Goal: Task Accomplishment & Management: Use online tool/utility

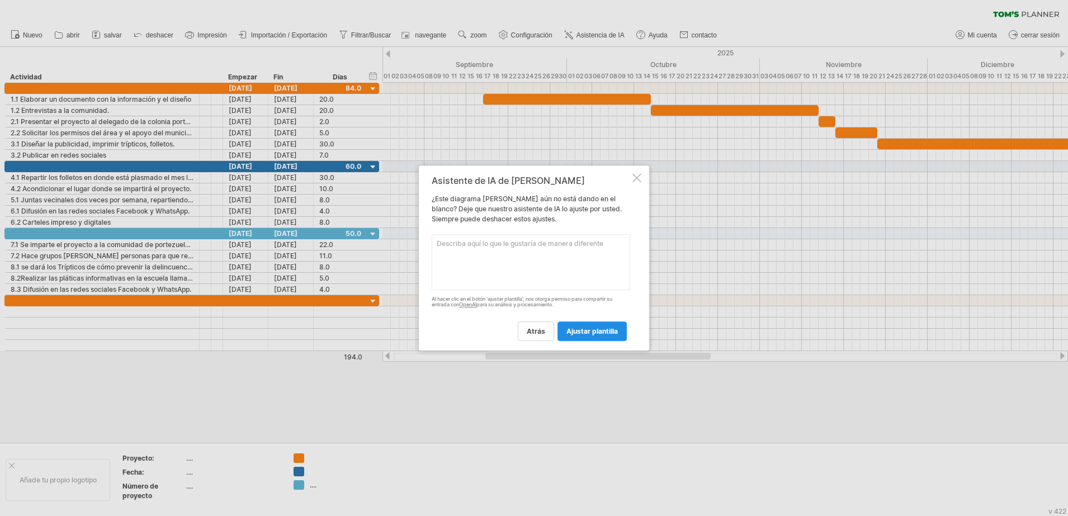
click at [580, 333] on span "Ajustar plantilla" at bounding box center [591, 331] width 51 height 8
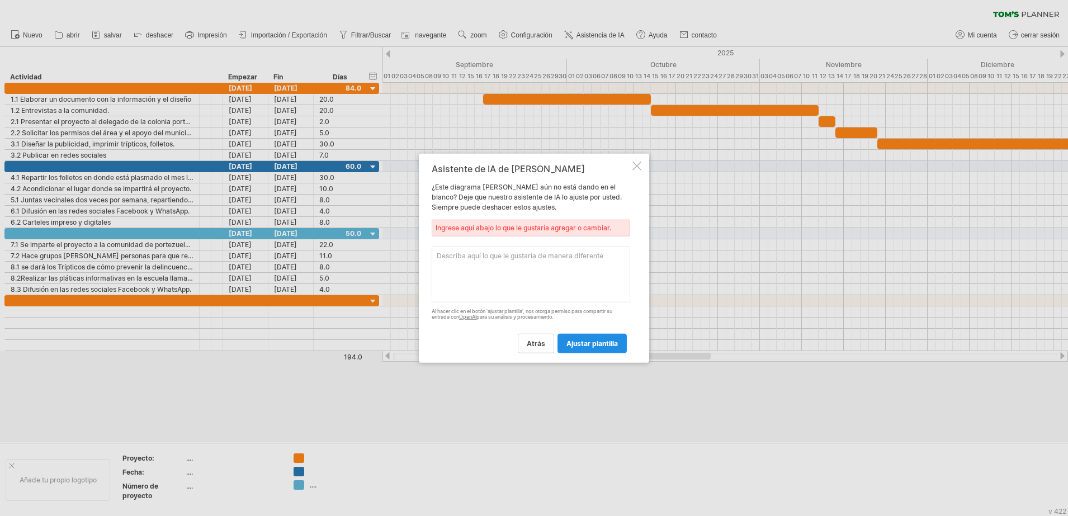
click at [580, 342] on span "Ajustar plantilla" at bounding box center [591, 343] width 51 height 8
click at [639, 168] on div at bounding box center [636, 165] width 9 height 9
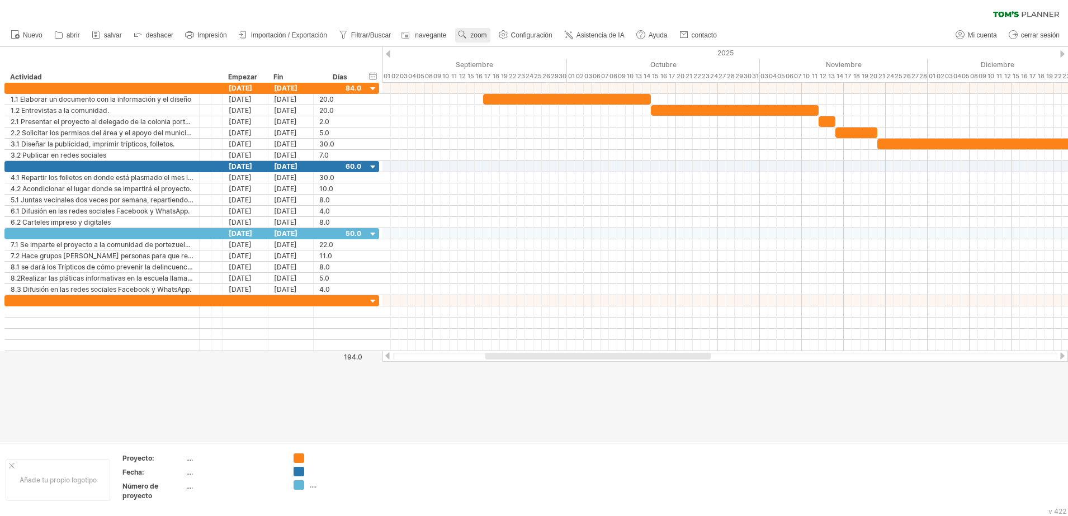
click at [481, 31] on span "zoom" at bounding box center [478, 35] width 16 height 8
click at [522, 82] on div "Día" at bounding box center [517, 81] width 62 height 18
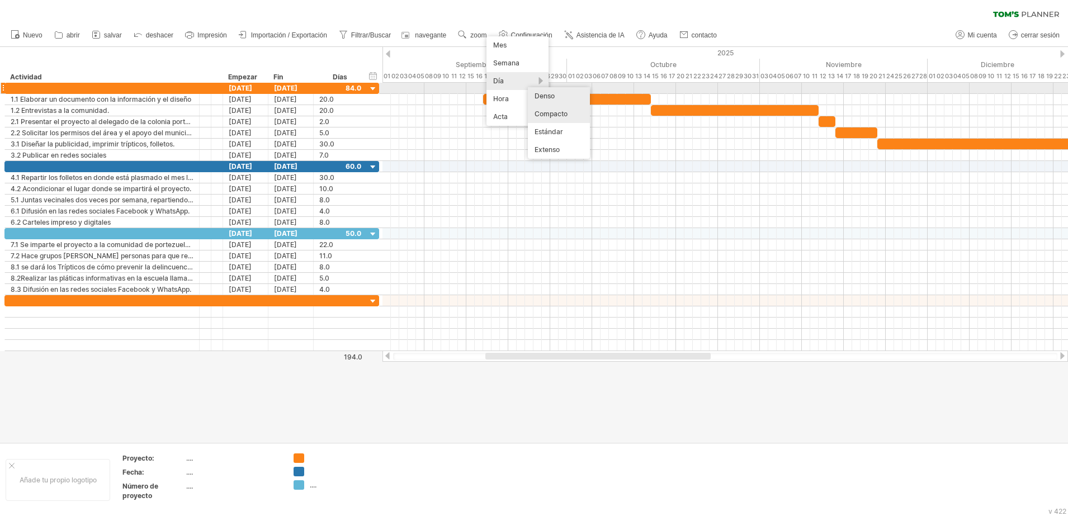
click at [543, 94] on div "Denso" at bounding box center [559, 96] width 62 height 18
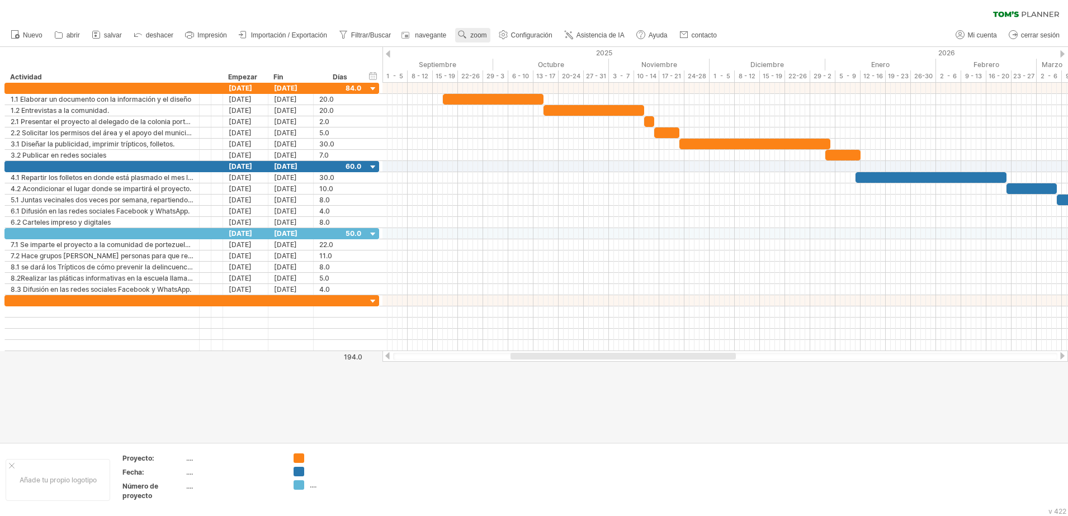
click at [478, 34] on span "zoom" at bounding box center [478, 35] width 16 height 8
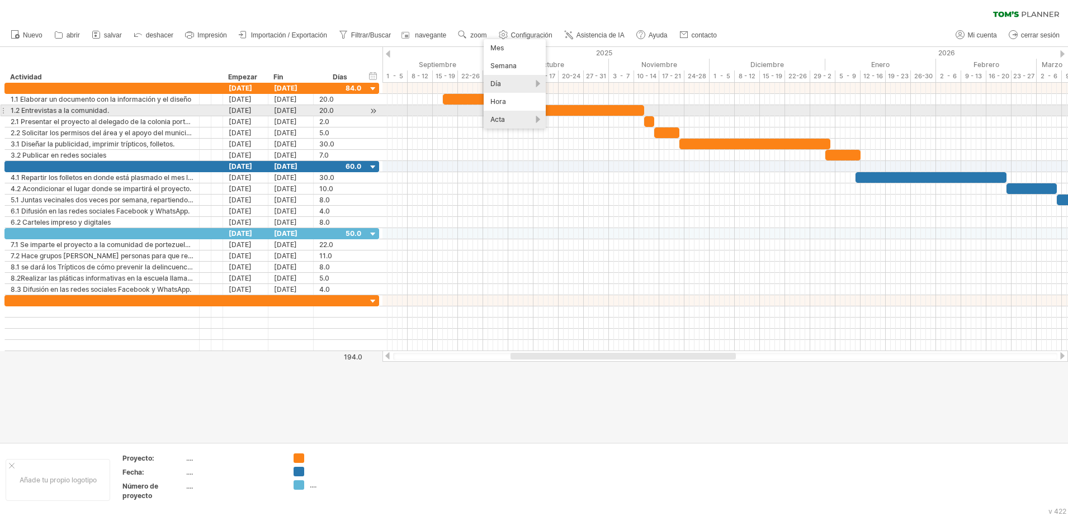
click at [514, 115] on div "Acta" at bounding box center [515, 120] width 62 height 18
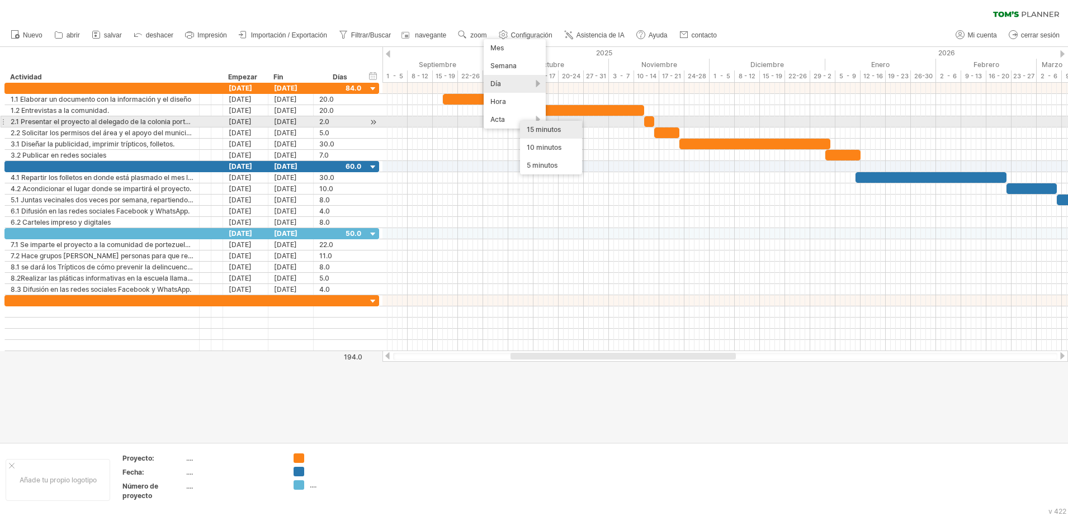
click at [525, 126] on div "15 minutos" at bounding box center [551, 130] width 62 height 18
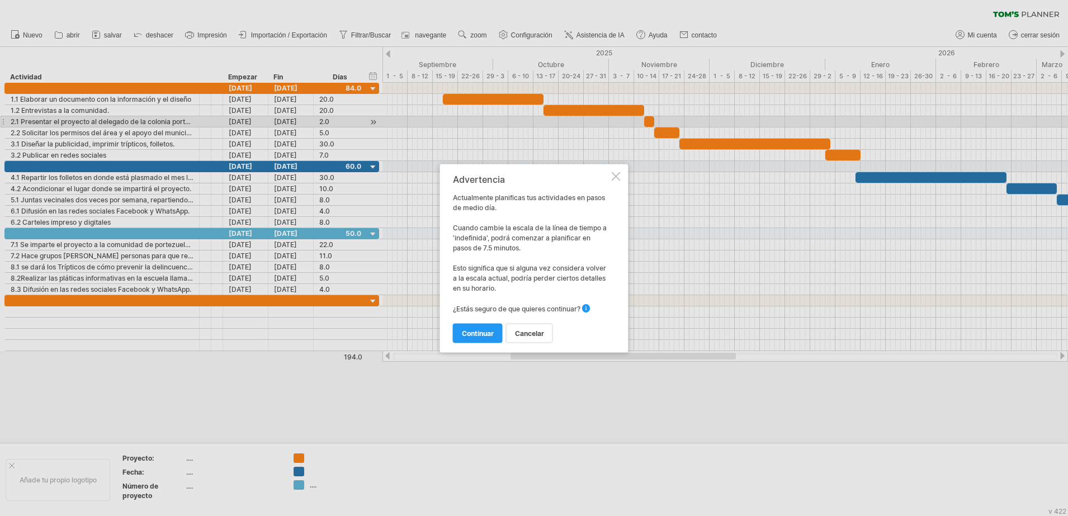
click at [616, 173] on div at bounding box center [616, 176] width 9 height 9
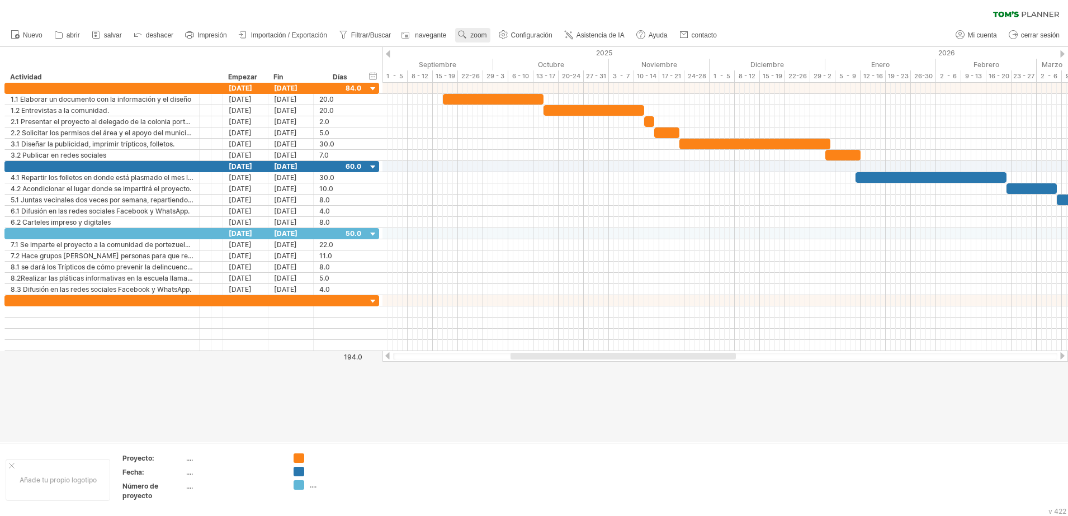
click at [478, 34] on span "zoom" at bounding box center [478, 35] width 16 height 8
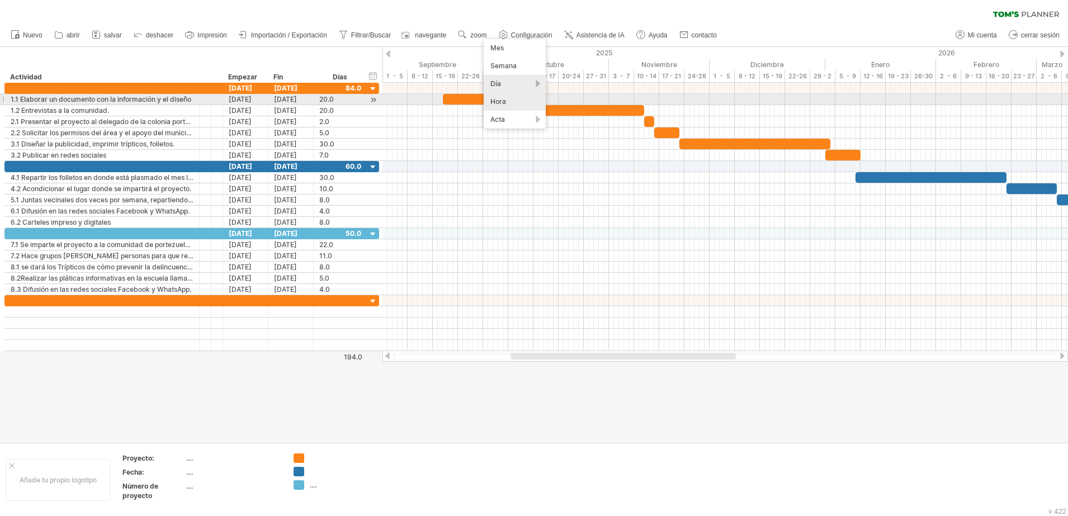
click at [510, 102] on div "Hora" at bounding box center [515, 102] width 62 height 18
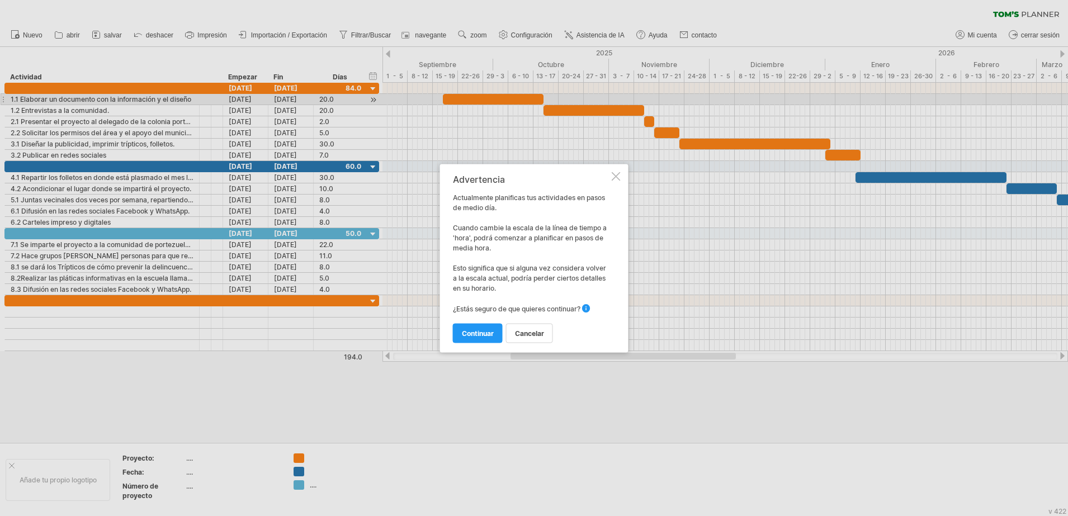
click at [617, 179] on div at bounding box center [616, 176] width 9 height 9
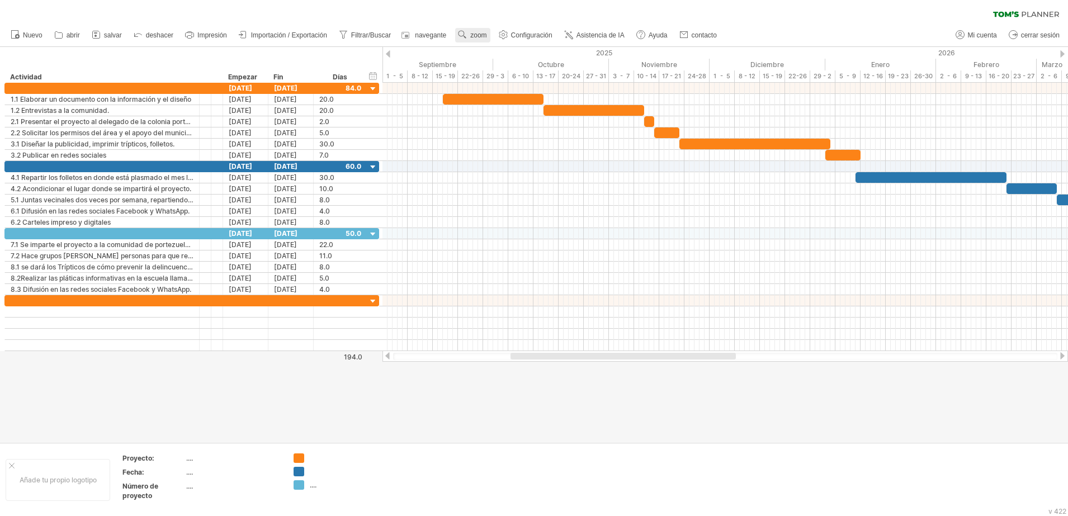
click at [479, 30] on link "zoom" at bounding box center [472, 35] width 35 height 15
click at [496, 58] on div "Semana" at bounding box center [515, 62] width 62 height 18
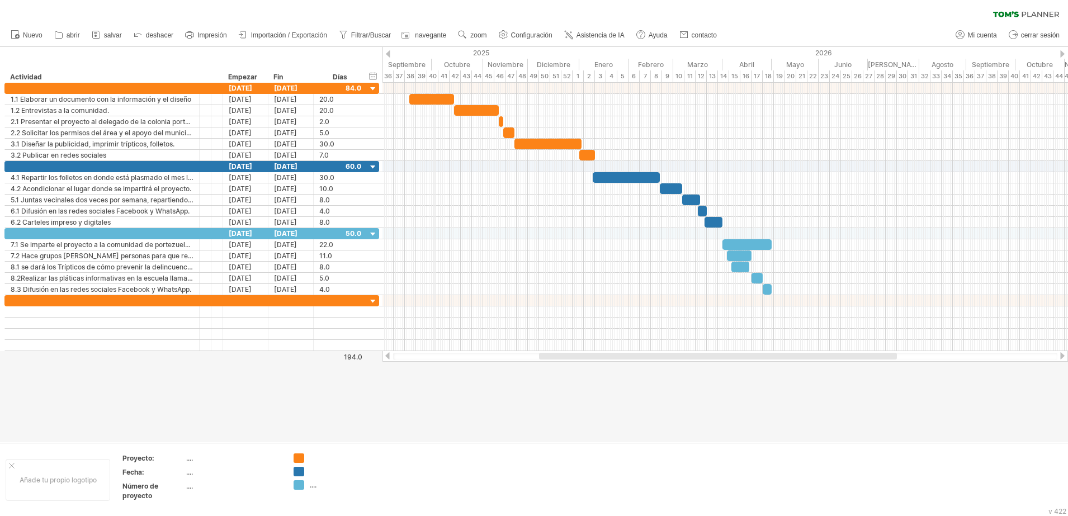
click at [435, 74] on div "40" at bounding box center [432, 76] width 11 height 12
click at [436, 87] on div "Configuración de la línea de tiempo" at bounding box center [469, 108] width 83 height 54
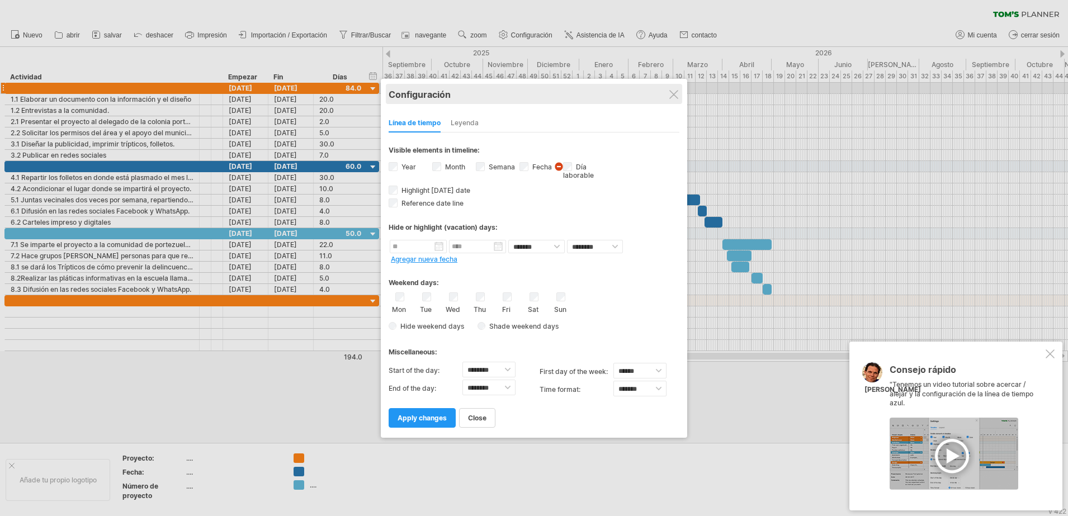
click at [673, 100] on div "Configuración" at bounding box center [534, 94] width 291 height 20
click at [673, 96] on div at bounding box center [673, 94] width 9 height 9
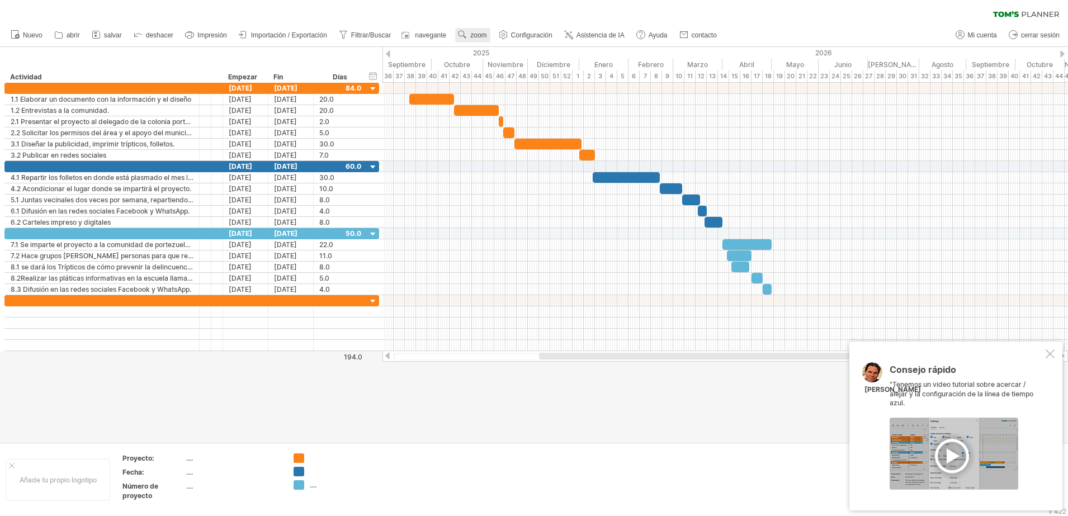
click at [472, 34] on span "zoom" at bounding box center [478, 35] width 16 height 8
click at [503, 81] on div "Día" at bounding box center [509, 84] width 62 height 18
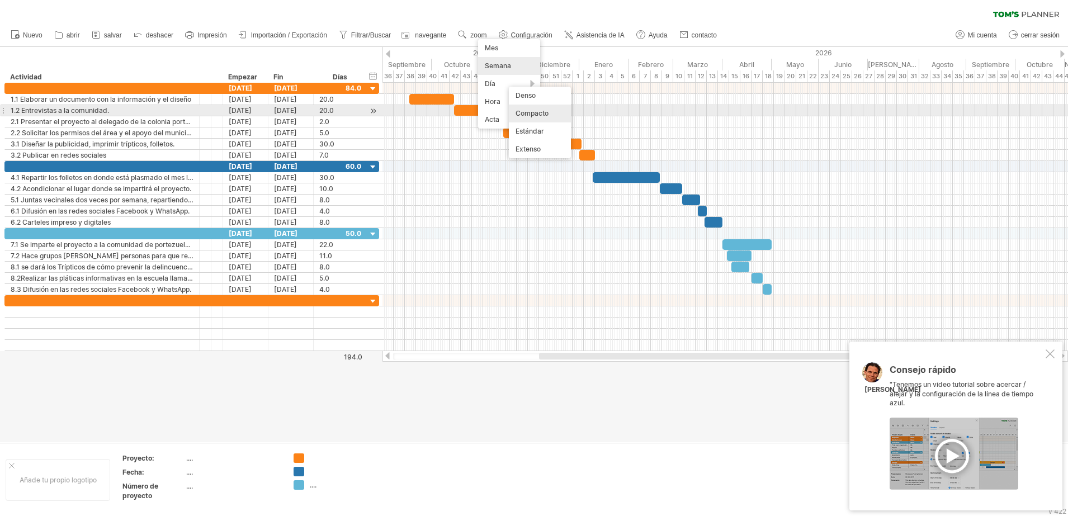
click at [530, 110] on div "Compacto" at bounding box center [540, 114] width 62 height 18
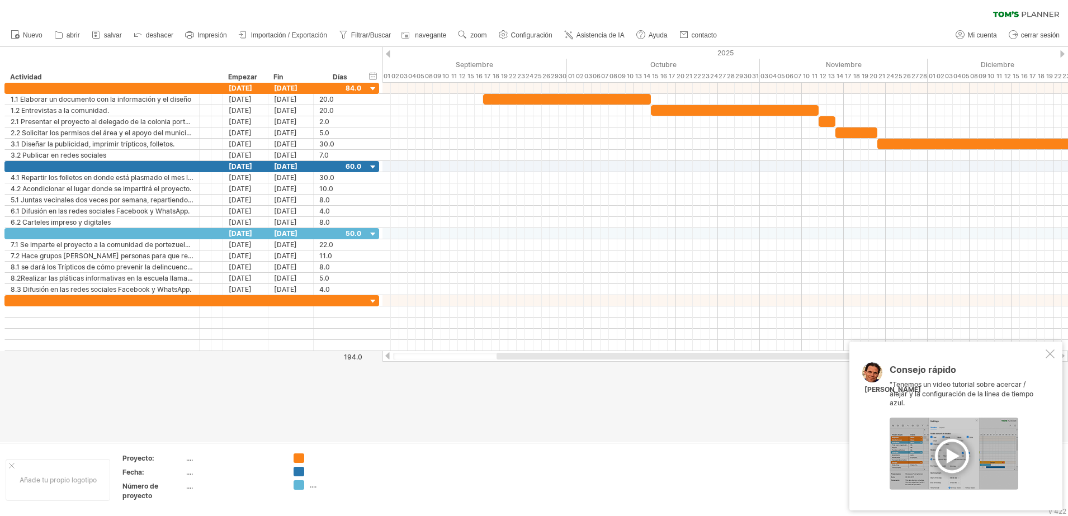
click at [939, 453] on div at bounding box center [953, 454] width 129 height 72
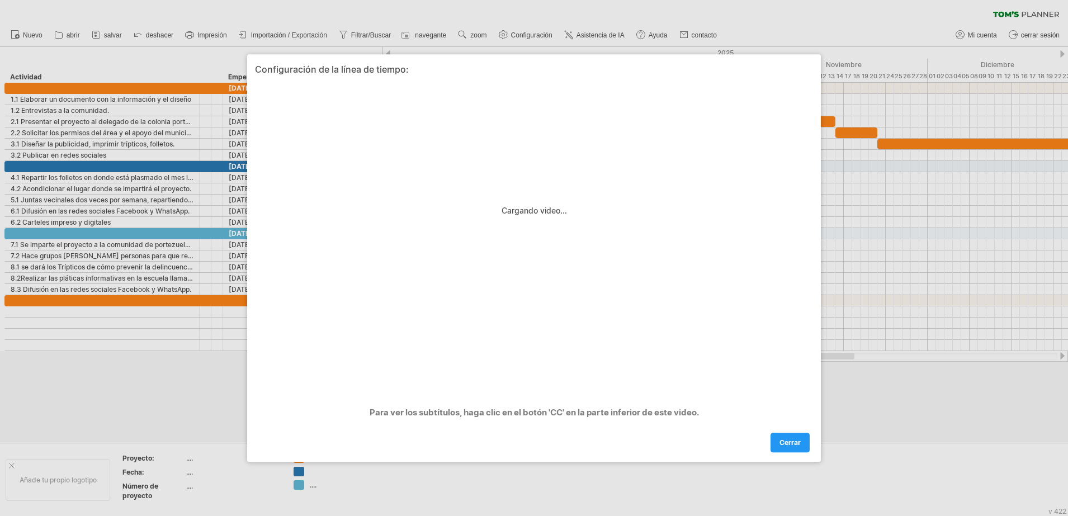
click at [556, 415] on div "Para ver los subtítulos, haga clic en el botón 'CC' en la parte inferior de est…" at bounding box center [534, 409] width 558 height 27
click at [790, 443] on span "cerrar" at bounding box center [789, 442] width 21 height 8
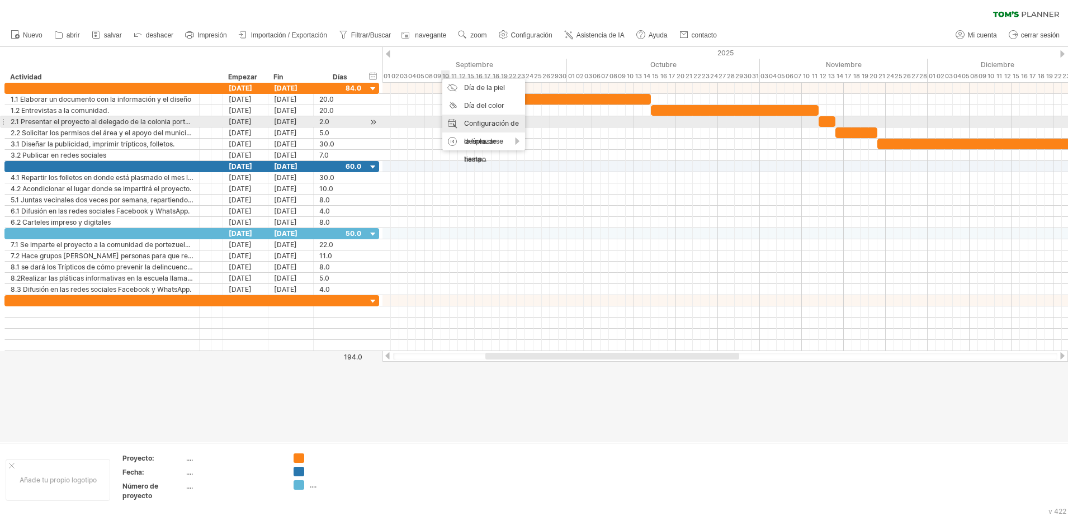
click at [466, 119] on div "Configuración de la línea de tiempo" at bounding box center [483, 142] width 83 height 54
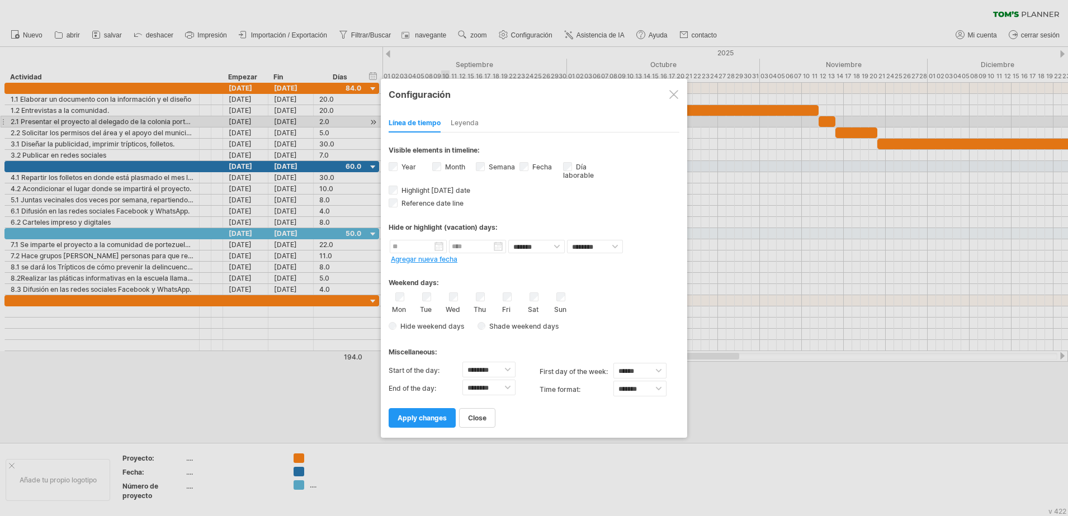
click at [761, 171] on div at bounding box center [534, 258] width 1068 height 516
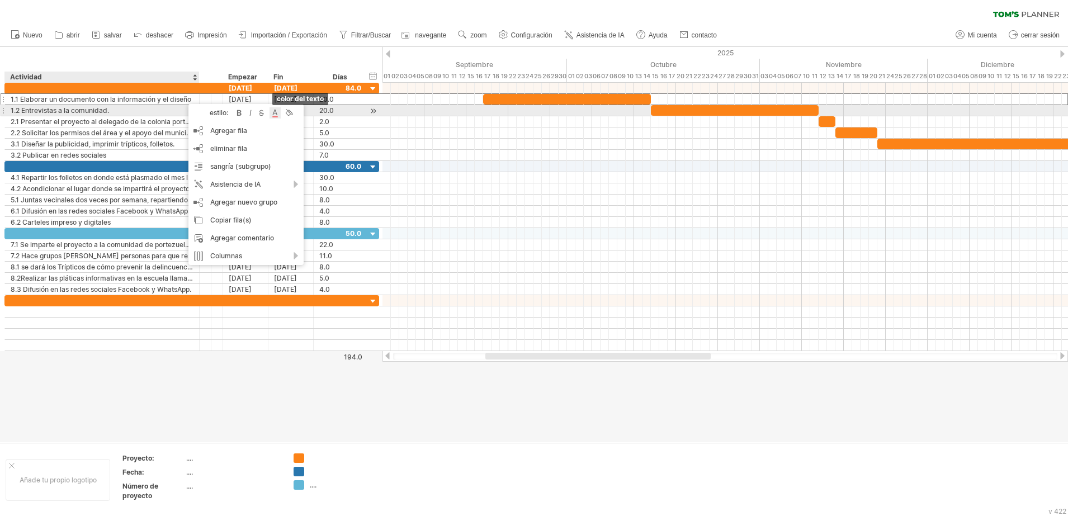
click at [275, 116] on div at bounding box center [274, 112] width 11 height 11
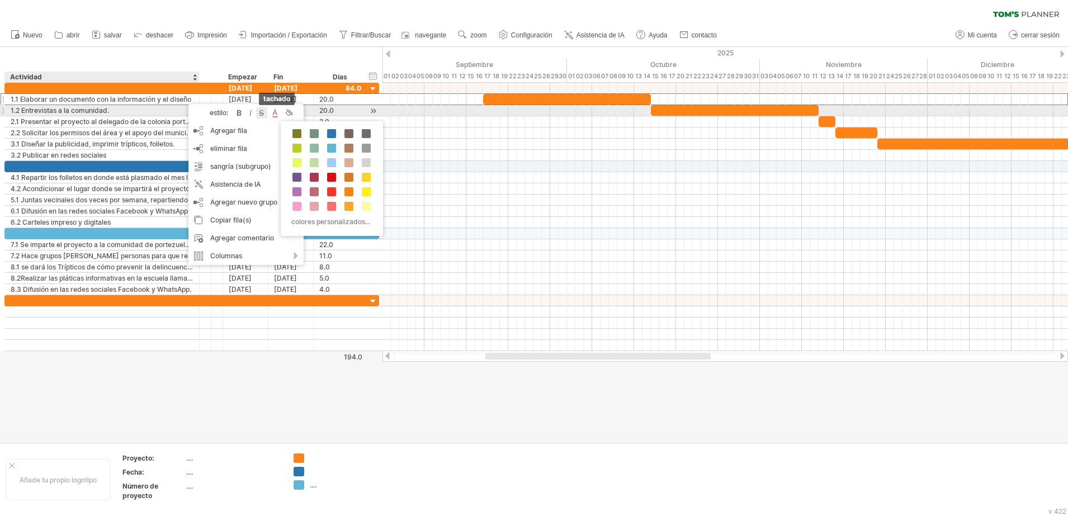
click at [262, 114] on div at bounding box center [261, 112] width 11 height 11
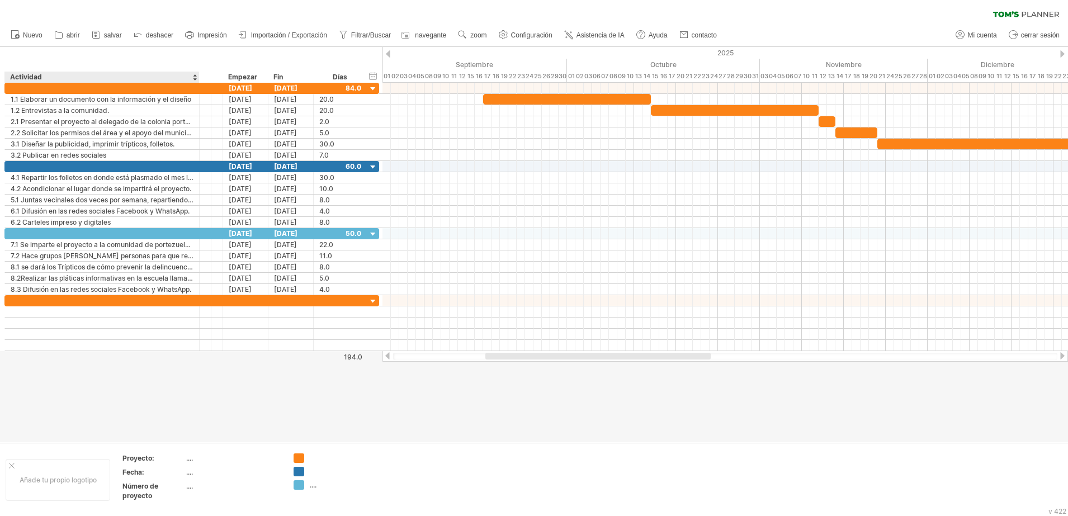
click at [210, 64] on div "hide start/end/duration Mostrar inicio/fin/duración ******** Actividad ********…" at bounding box center [191, 65] width 382 height 36
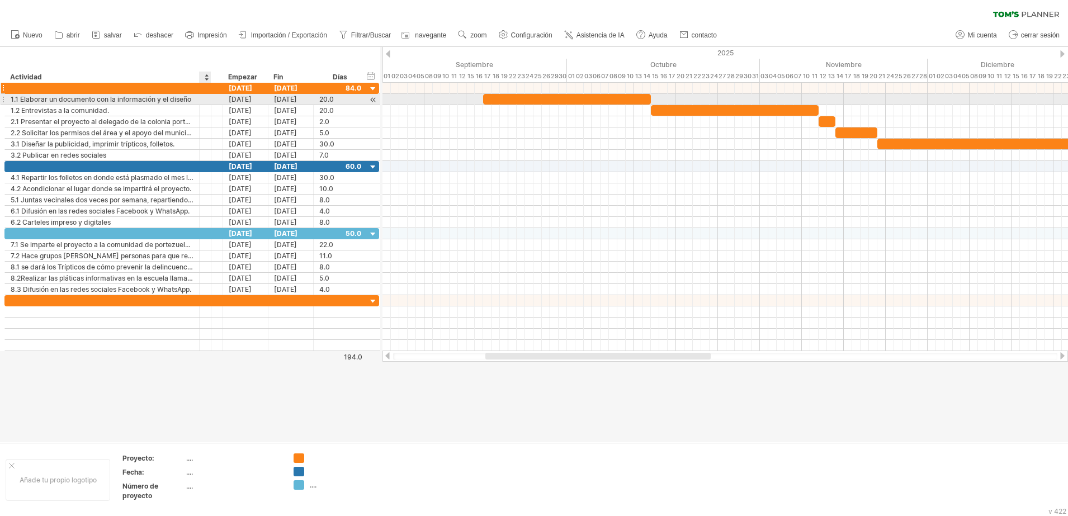
drag, startPoint x: 210, startPoint y: 96, endPoint x: 181, endPoint y: 91, distance: 29.0
click at [181, 91] on div "**********" at bounding box center [191, 122] width 375 height 78
drag, startPoint x: 208, startPoint y: 100, endPoint x: 190, endPoint y: 97, distance: 18.7
click at [190, 97] on div "**********" at bounding box center [191, 99] width 375 height 11
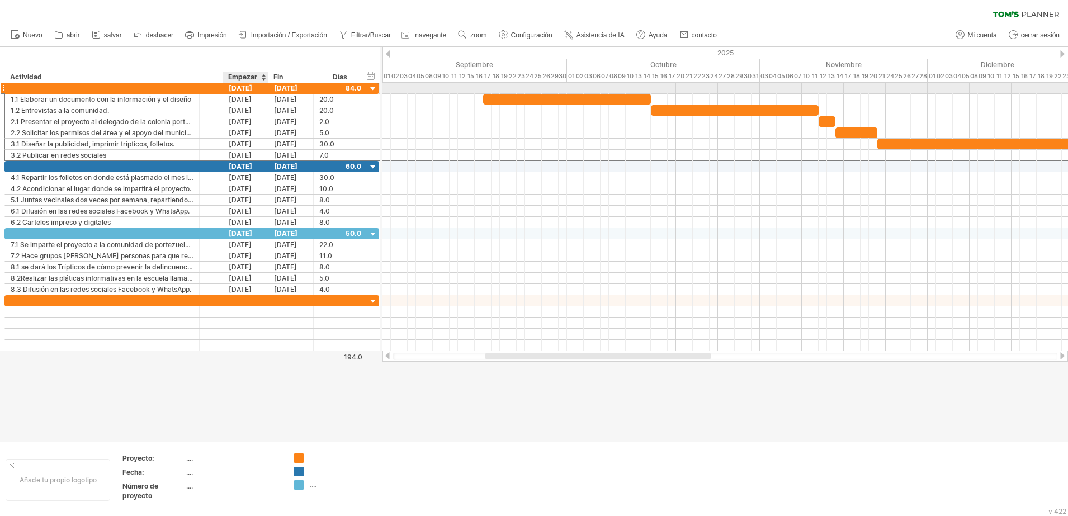
click at [224, 92] on div "[DATE]" at bounding box center [245, 88] width 45 height 11
drag, startPoint x: 220, startPoint y: 89, endPoint x: 169, endPoint y: 83, distance: 51.2
click at [169, 83] on div "[DATE] [DATE] 84.0" at bounding box center [191, 88] width 375 height 11
click at [222, 87] on div at bounding box center [217, 88] width 12 height 11
drag, startPoint x: 221, startPoint y: 86, endPoint x: 172, endPoint y: 76, distance: 50.1
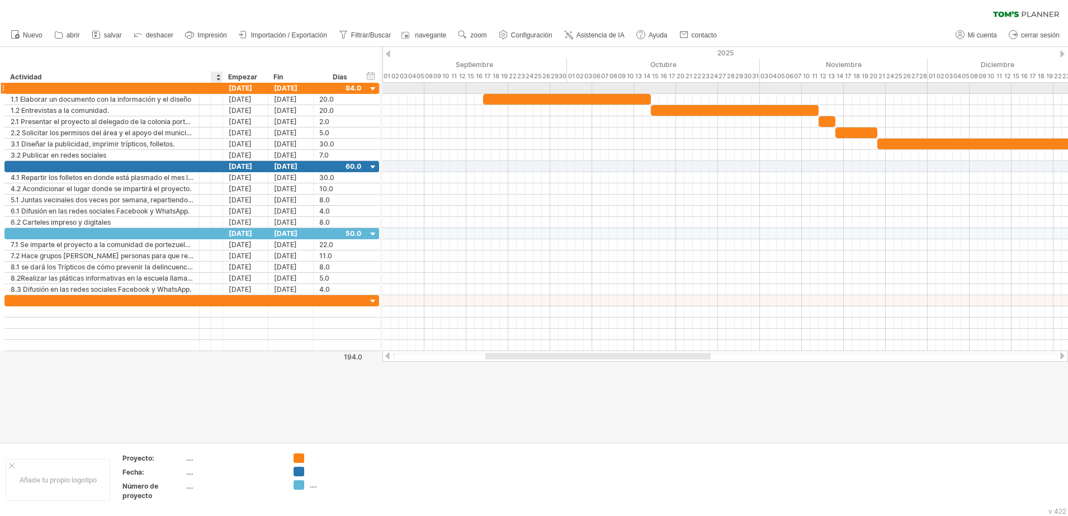
click at [172, 76] on div "Trying to reach [DOMAIN_NAME] Connected again... 0% clear filter Nuevo" at bounding box center [534, 258] width 1068 height 516
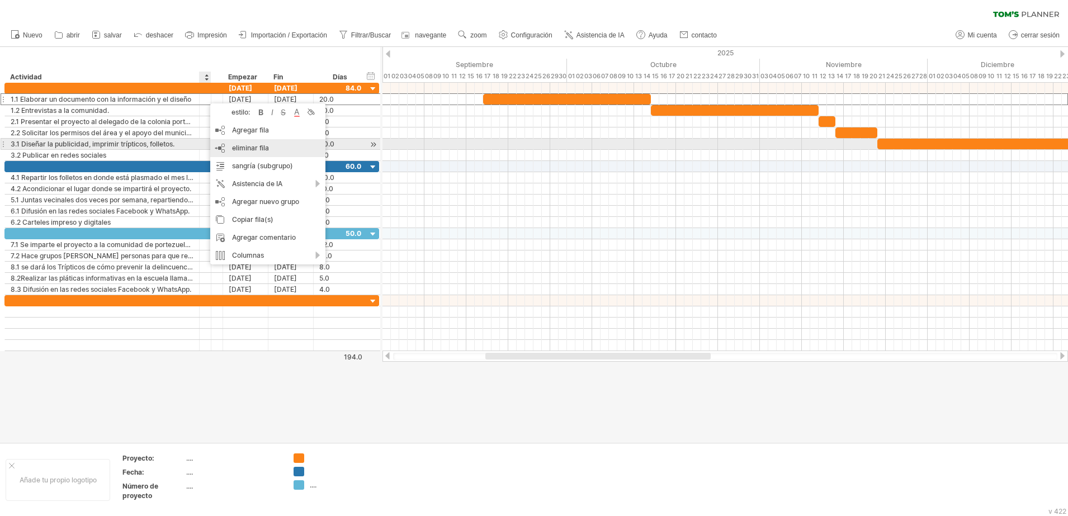
click at [245, 149] on span "eliminar fila" at bounding box center [250, 148] width 37 height 8
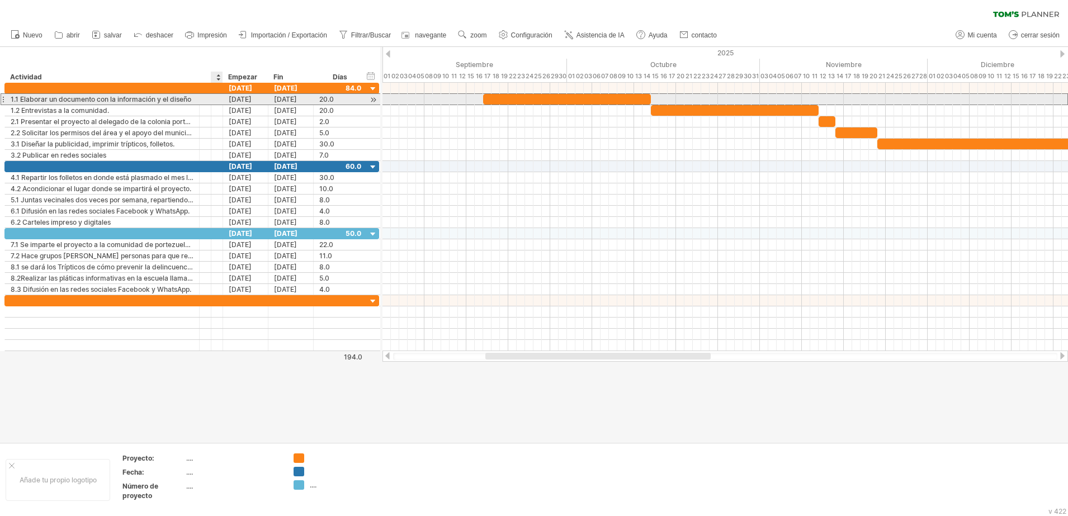
click at [222, 99] on div at bounding box center [217, 99] width 12 height 11
click at [217, 99] on div at bounding box center [217, 99] width 12 height 11
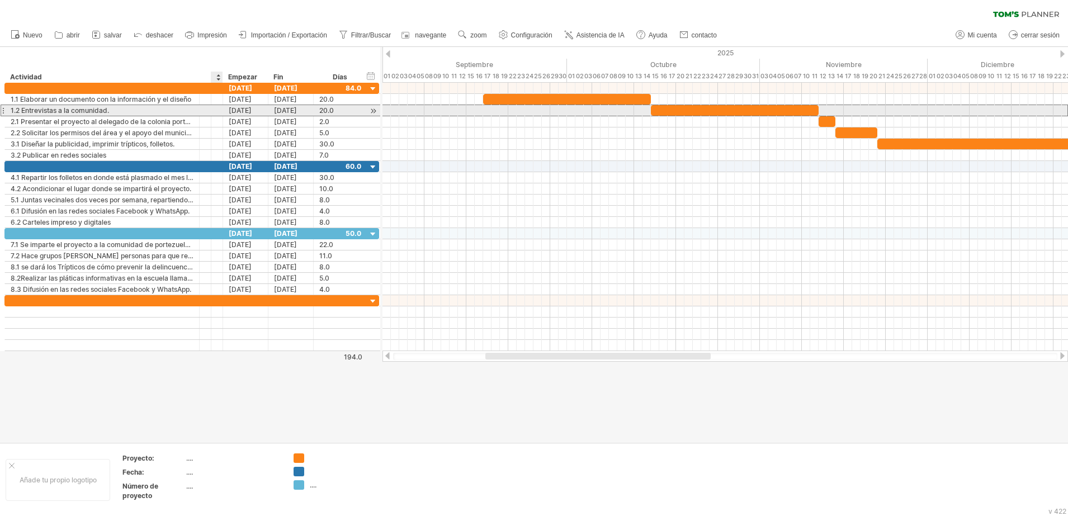
click at [216, 112] on div at bounding box center [217, 110] width 12 height 11
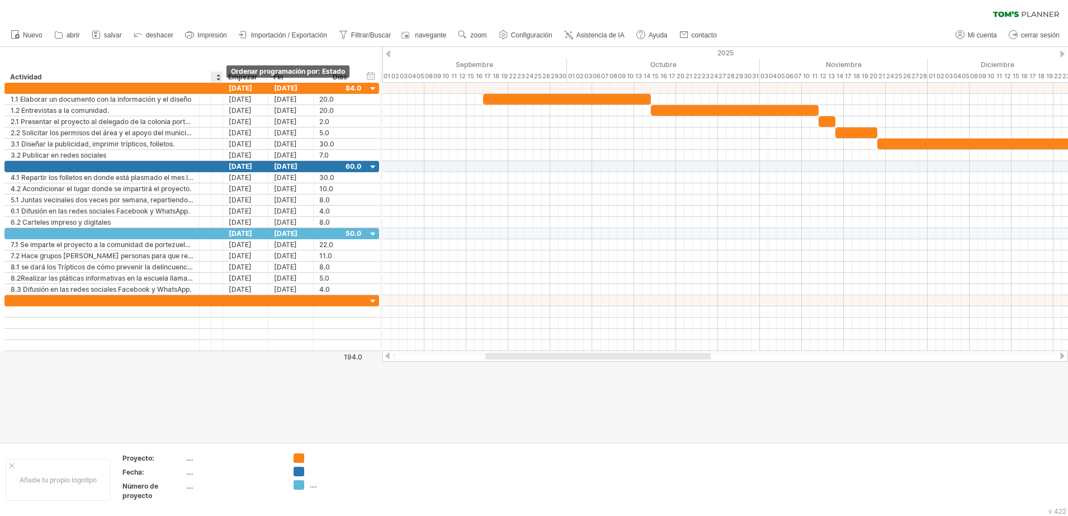
click at [219, 77] on div at bounding box center [218, 77] width 4 height 11
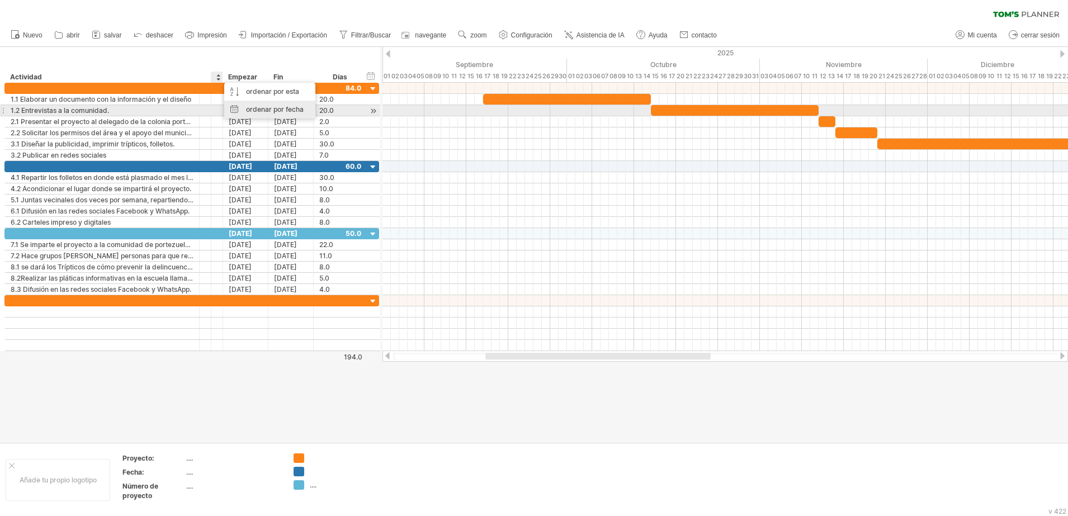
click at [262, 106] on div "ordenar por fecha" at bounding box center [269, 110] width 91 height 18
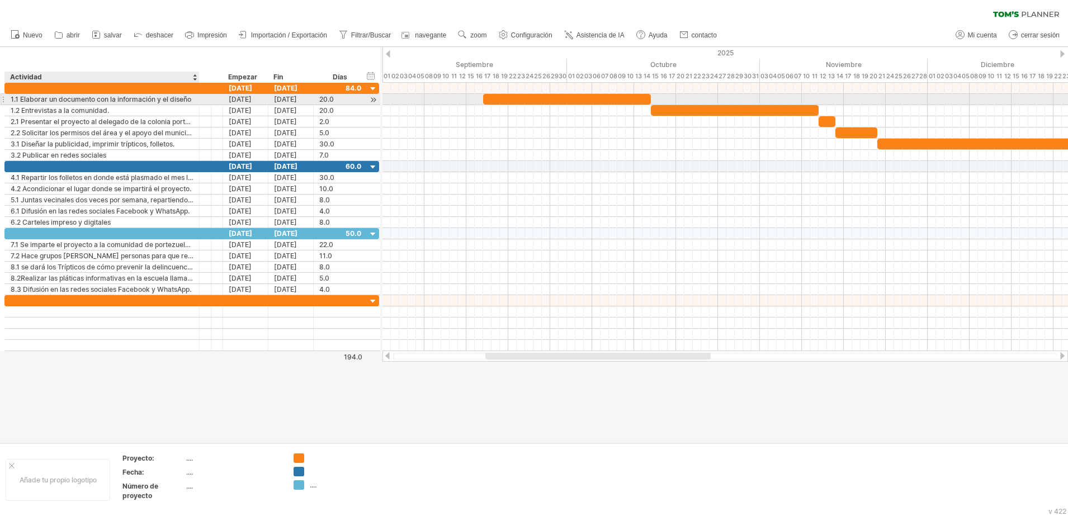
click at [209, 103] on div at bounding box center [210, 99] width 6 height 11
drag, startPoint x: 209, startPoint y: 103, endPoint x: 194, endPoint y: 99, distance: 15.1
click at [194, 99] on div "**********" at bounding box center [191, 99] width 375 height 11
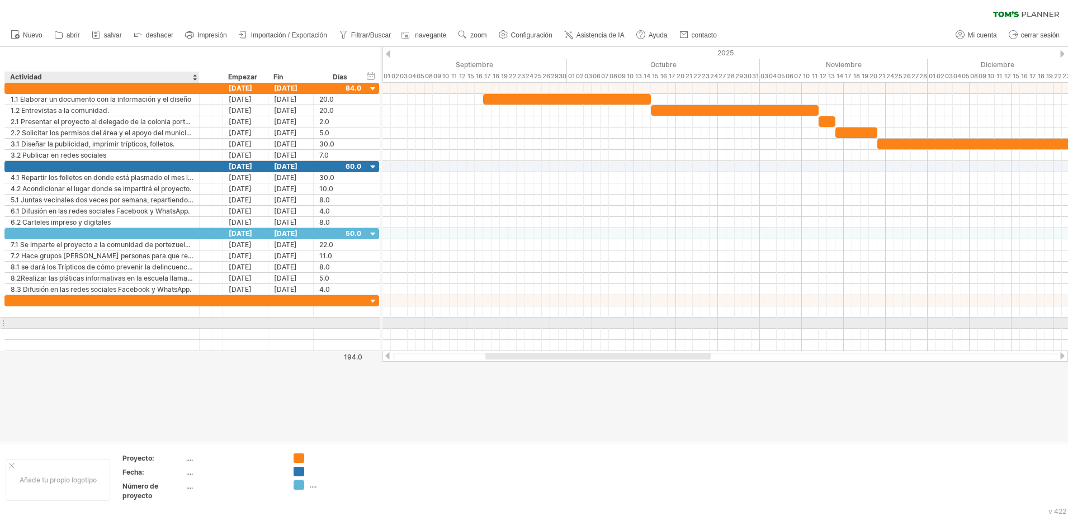
drag, startPoint x: 210, startPoint y: 332, endPoint x: 167, endPoint y: 323, distance: 43.3
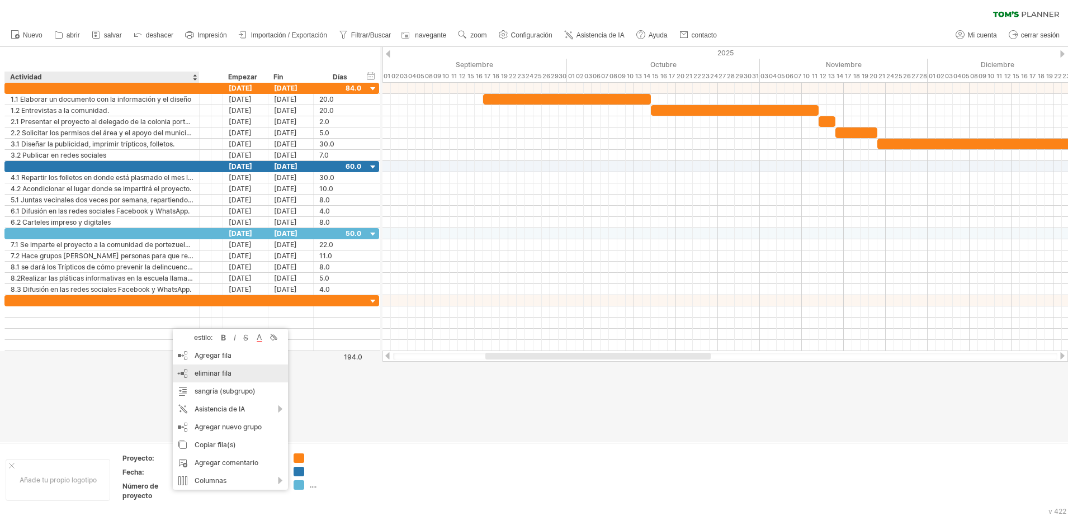
click at [218, 372] on span "eliminar fila" at bounding box center [213, 373] width 37 height 8
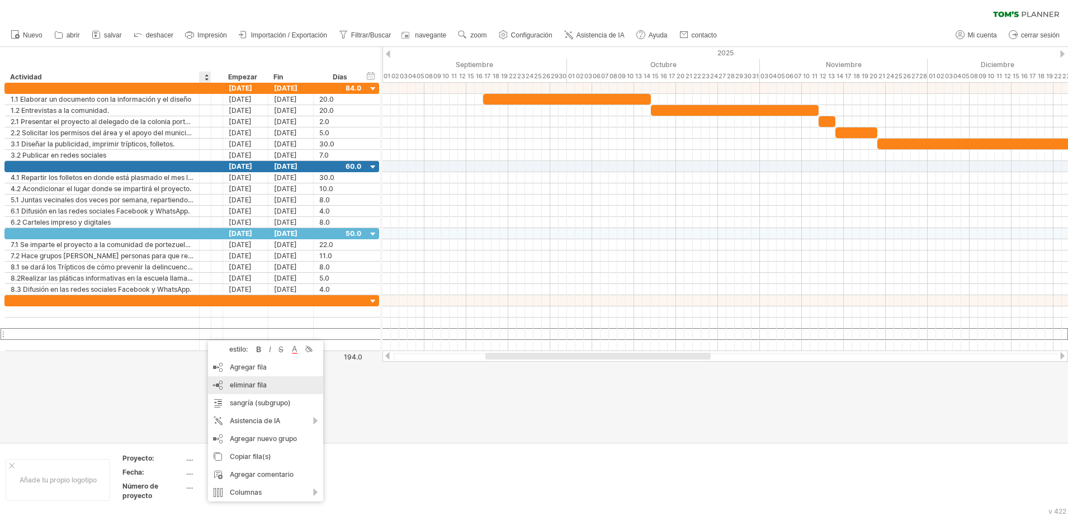
click at [242, 381] on span "eliminar fila" at bounding box center [248, 385] width 37 height 8
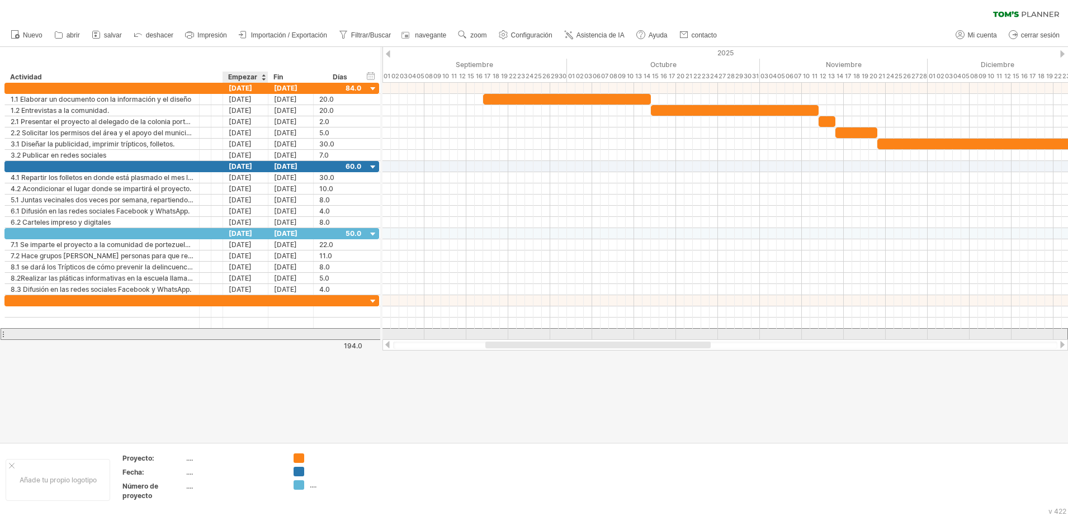
click at [224, 335] on div at bounding box center [245, 334] width 45 height 11
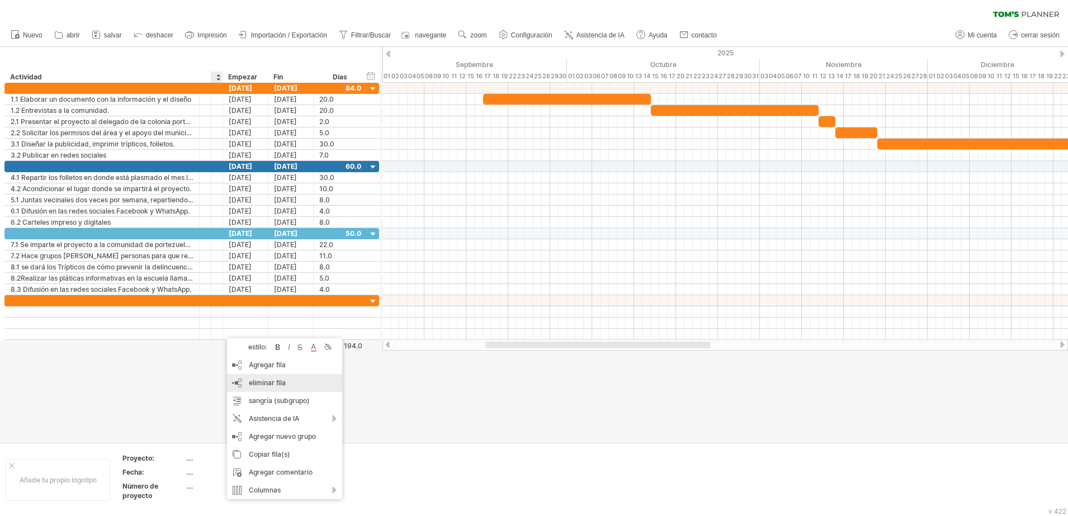
click at [259, 382] on span "eliminar fila" at bounding box center [267, 382] width 37 height 8
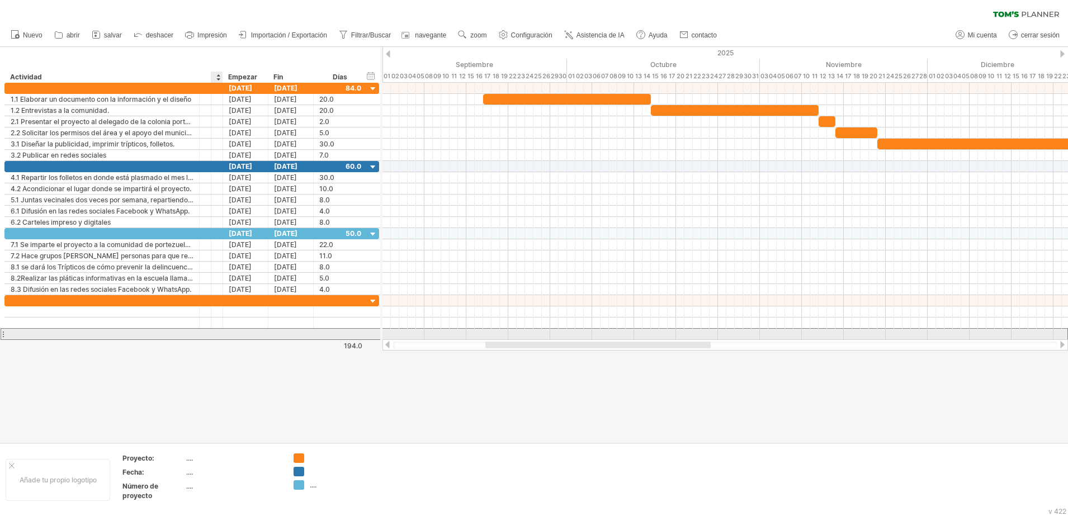
click at [216, 337] on div at bounding box center [217, 334] width 12 height 11
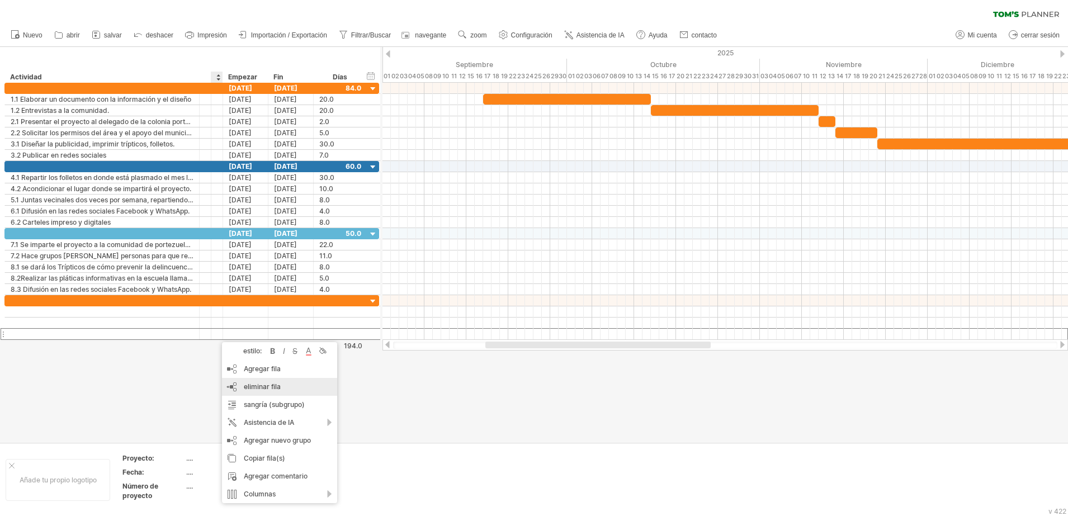
click at [255, 386] on span "eliminar fila" at bounding box center [262, 386] width 37 height 8
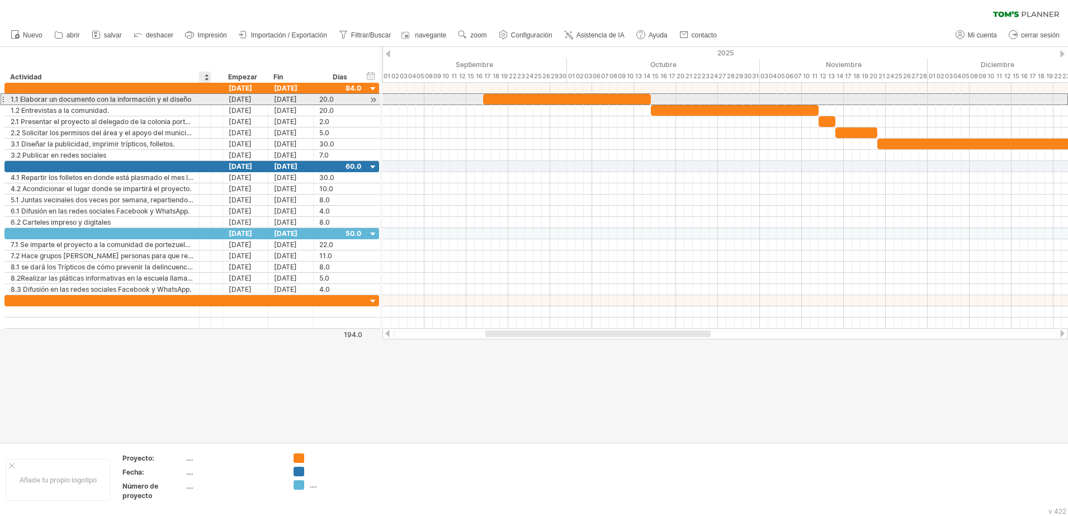
click at [211, 97] on div at bounding box center [206, 99] width 12 height 11
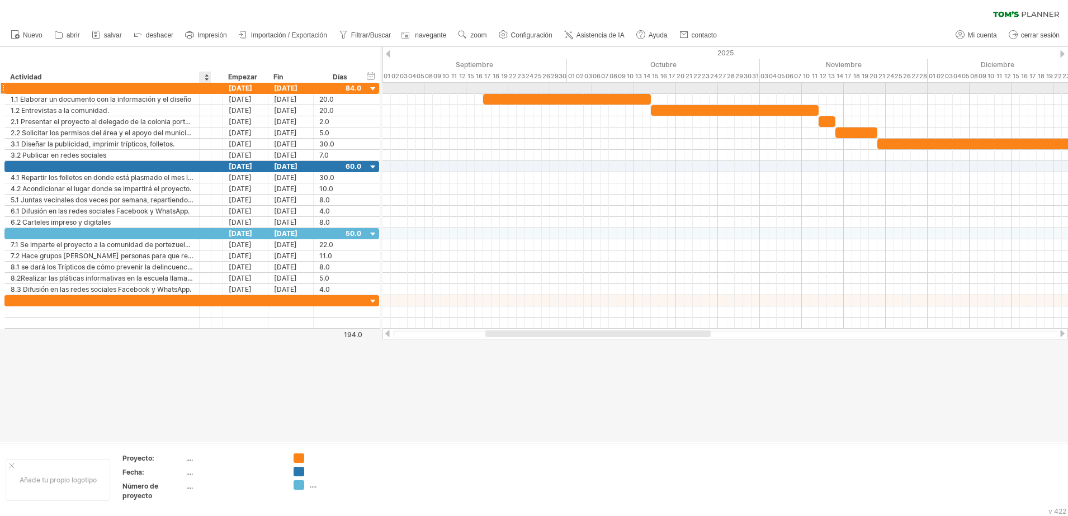
drag, startPoint x: 210, startPoint y: 92, endPoint x: 114, endPoint y: 51, distance: 104.2
click at [114, 51] on div "Trying to reach [DOMAIN_NAME] Connected again... 0% clear filter Nuevo" at bounding box center [534, 258] width 1068 height 516
drag, startPoint x: 381, startPoint y: 60, endPoint x: 353, endPoint y: 60, distance: 28.5
click at [353, 60] on div "Trying to reach [DOMAIN_NAME] Connected again... 0% clear filter Nuevo" at bounding box center [534, 258] width 1068 height 516
click at [368, 75] on div "hide start/end/duration Mostrar inicio/fin/duración" at bounding box center [371, 76] width 11 height 12
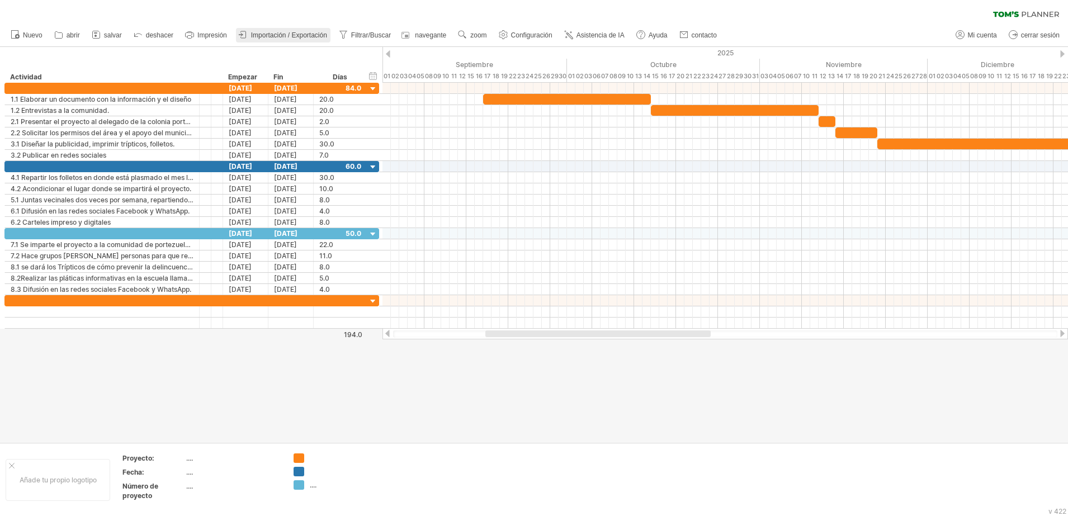
click at [261, 39] on span "Importación / Exportación" at bounding box center [289, 35] width 76 height 8
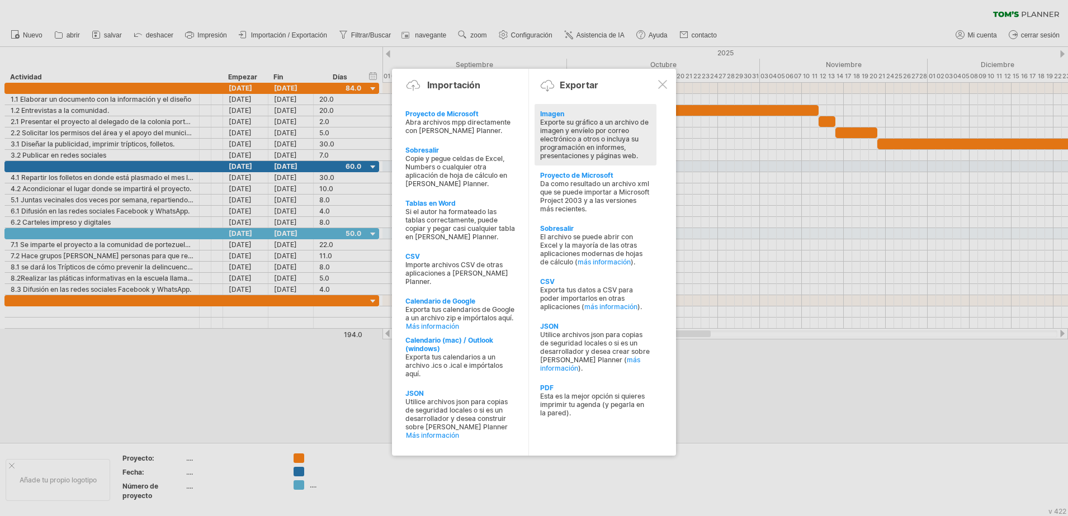
click at [564, 136] on div "Exporte su gráfico a un archivo de imagen y envíelo por correo electrónico a ot…" at bounding box center [595, 139] width 111 height 42
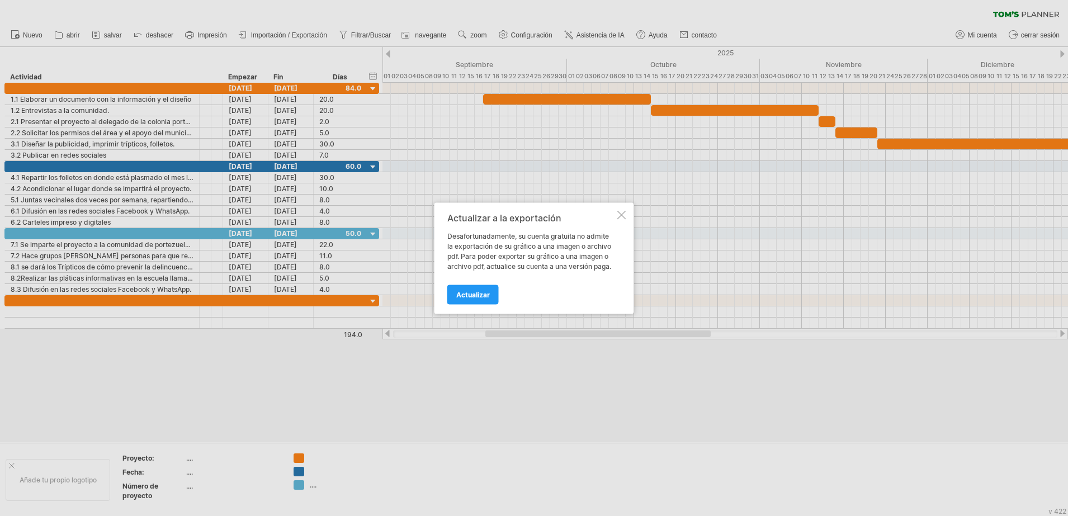
click at [618, 218] on div at bounding box center [621, 214] width 9 height 9
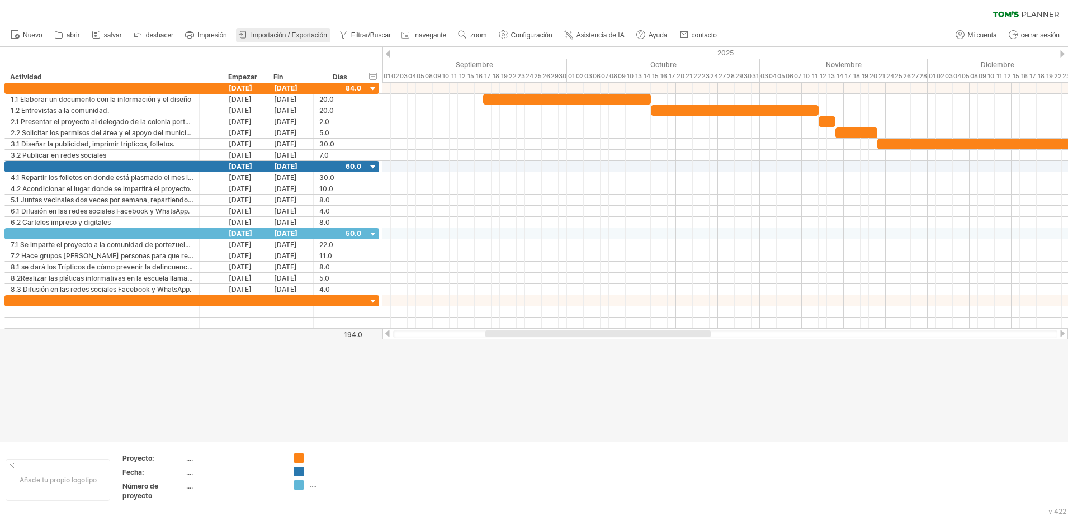
click at [276, 37] on span "Importación / Exportación" at bounding box center [289, 35] width 76 height 8
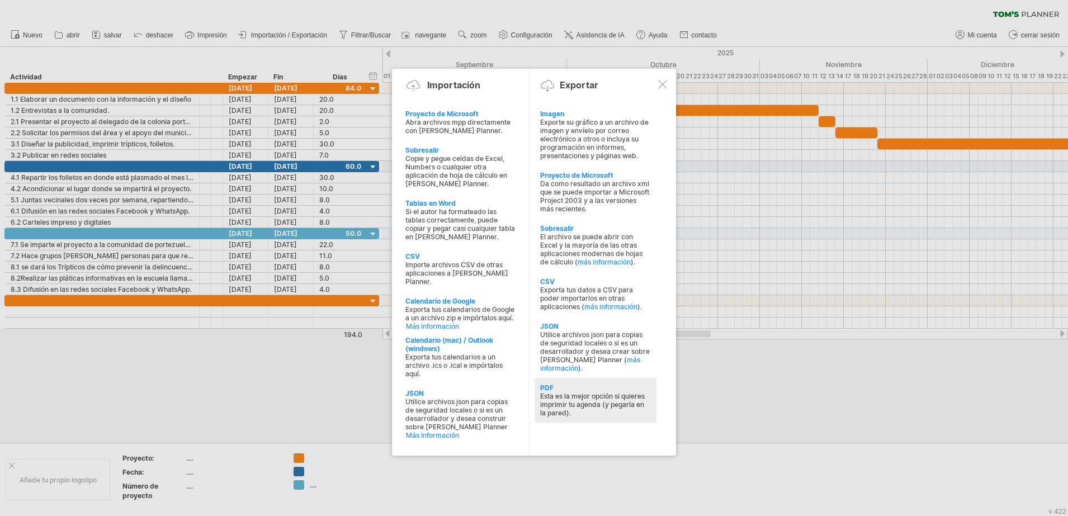
click at [555, 392] on div "Esta es la mejor opción si quieres imprimir tu agenda (y pegarla en la pared)." at bounding box center [595, 404] width 111 height 25
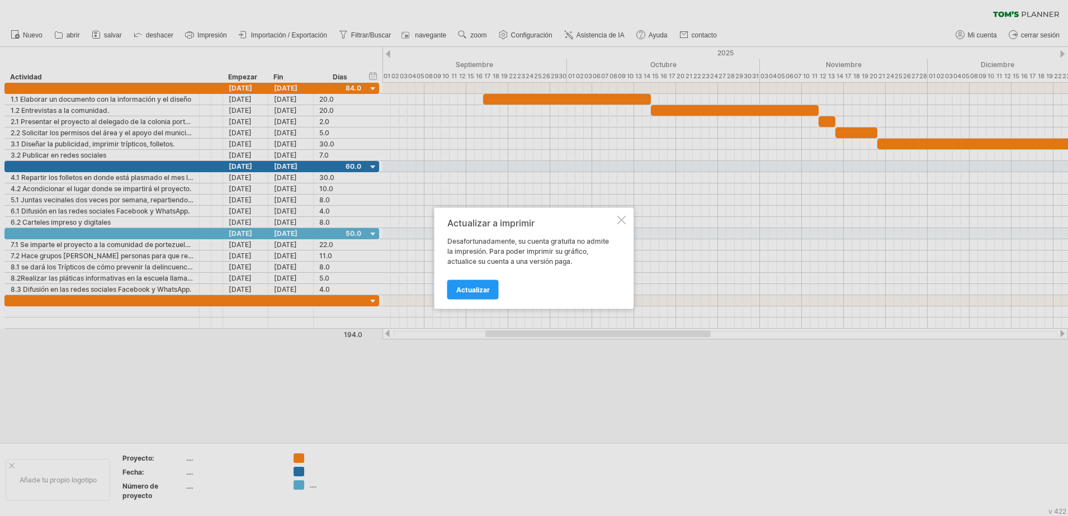
click at [620, 216] on div at bounding box center [621, 219] width 9 height 9
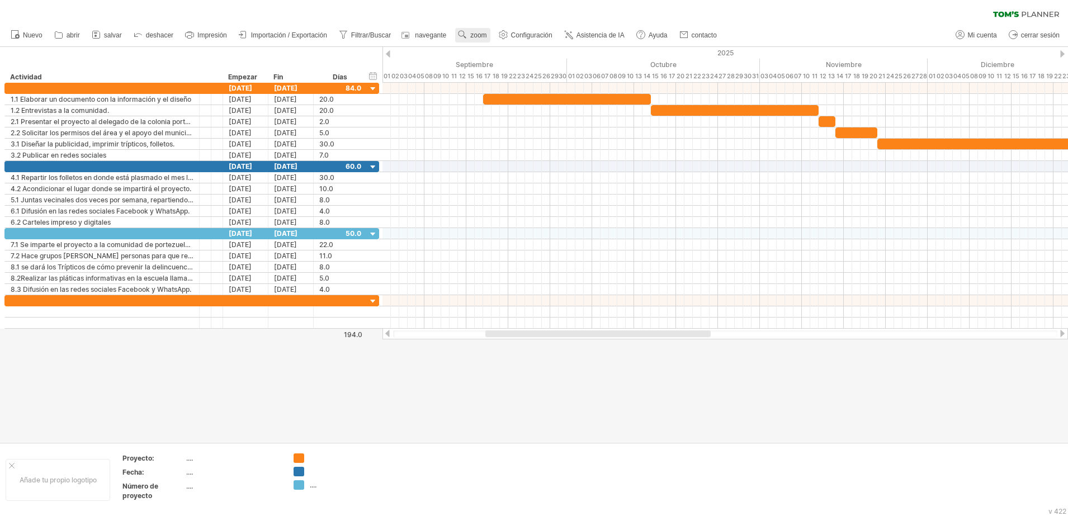
click at [475, 39] on span "zoom" at bounding box center [478, 35] width 16 height 8
click at [498, 51] on div "Mes" at bounding box center [511, 53] width 62 height 18
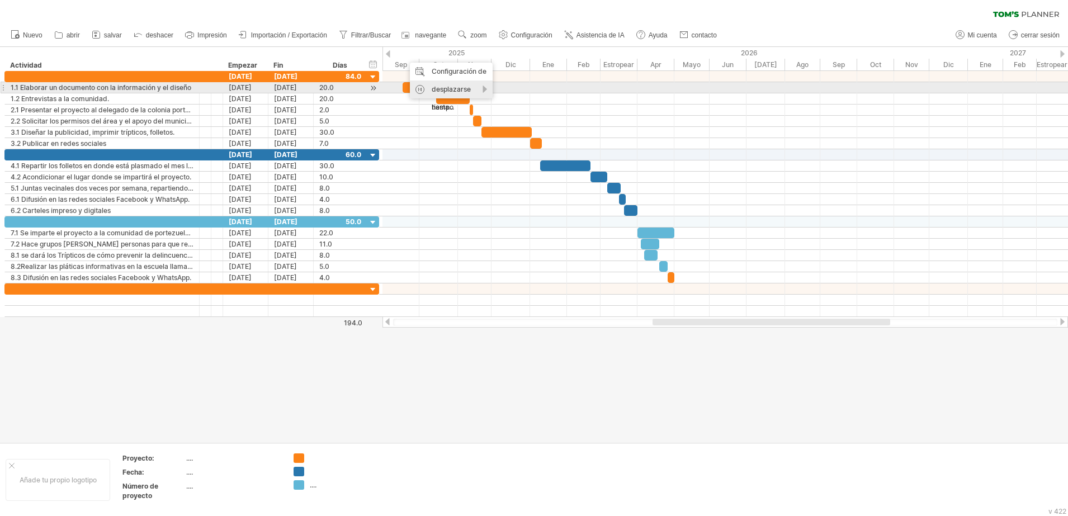
click at [438, 85] on div "desplazarse hasta..." at bounding box center [451, 98] width 83 height 36
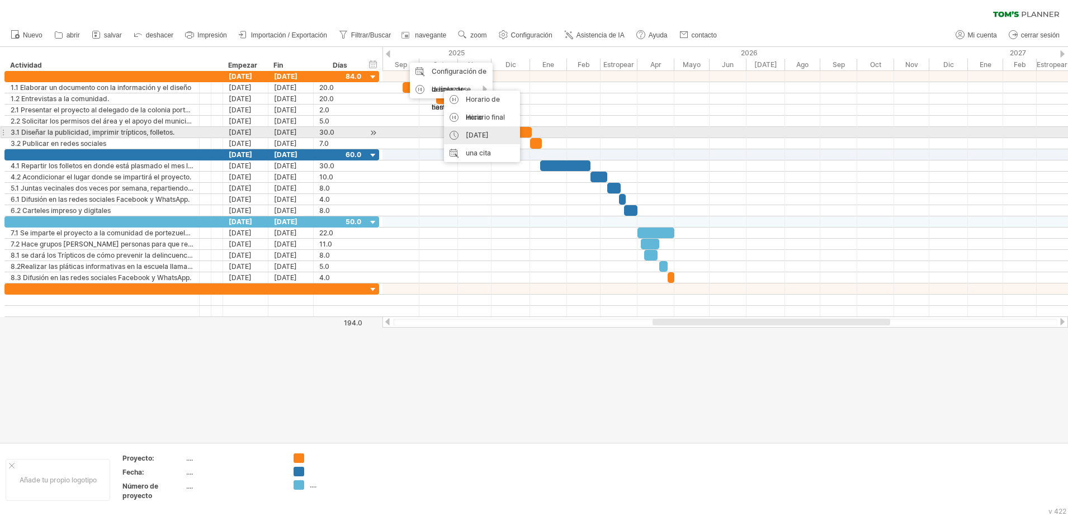
click at [475, 135] on div "[DATE]" at bounding box center [482, 135] width 76 height 18
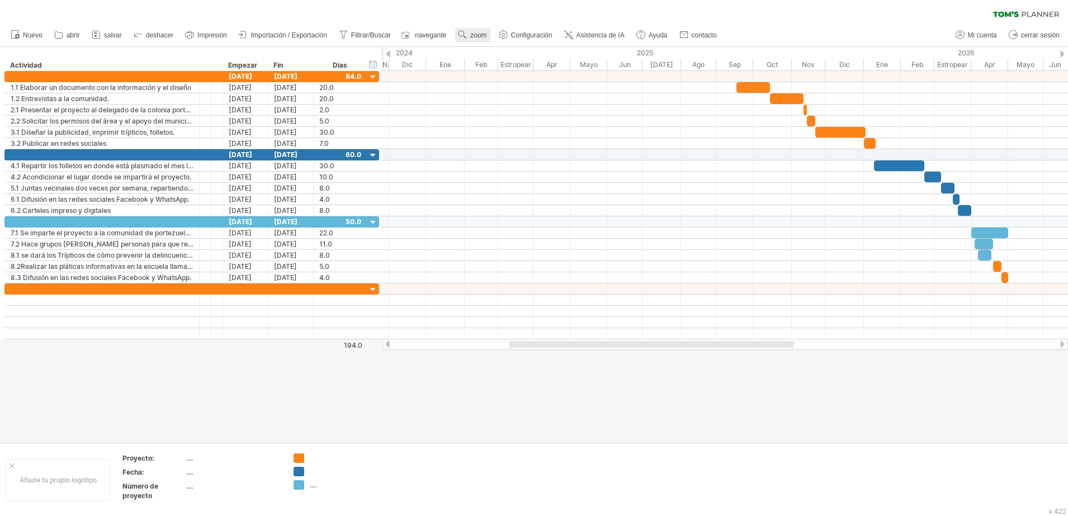
click at [485, 37] on span "zoom" at bounding box center [478, 35] width 16 height 8
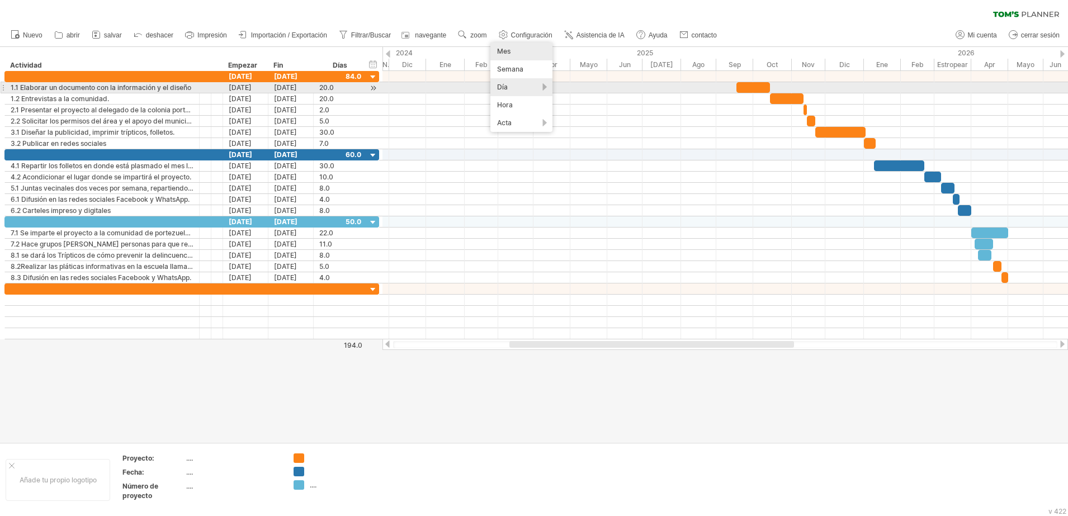
click at [503, 86] on div "Día" at bounding box center [521, 87] width 62 height 18
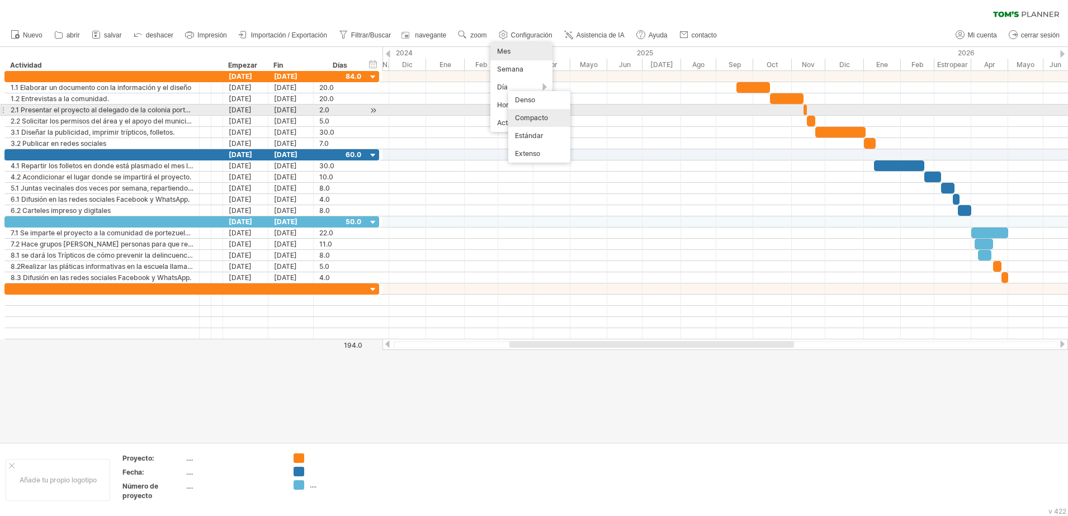
click at [522, 115] on div "Compacto" at bounding box center [539, 118] width 62 height 18
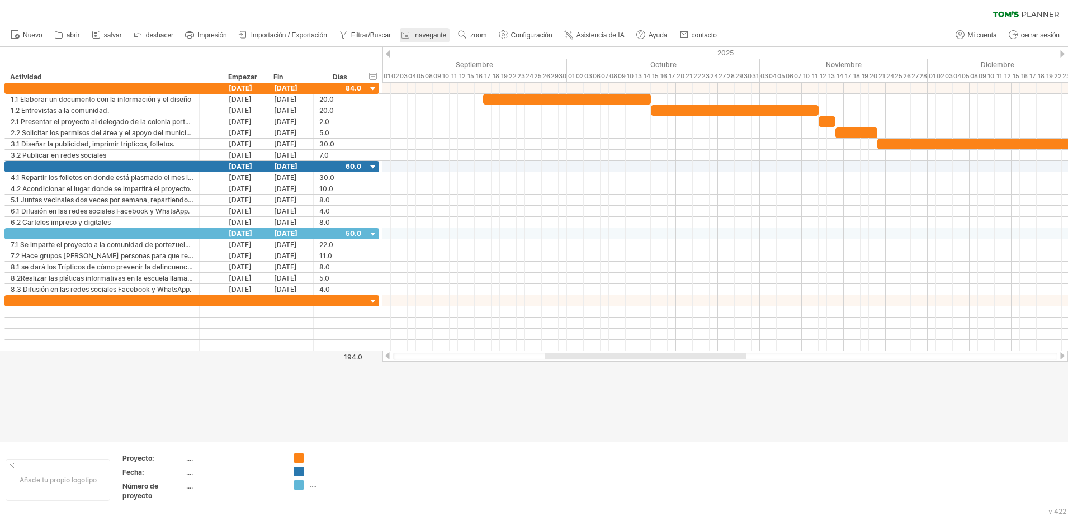
click at [442, 31] on span "navegante" at bounding box center [430, 35] width 31 height 8
click at [486, 34] on span "zoom" at bounding box center [478, 35] width 16 height 8
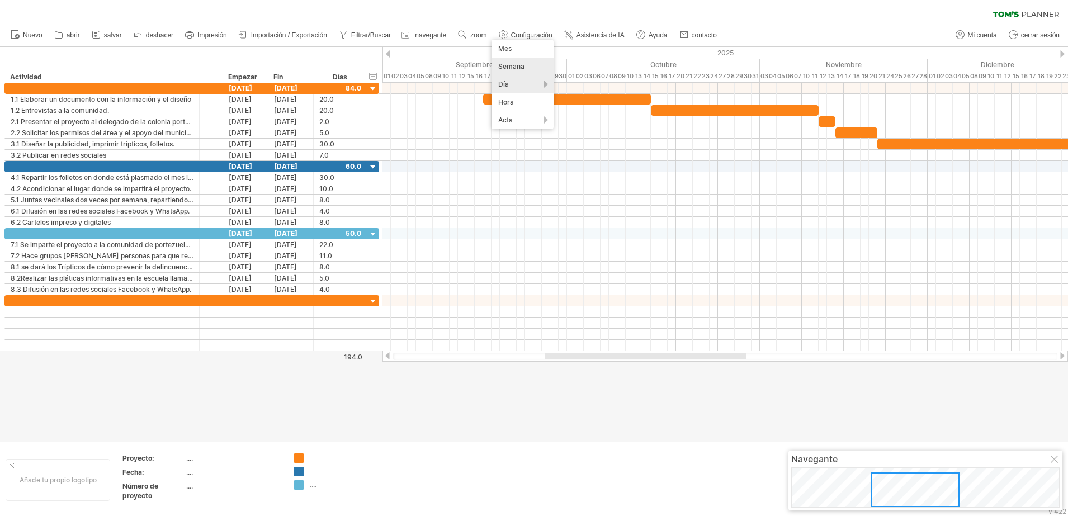
click at [505, 64] on div "Semana" at bounding box center [522, 67] width 62 height 18
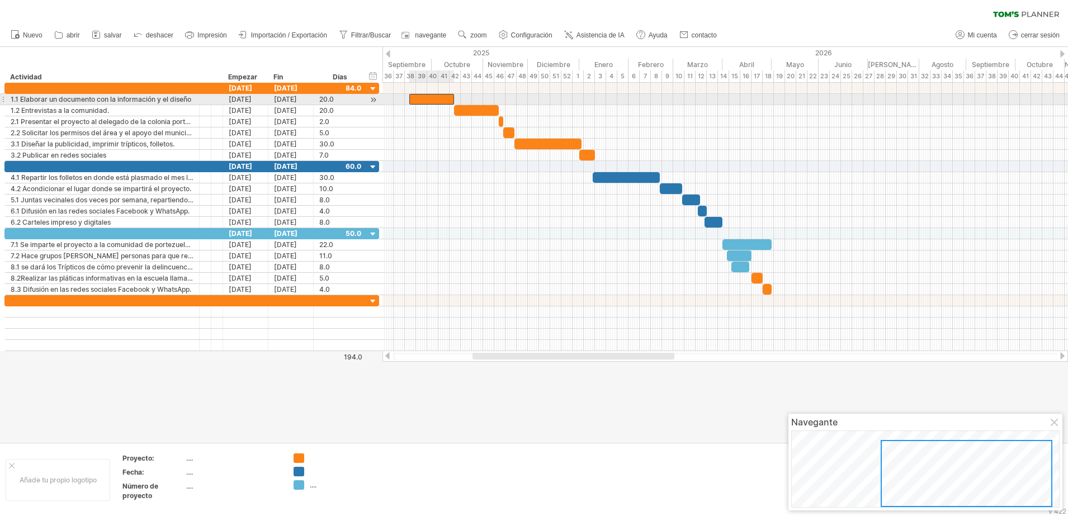
click at [419, 99] on div at bounding box center [431, 99] width 45 height 11
click at [419, 74] on div "39" at bounding box center [421, 76] width 11 height 12
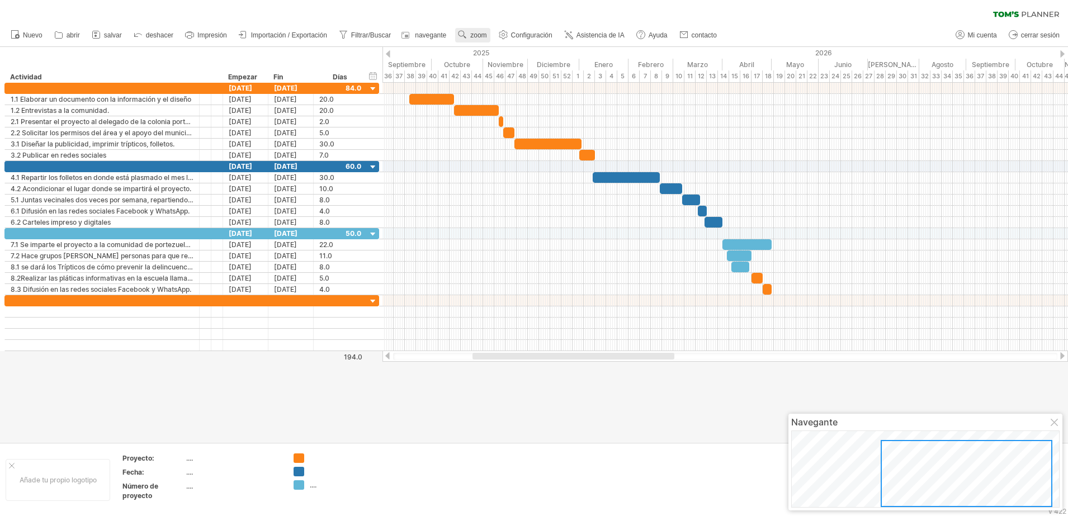
click at [471, 35] on span "zoom" at bounding box center [478, 35] width 16 height 8
click at [486, 83] on div "Día" at bounding box center [508, 85] width 62 height 18
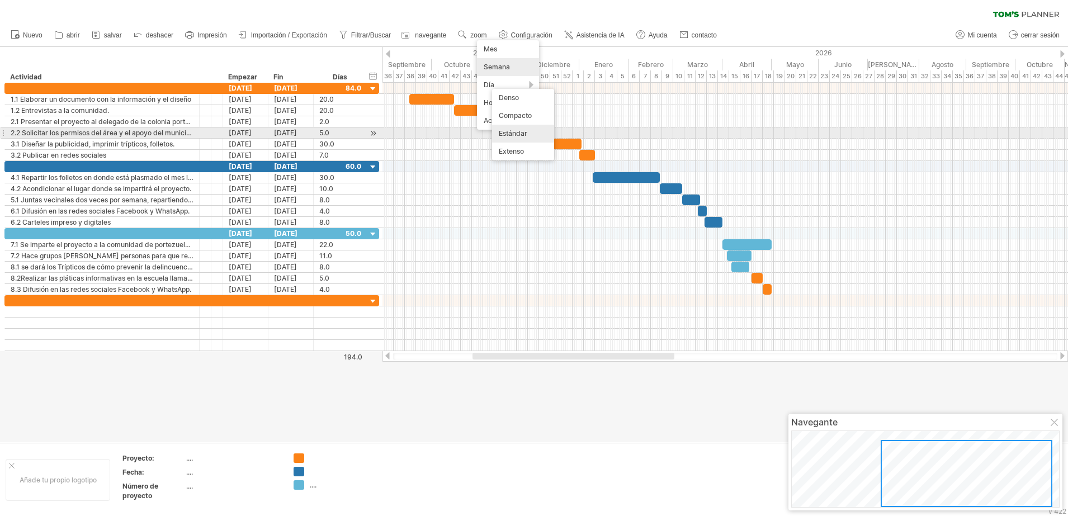
click at [509, 138] on div "Estándar" at bounding box center [523, 134] width 62 height 18
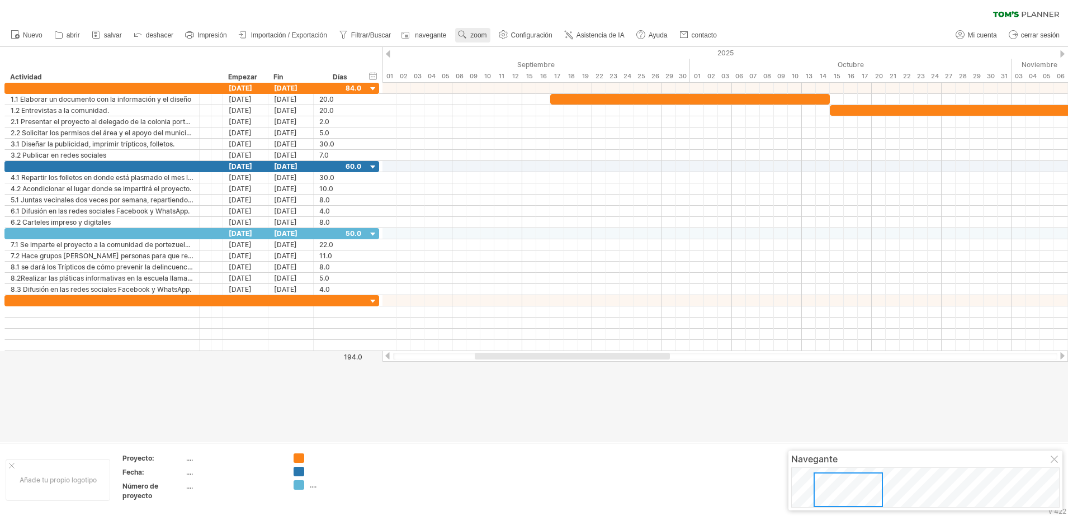
click at [485, 39] on span "zoom" at bounding box center [478, 35] width 16 height 8
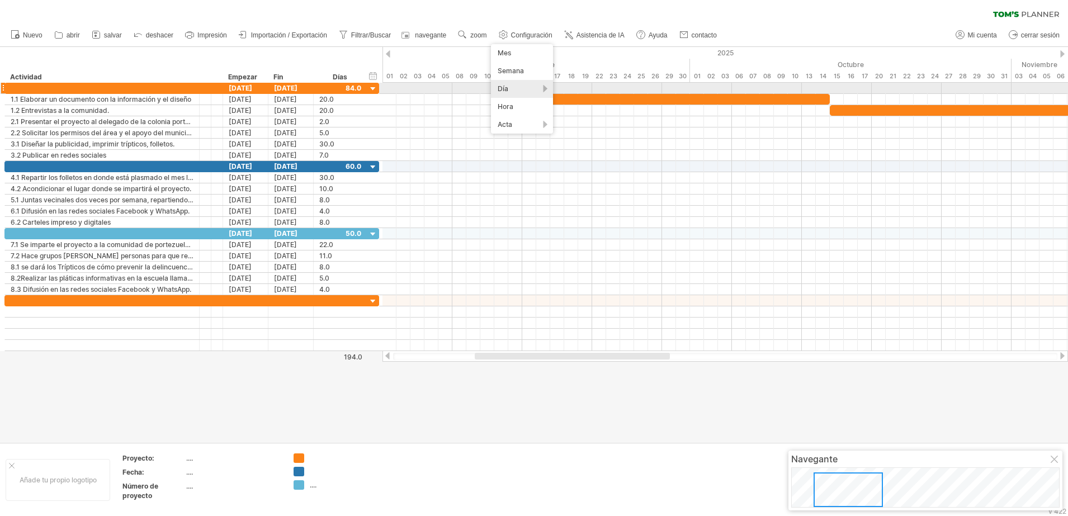
click at [517, 90] on div "Día" at bounding box center [522, 89] width 62 height 18
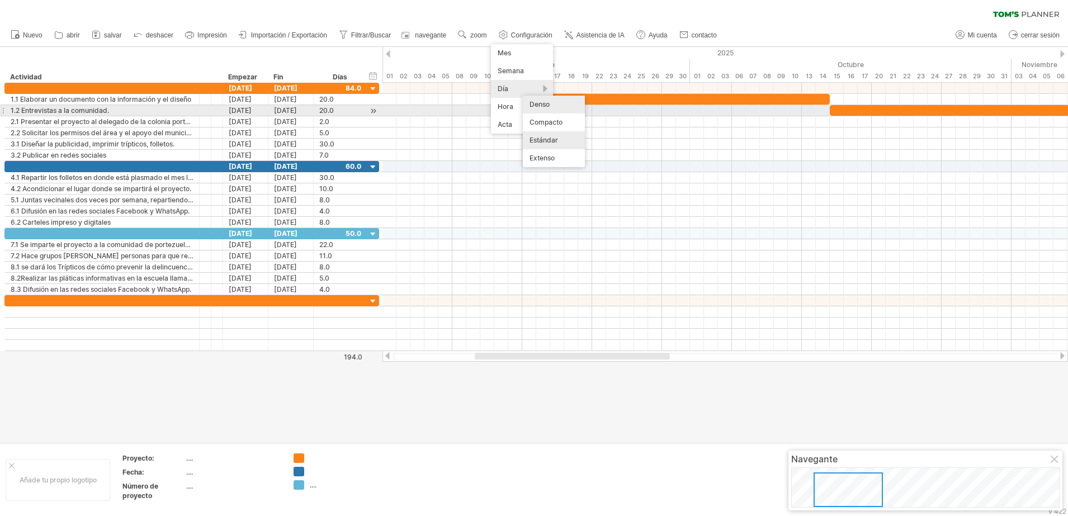
click at [530, 106] on div "Denso" at bounding box center [554, 105] width 62 height 18
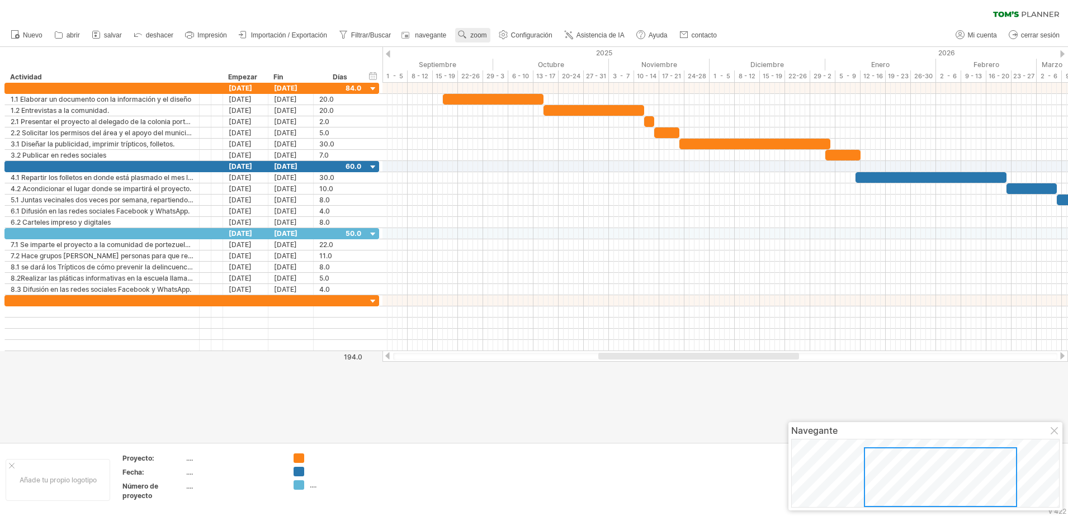
click at [466, 28] on link "zoom" at bounding box center [472, 35] width 35 height 15
click at [504, 82] on div "Día" at bounding box center [502, 78] width 62 height 18
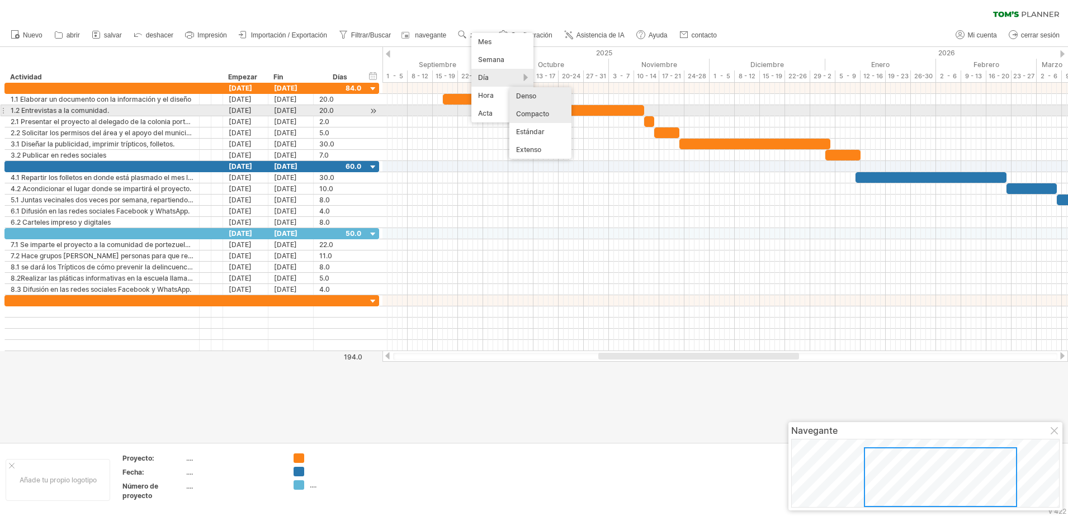
click at [531, 111] on div "Compacto" at bounding box center [540, 114] width 62 height 18
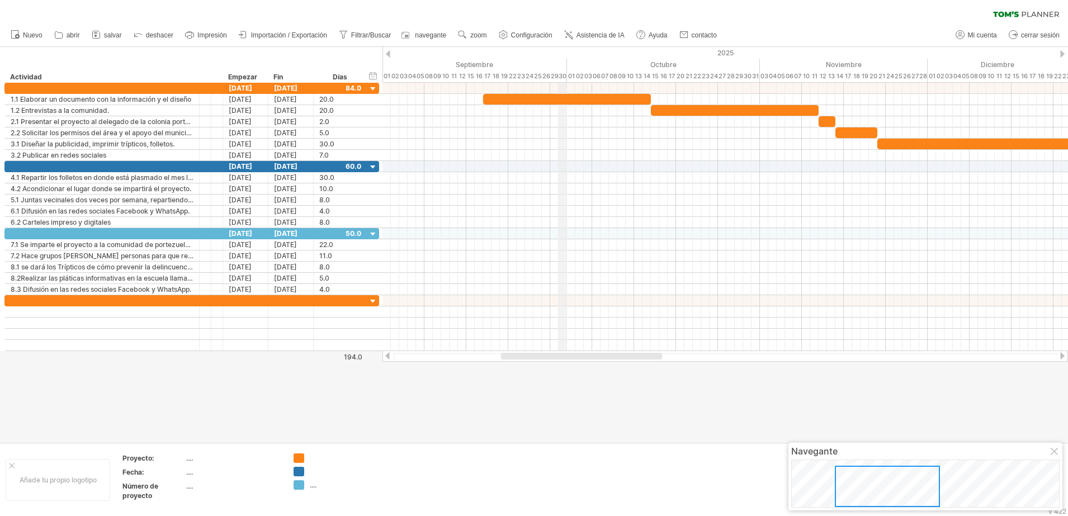
click at [566, 51] on div "2025" at bounding box center [214, 53] width 1811 height 12
drag, startPoint x: 759, startPoint y: 46, endPoint x: 757, endPoint y: 35, distance: 11.8
click at [757, 35] on div "Trying to reach [DOMAIN_NAME] Connected again... 0% clear filter Nuevo" at bounding box center [534, 258] width 1068 height 516
click at [1054, 453] on div at bounding box center [1054, 452] width 9 height 9
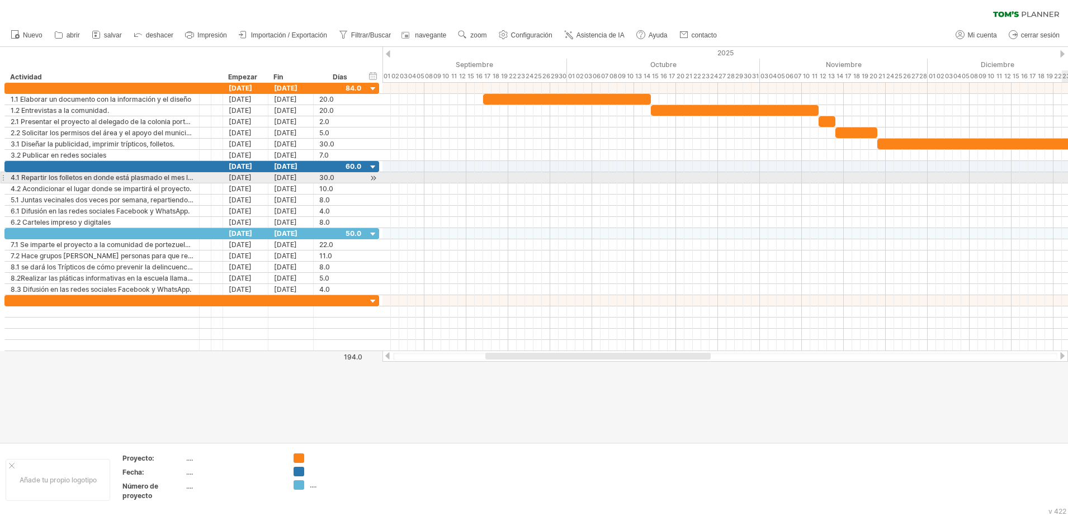
drag, startPoint x: 4, startPoint y: 57, endPoint x: 1067, endPoint y: 166, distance: 1067.7
click at [1067, 166] on html "Progreso (100%) Trying to reach [DOMAIN_NAME] Connected again... 0% clear filte…" at bounding box center [534, 259] width 1068 height 518
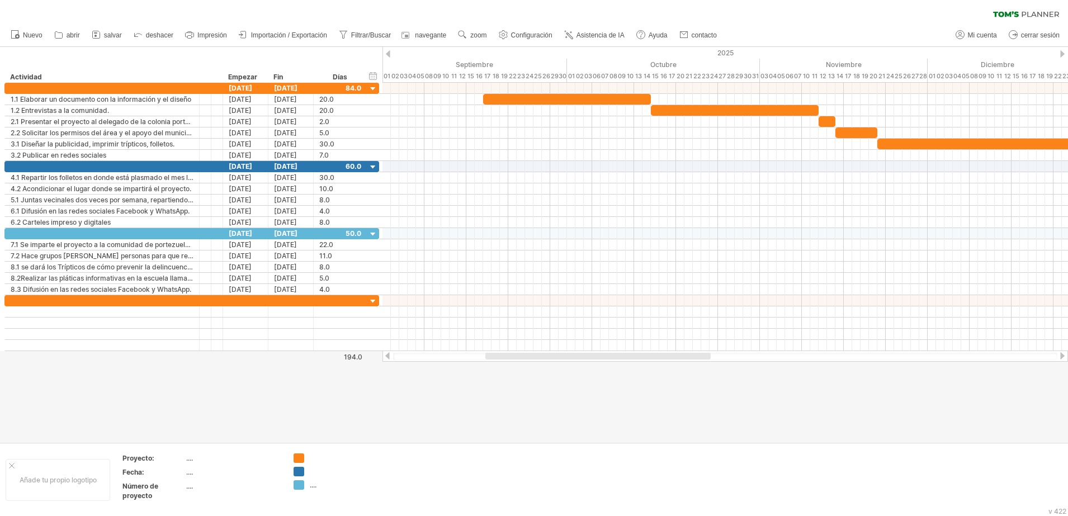
click at [3, 82] on div "hide start/end/duration Mostrar inicio/fin/duración ******** Actividad ********…" at bounding box center [191, 65] width 382 height 36
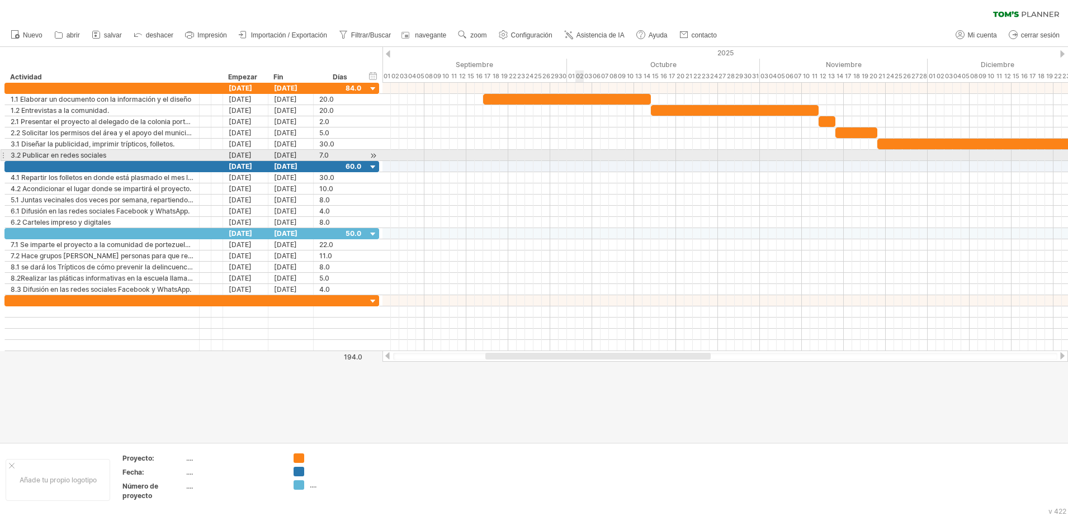
drag, startPoint x: 3, startPoint y: 82, endPoint x: 575, endPoint y: 156, distance: 576.6
click at [575, 156] on div "Trying to reach [DOMAIN_NAME] Connected again... 0% clear filter Nuevo" at bounding box center [534, 258] width 1068 height 516
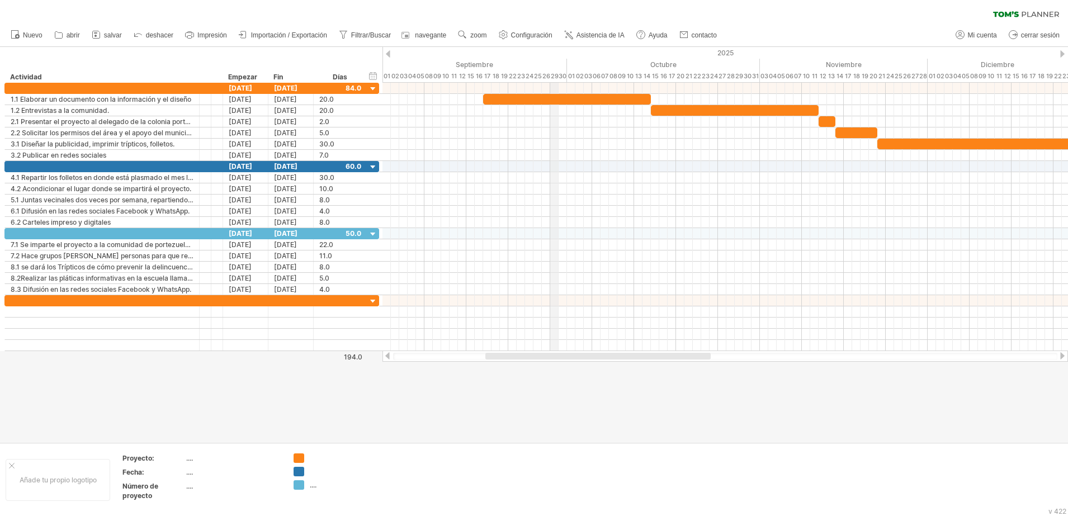
click at [552, 54] on div "2025" at bounding box center [214, 53] width 1811 height 12
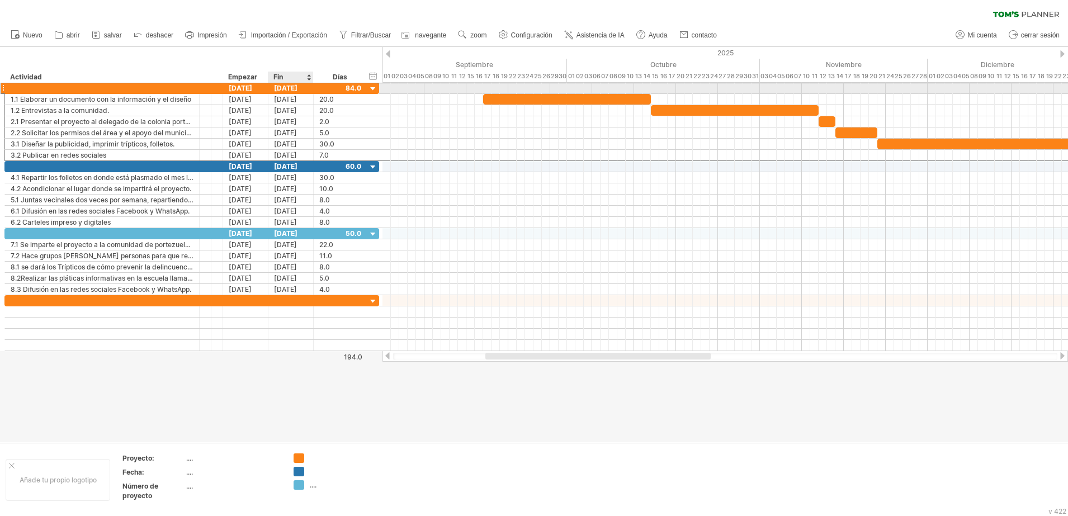
click at [286, 83] on div "[DATE]" at bounding box center [290, 88] width 45 height 11
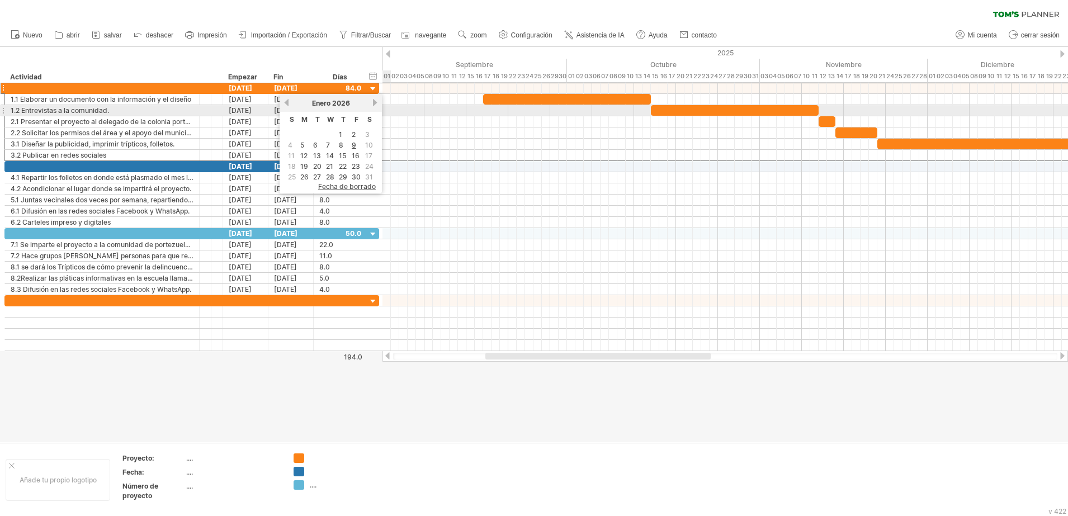
click at [370, 105] on div "[DATE]" at bounding box center [330, 103] width 81 height 8
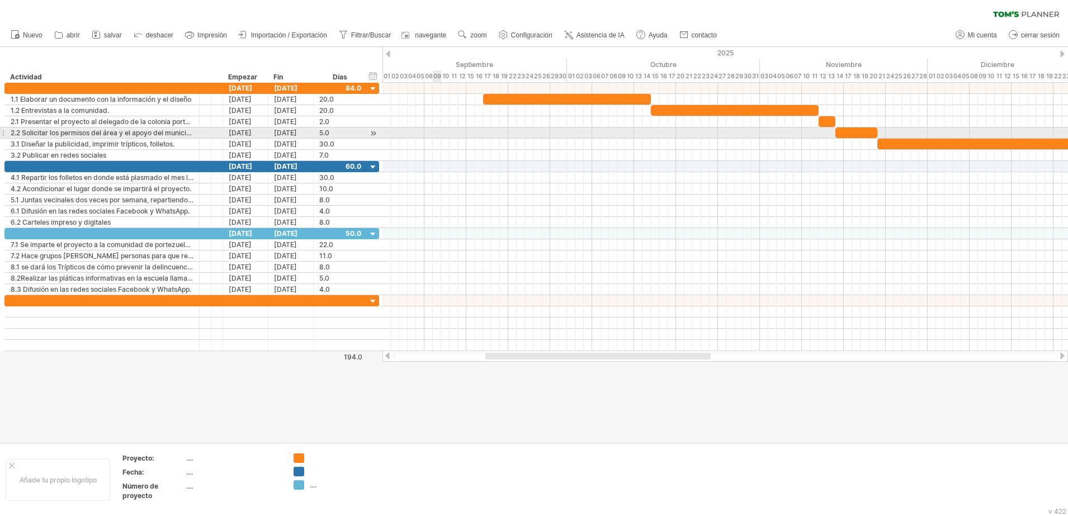
click at [438, 139] on div at bounding box center [724, 144] width 685 height 11
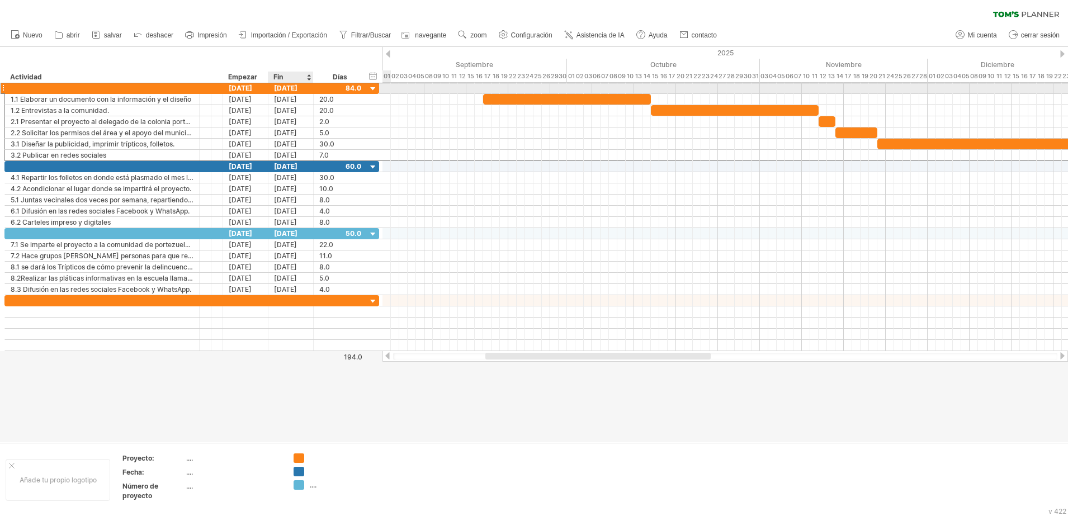
click at [278, 88] on div "[DATE]" at bounding box center [290, 88] width 45 height 11
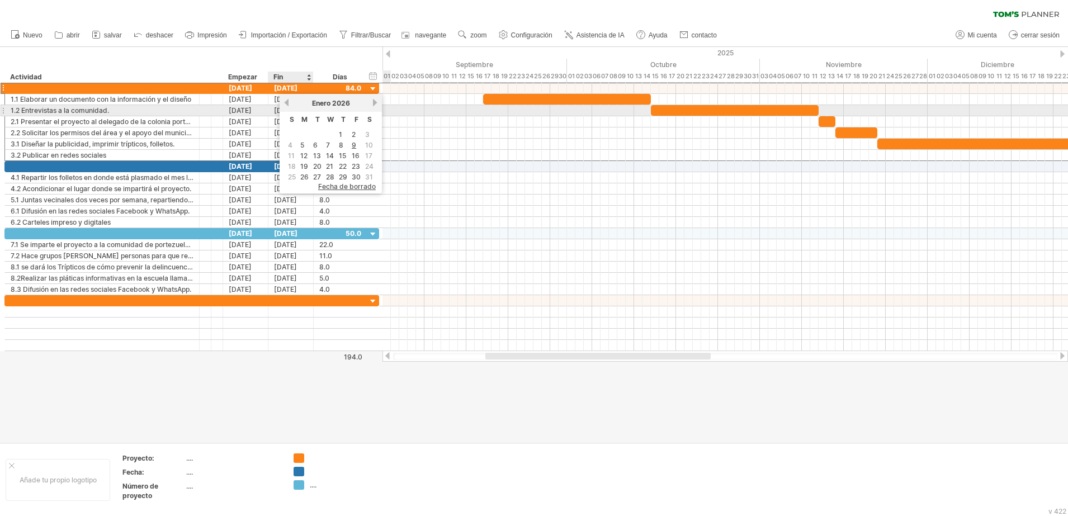
click at [285, 105] on link "anterior" at bounding box center [286, 102] width 8 height 8
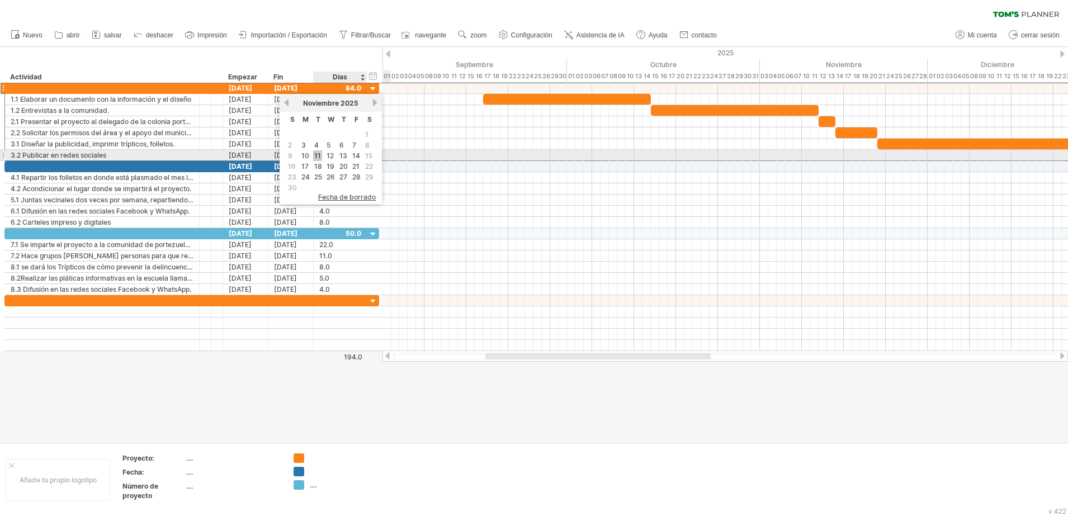
click at [320, 151] on link "11" at bounding box center [317, 155] width 9 height 11
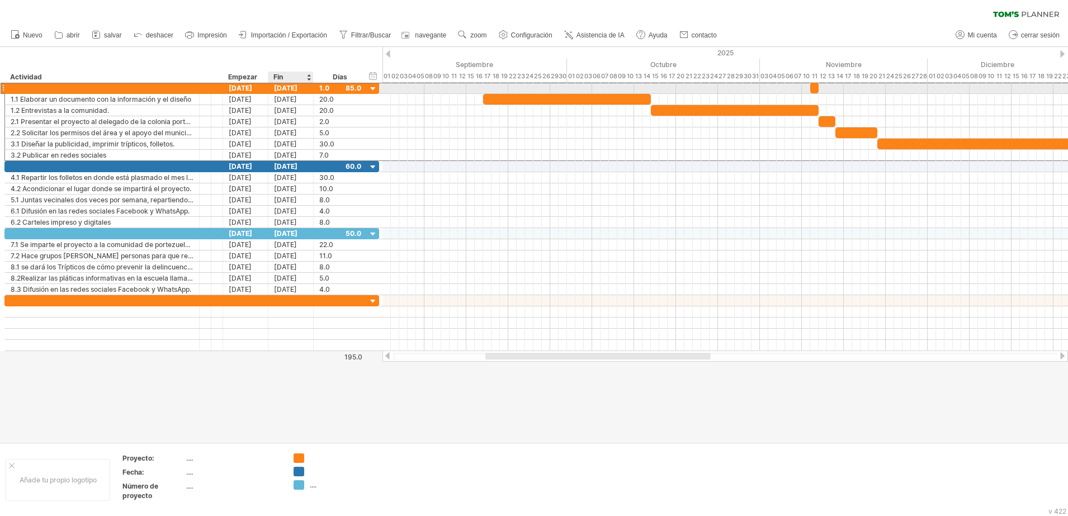
click at [280, 88] on div "[DATE]" at bounding box center [290, 88] width 45 height 11
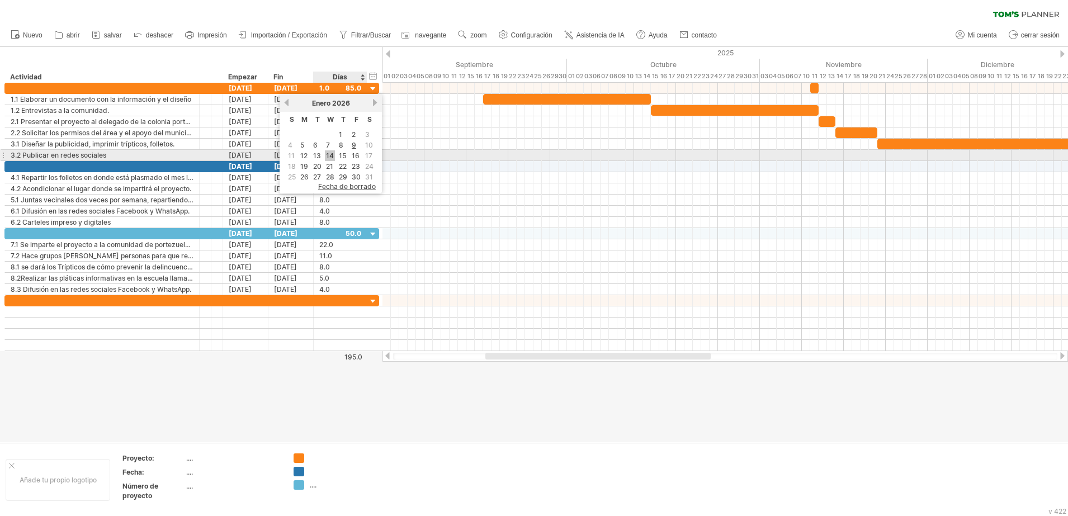
click at [328, 152] on link "14" at bounding box center [330, 155] width 10 height 11
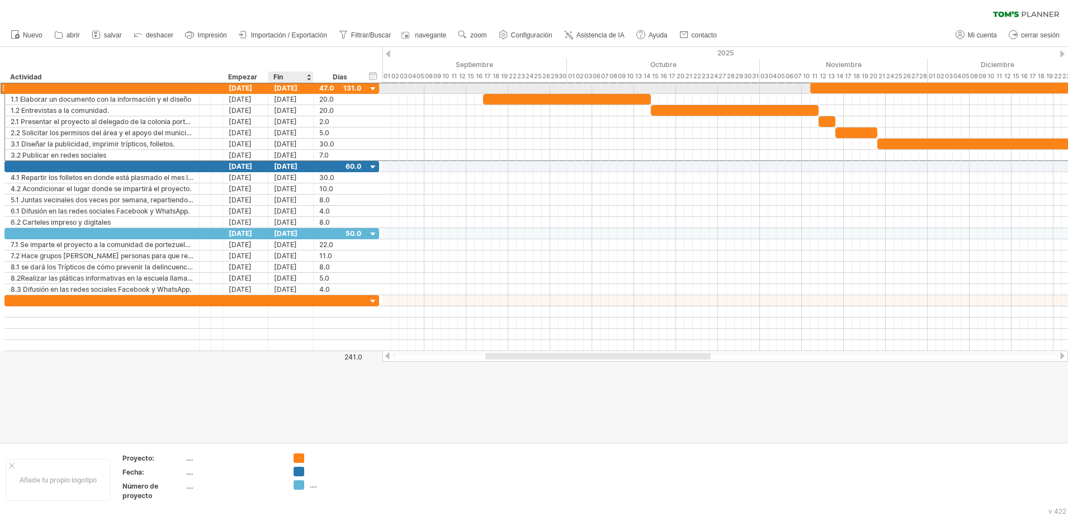
click at [281, 86] on div "[DATE]" at bounding box center [290, 88] width 45 height 11
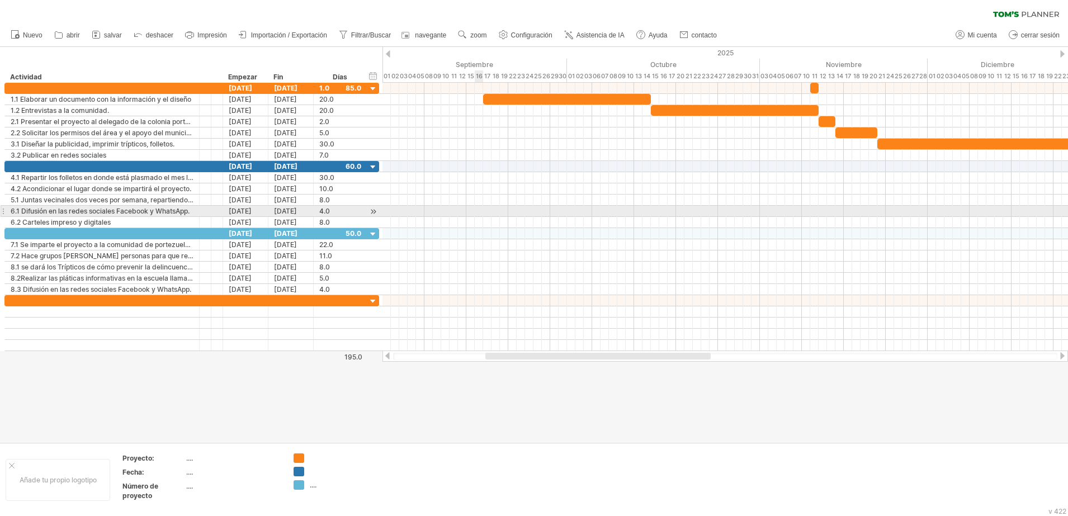
click at [477, 212] on div at bounding box center [724, 211] width 685 height 11
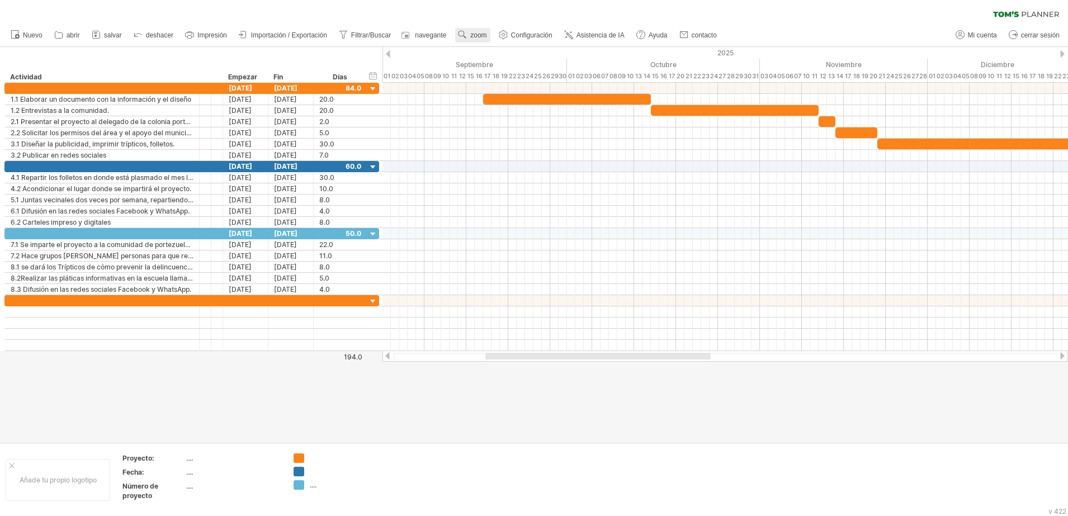
click at [482, 33] on span "zoom" at bounding box center [478, 35] width 16 height 8
click at [500, 48] on div "Mes" at bounding box center [519, 48] width 62 height 18
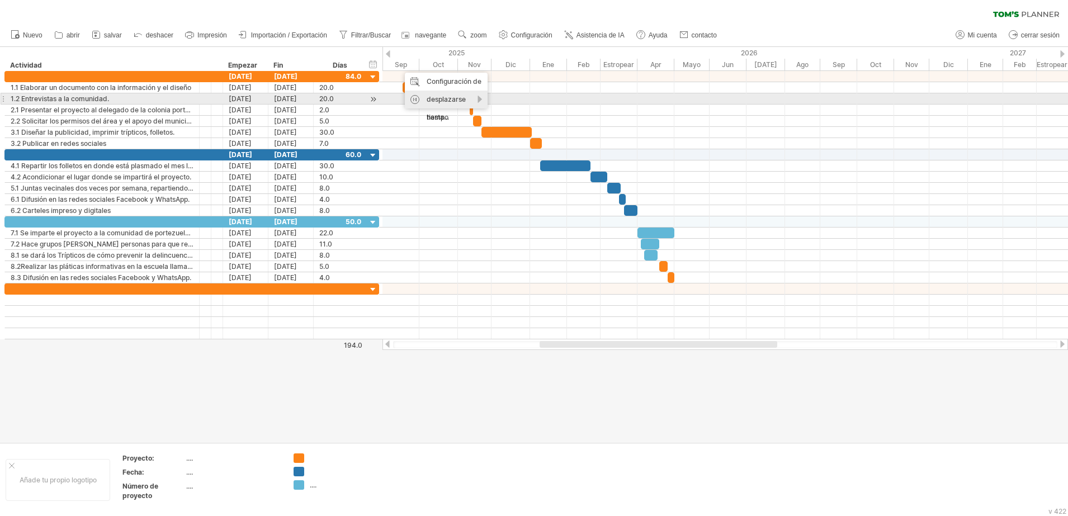
click at [429, 94] on div "desplazarse hasta..." at bounding box center [446, 109] width 83 height 36
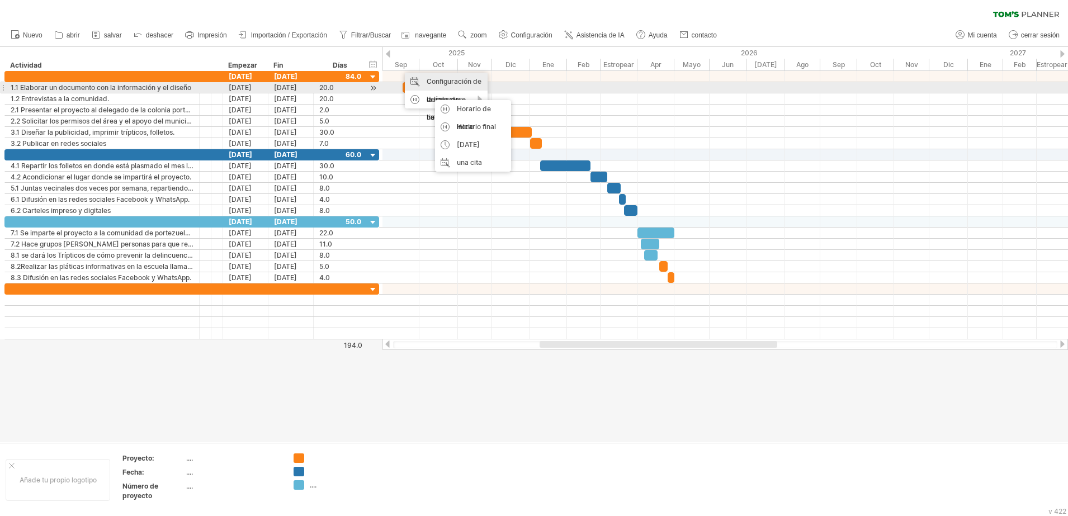
click at [441, 83] on div "Configuración de la línea de tiempo" at bounding box center [446, 100] width 83 height 54
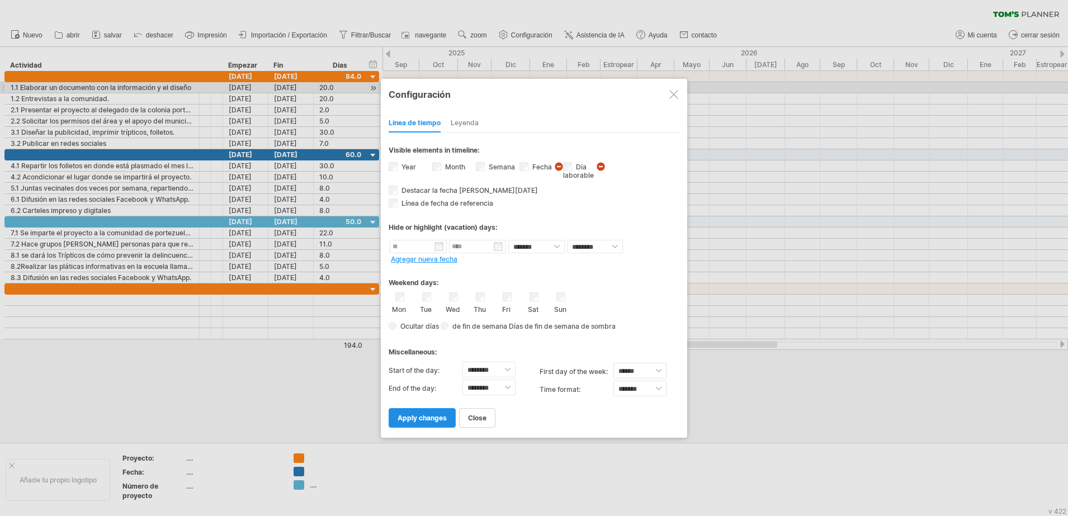
click at [443, 425] on link "apply changes" at bounding box center [422, 418] width 67 height 20
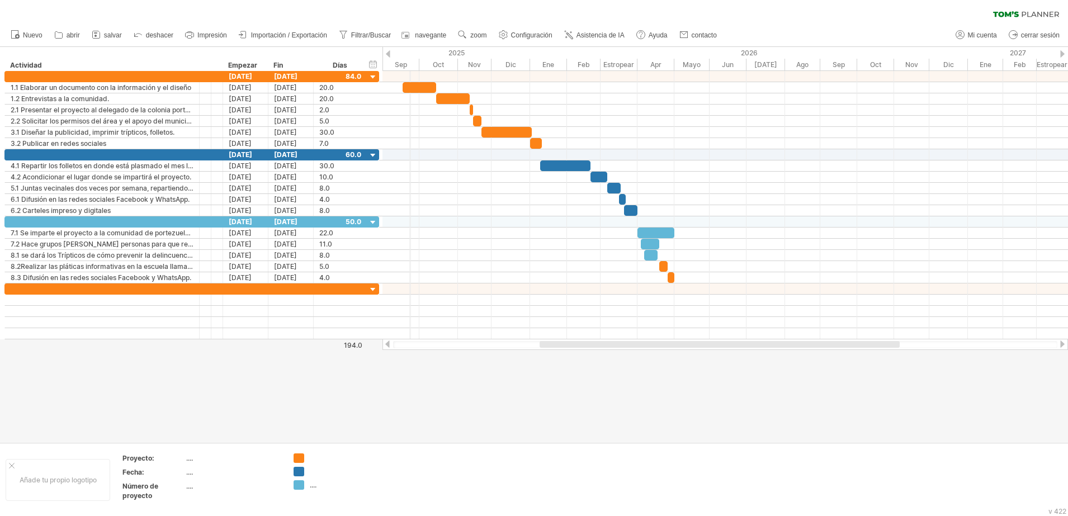
click at [410, 58] on div "2025" at bounding box center [311, 53] width 438 height 12
click at [446, 67] on div "Configuración de la línea de tiempo" at bounding box center [456, 90] width 83 height 54
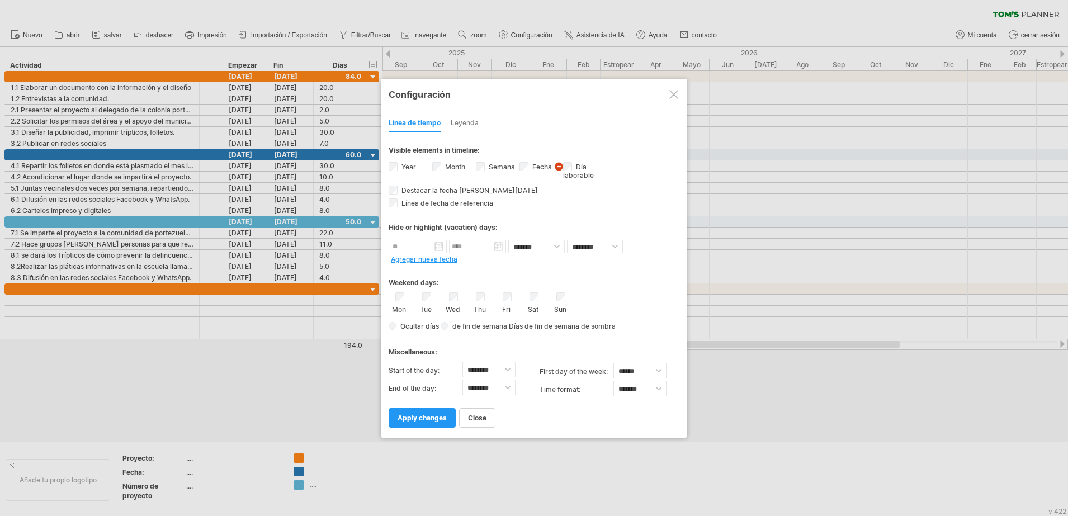
click at [560, 163] on span "Visibilidad de la fecha Actualmente no hay suficiente espacio horizontalmente p…" at bounding box center [560, 168] width 12 height 12
click at [675, 92] on div at bounding box center [673, 94] width 9 height 9
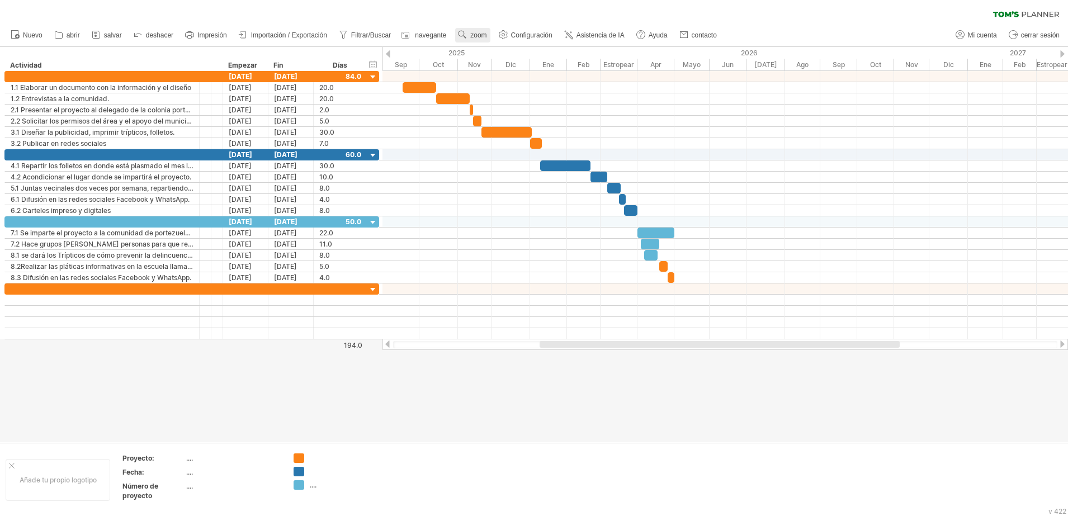
click at [473, 29] on link "zoom" at bounding box center [472, 35] width 35 height 15
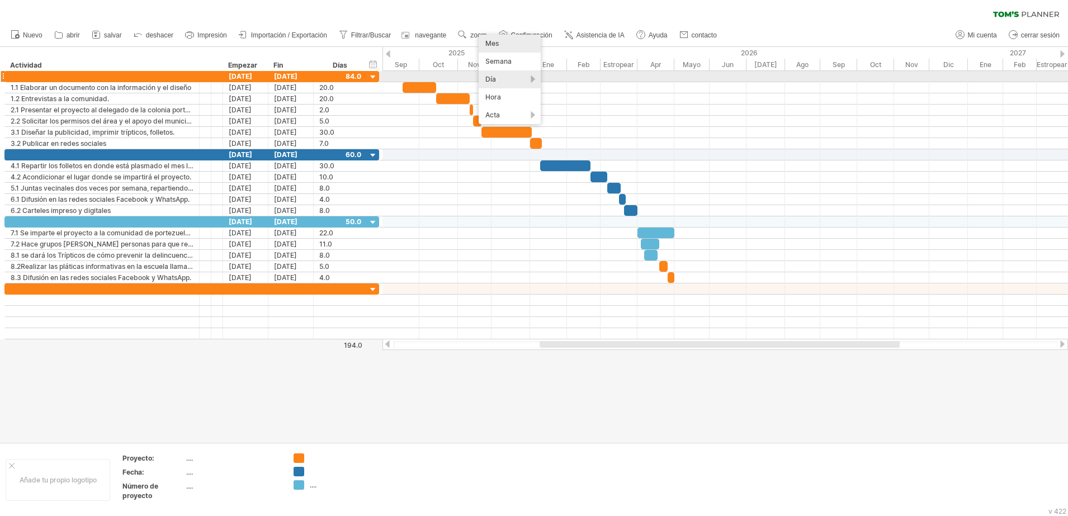
click at [495, 78] on div "Día" at bounding box center [510, 79] width 62 height 18
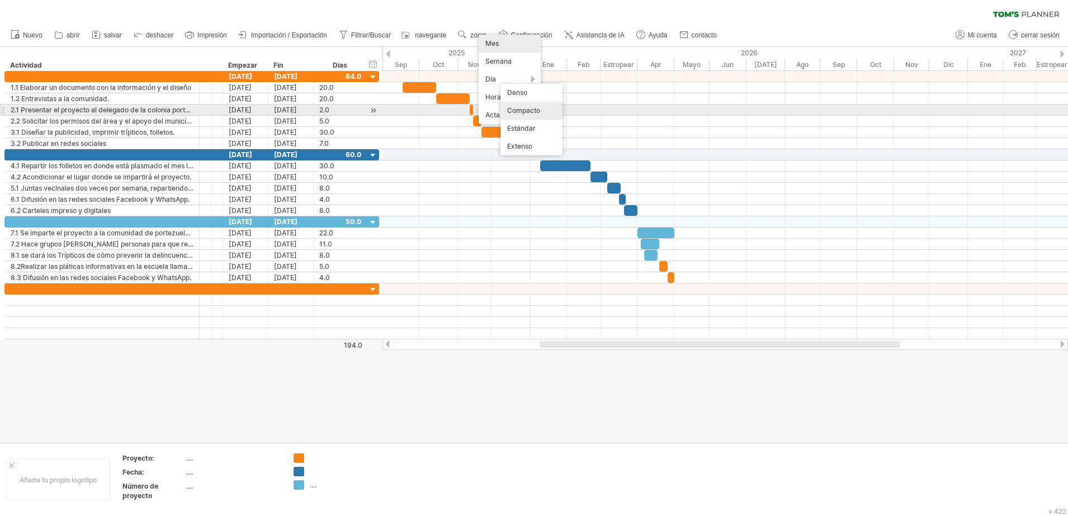
click at [512, 105] on div "Compacto" at bounding box center [531, 111] width 62 height 18
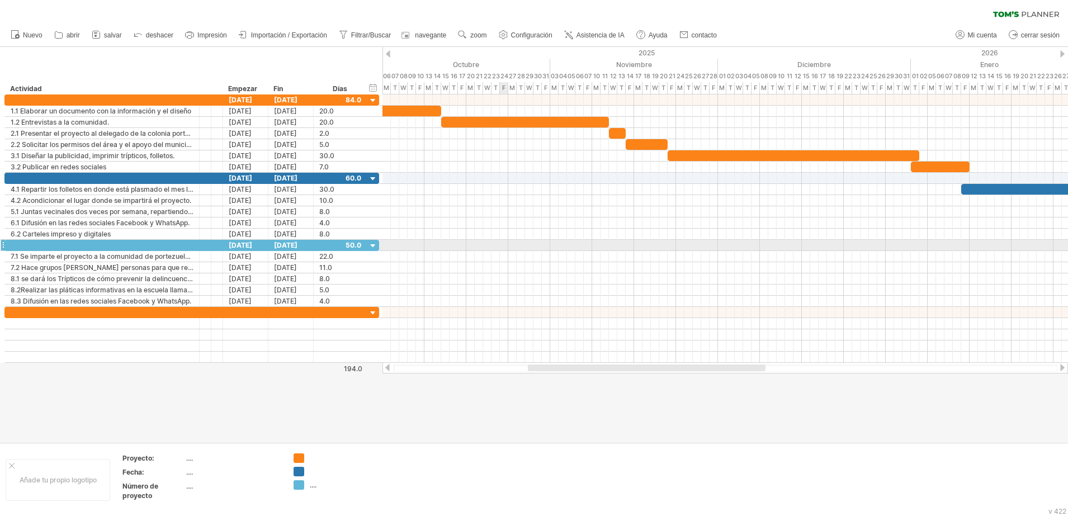
click at [504, 246] on div at bounding box center [724, 245] width 685 height 11
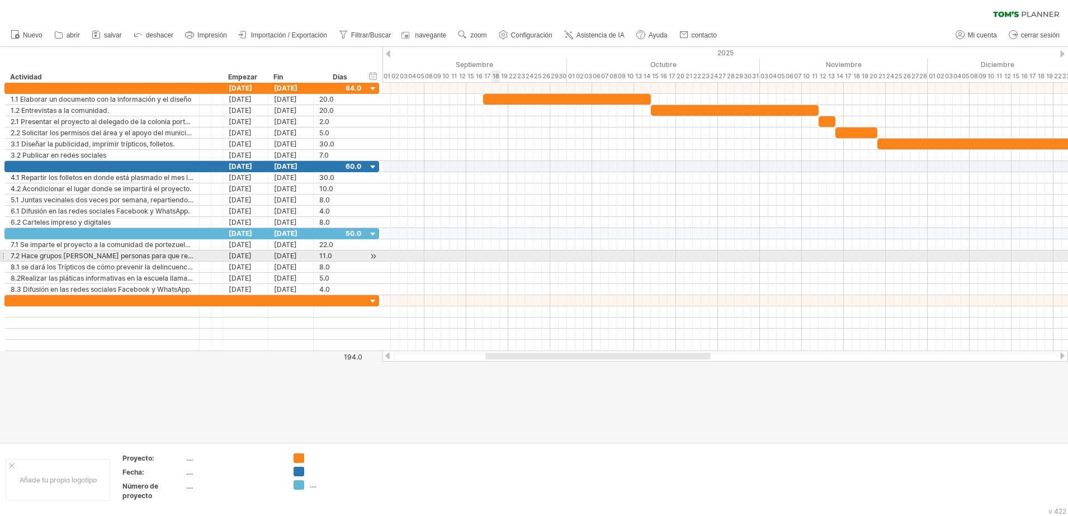
click at [491, 262] on div at bounding box center [724, 267] width 685 height 11
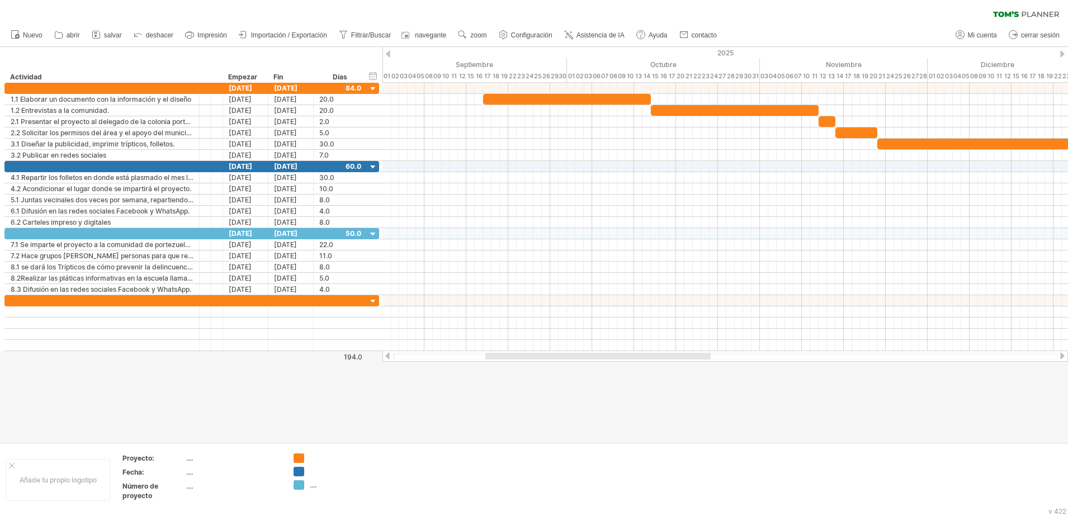
click at [538, 42] on ul "Nuevo abrir" at bounding box center [363, 34] width 716 height 23
click at [534, 37] on span "Configuración" at bounding box center [531, 35] width 41 height 8
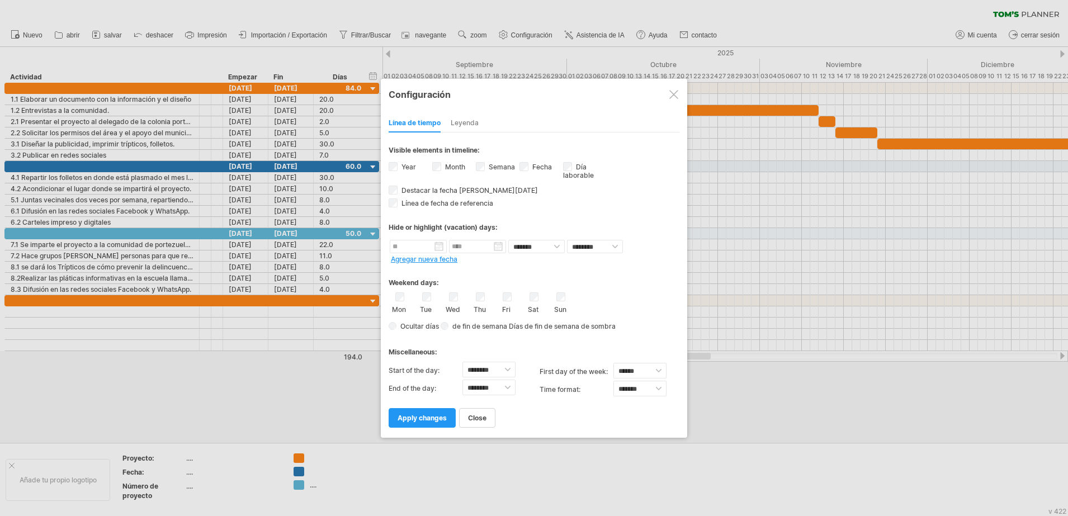
click at [466, 119] on div "Leyenda" at bounding box center [465, 124] width 28 height 18
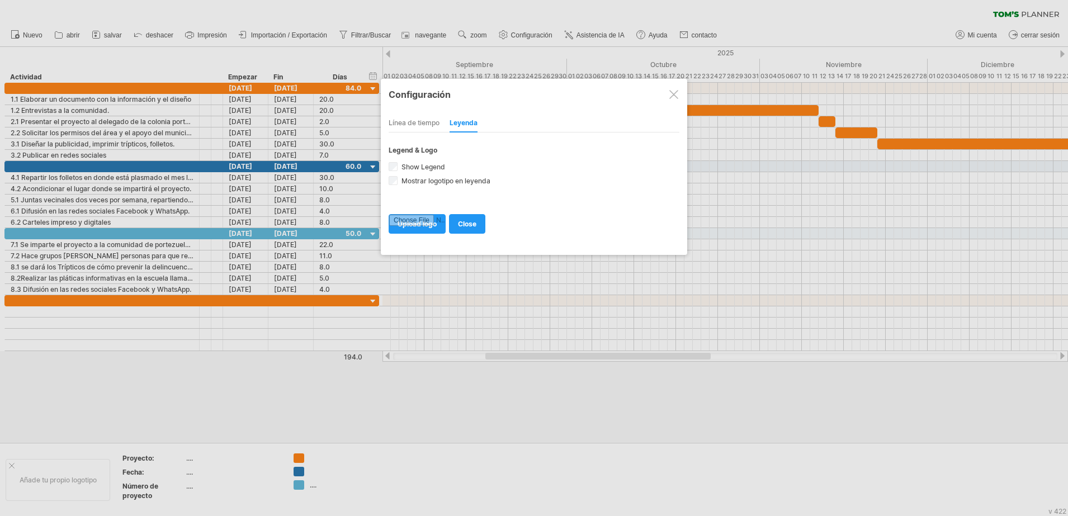
click at [423, 122] on div "Línea de tiempo" at bounding box center [414, 124] width 51 height 18
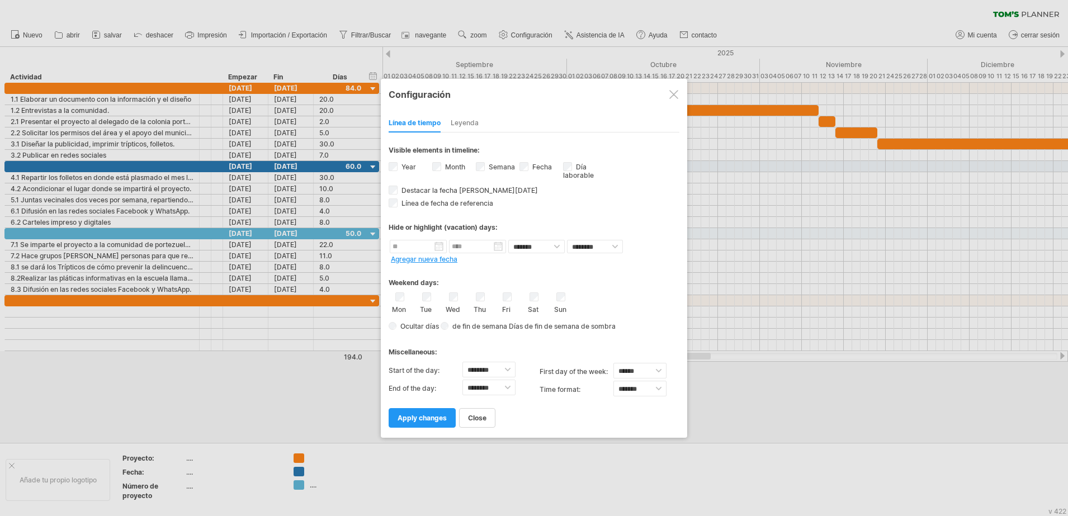
click at [673, 97] on div at bounding box center [673, 94] width 9 height 9
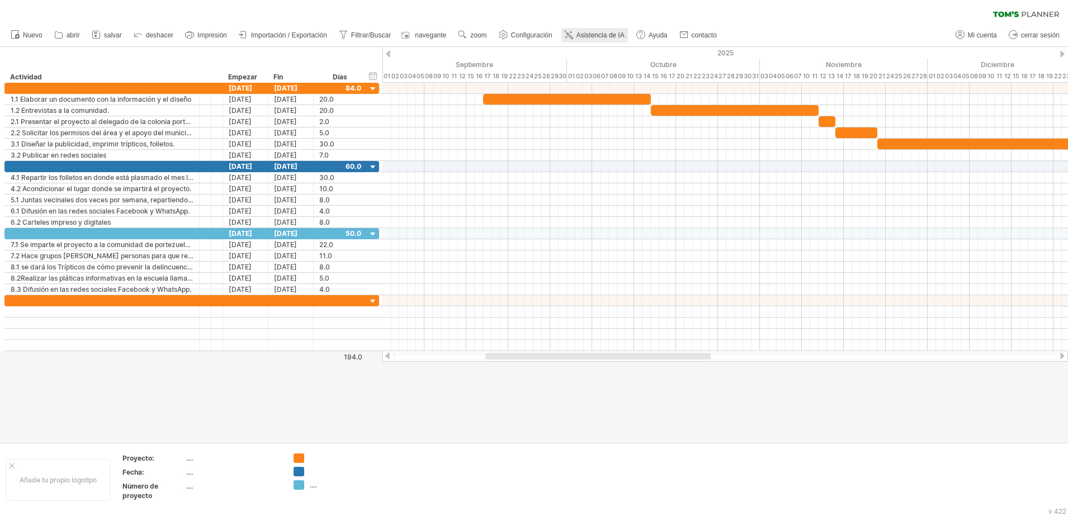
click at [589, 34] on span "Asistencia de IA" at bounding box center [600, 35] width 48 height 8
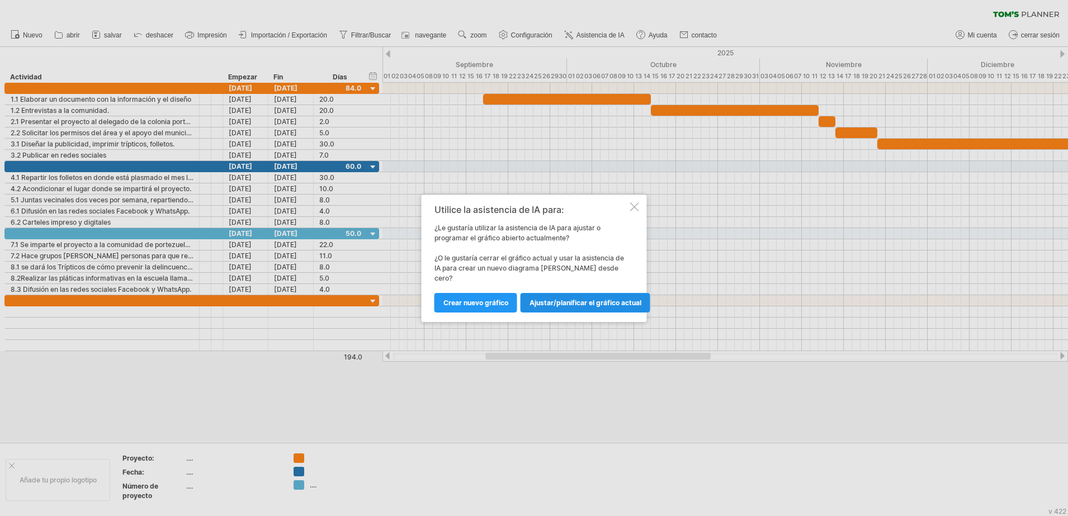
click at [557, 302] on link "Ajustar/planificar el gráfico actual" at bounding box center [585, 303] width 130 height 20
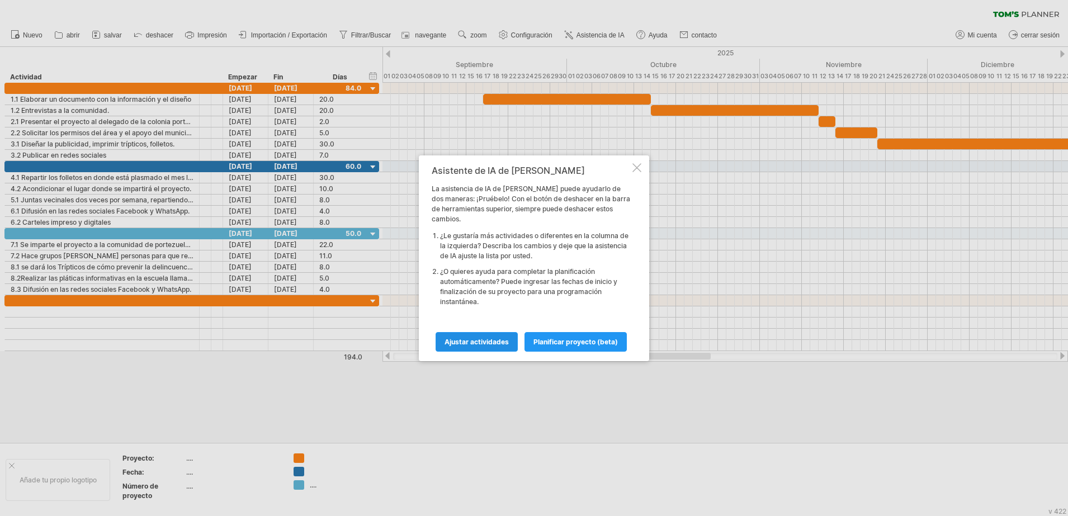
click at [498, 348] on link "Ajustar actividades" at bounding box center [476, 342] width 82 height 20
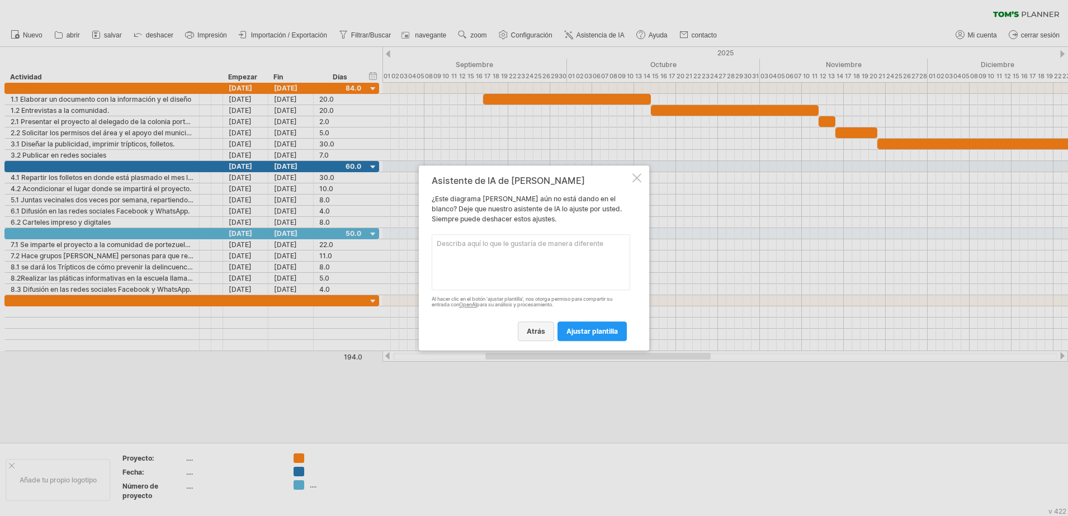
click at [531, 334] on span "Atrás" at bounding box center [536, 331] width 18 height 8
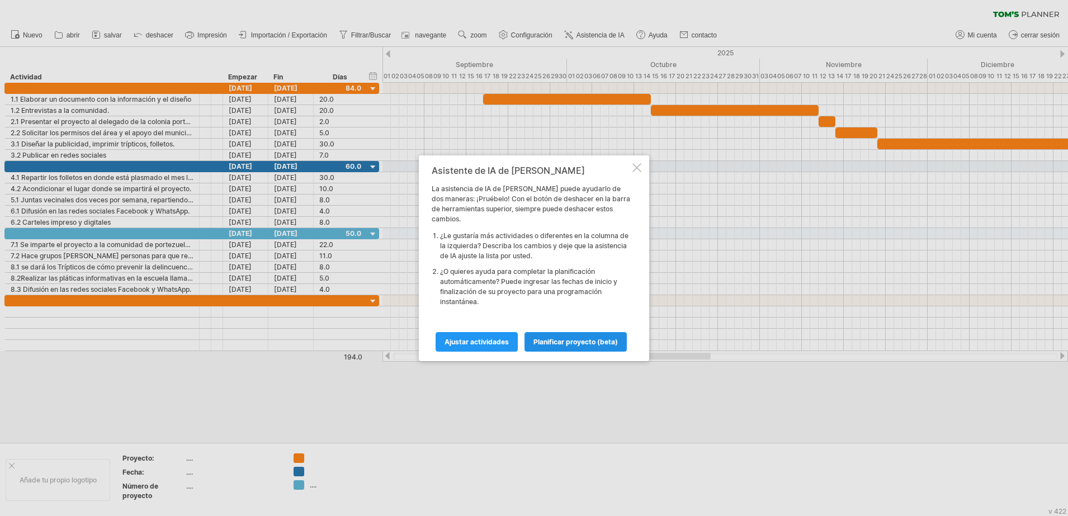
click at [548, 339] on span "Planificar proyecto (beta)" at bounding box center [575, 342] width 84 height 8
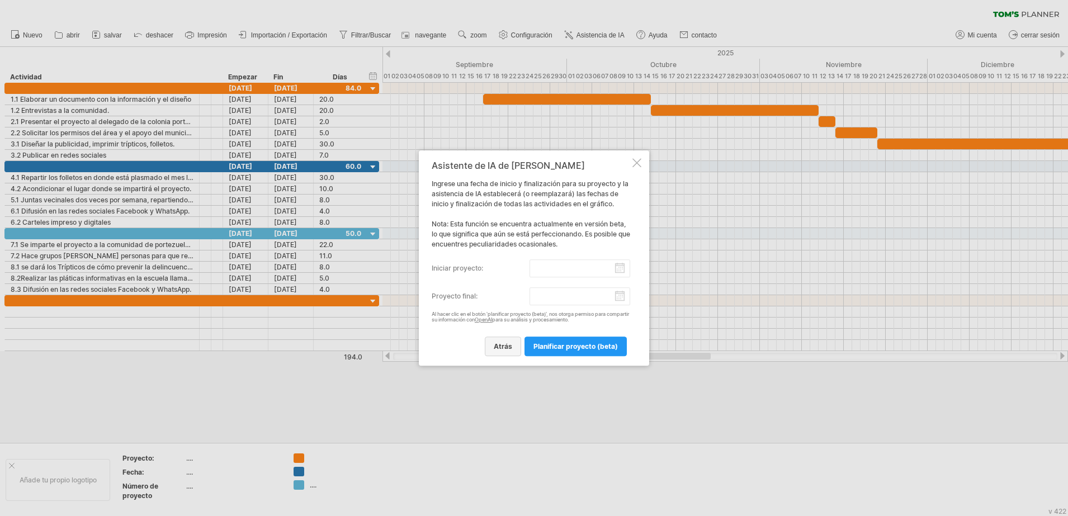
click at [498, 344] on span "Atrás" at bounding box center [503, 346] width 18 height 8
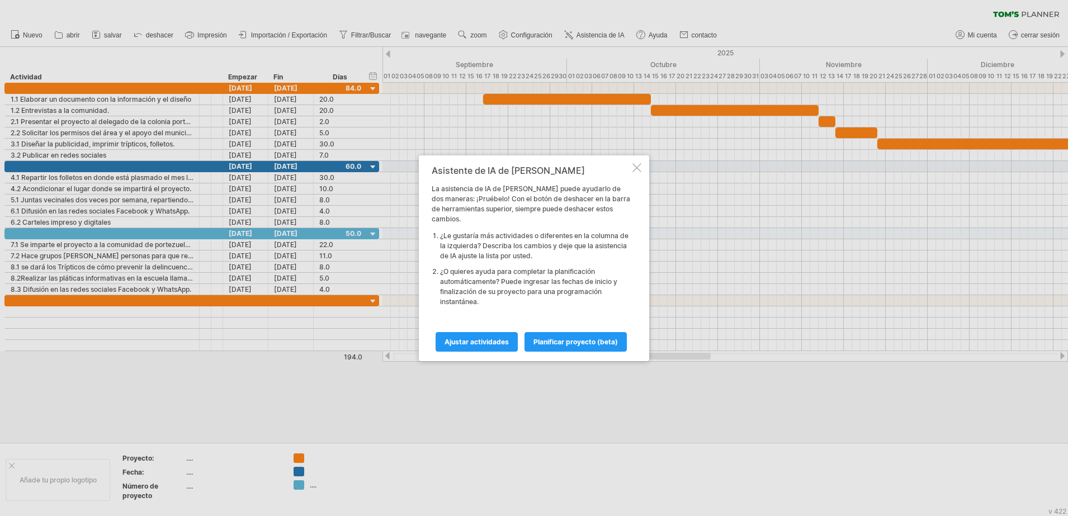
click at [639, 171] on div at bounding box center [636, 167] width 9 height 9
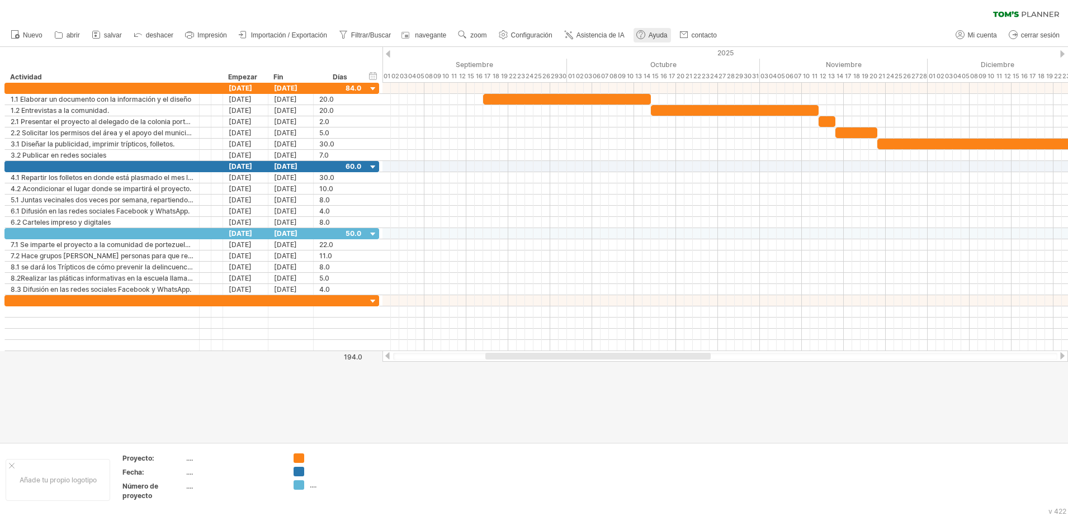
click at [659, 36] on span "Ayuda" at bounding box center [657, 35] width 19 height 8
click at [260, 31] on span "Importación / Exportación" at bounding box center [289, 35] width 76 height 8
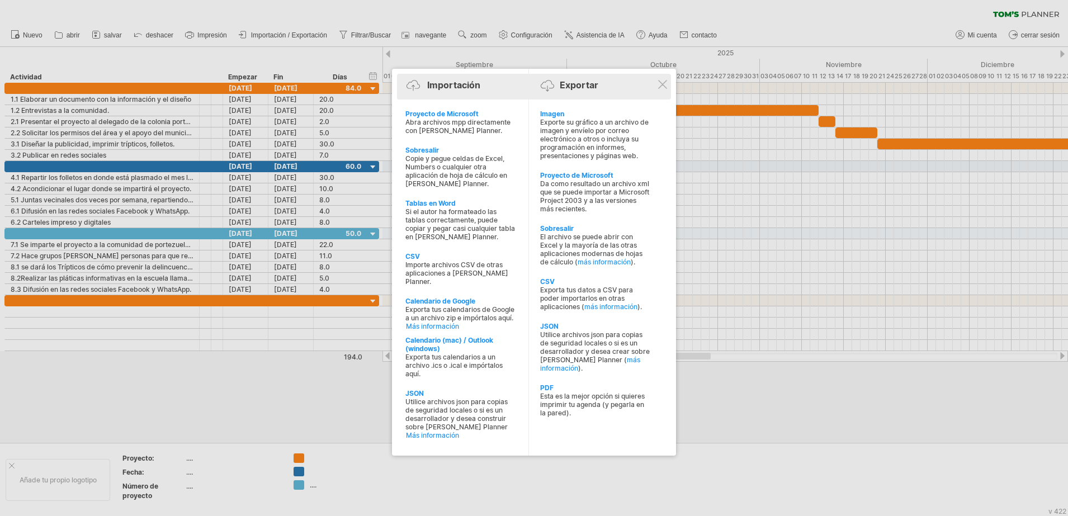
click at [659, 89] on div "Importación Exportar" at bounding box center [534, 87] width 268 height 17
click at [662, 79] on div "Importación Exportar" at bounding box center [534, 87] width 268 height 17
click at [731, 184] on div at bounding box center [534, 258] width 1068 height 516
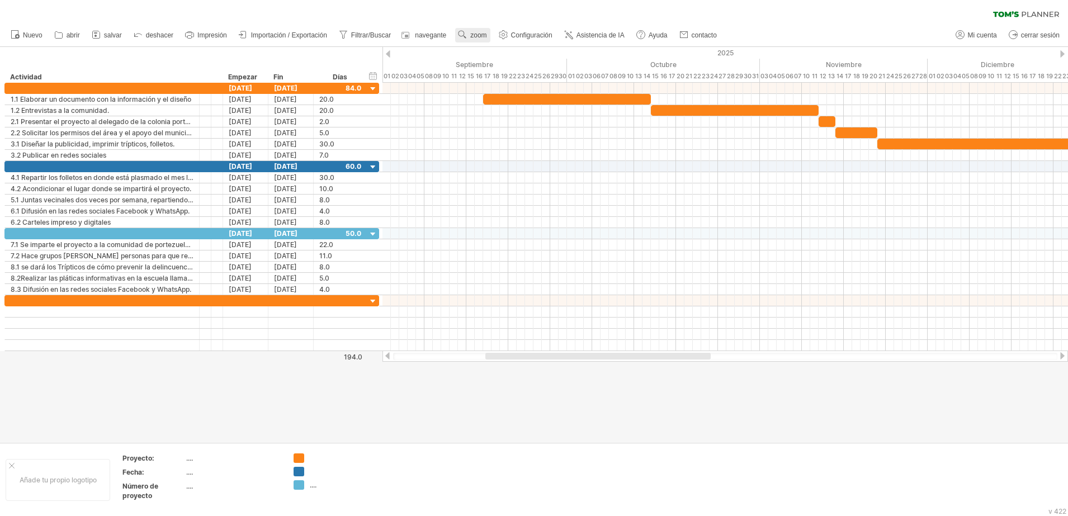
click at [481, 36] on span "zoom" at bounding box center [478, 35] width 16 height 8
click at [500, 61] on div "Semana" at bounding box center [517, 68] width 62 height 18
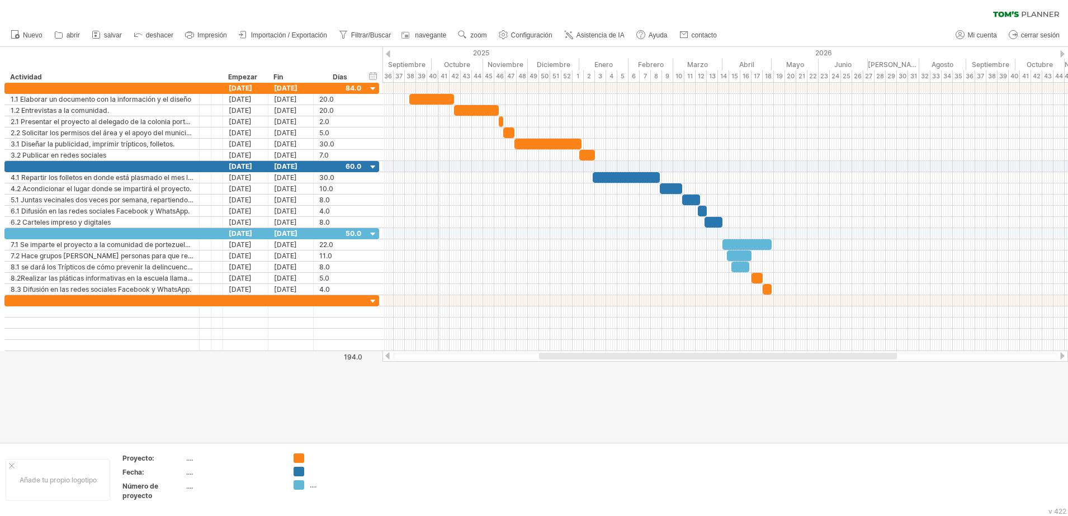
click at [440, 75] on div "41" at bounding box center [443, 76] width 11 height 12
click at [457, 84] on div "Configuración de la línea de tiempo" at bounding box center [487, 107] width 83 height 54
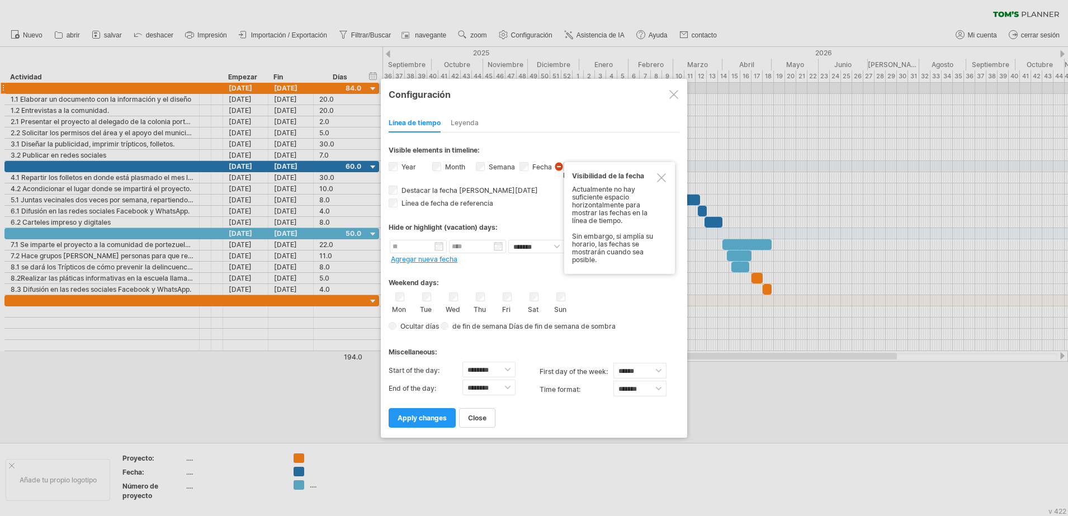
click at [655, 178] on div "Visibilidad de la fecha" at bounding box center [614, 176] width 84 height 8
click at [672, 96] on div at bounding box center [673, 94] width 9 height 9
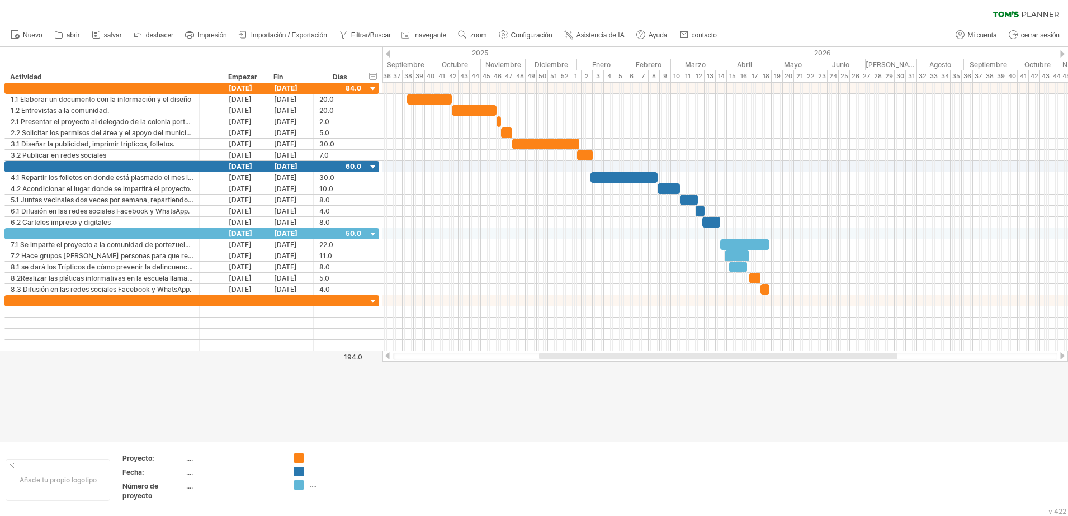
click at [471, 42] on ul "Nuevo abrir" at bounding box center [363, 34] width 716 height 23
click at [473, 29] on link "zoom" at bounding box center [472, 35] width 35 height 15
click at [491, 78] on div "Día" at bounding box center [510, 79] width 62 height 18
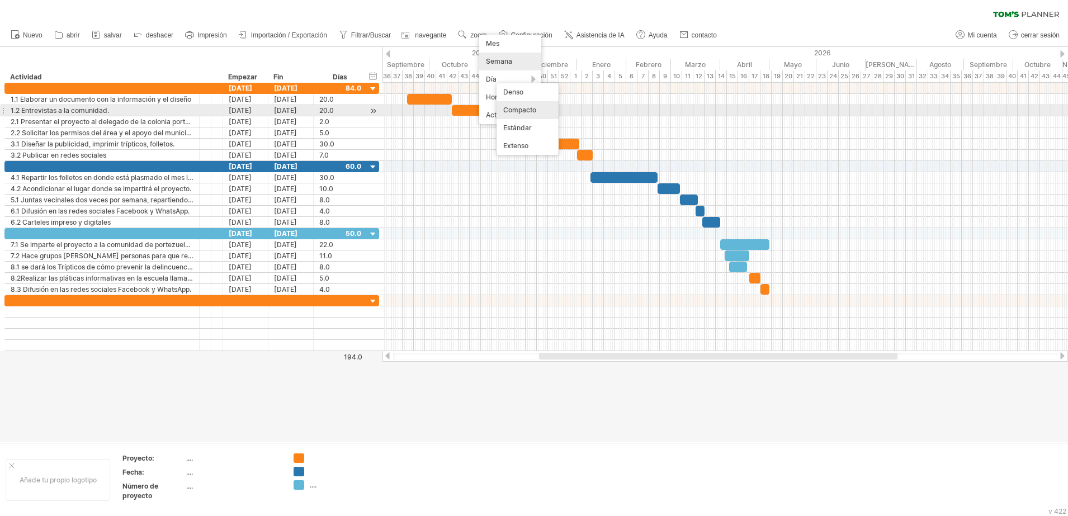
click at [523, 110] on div "Compacto" at bounding box center [527, 110] width 62 height 18
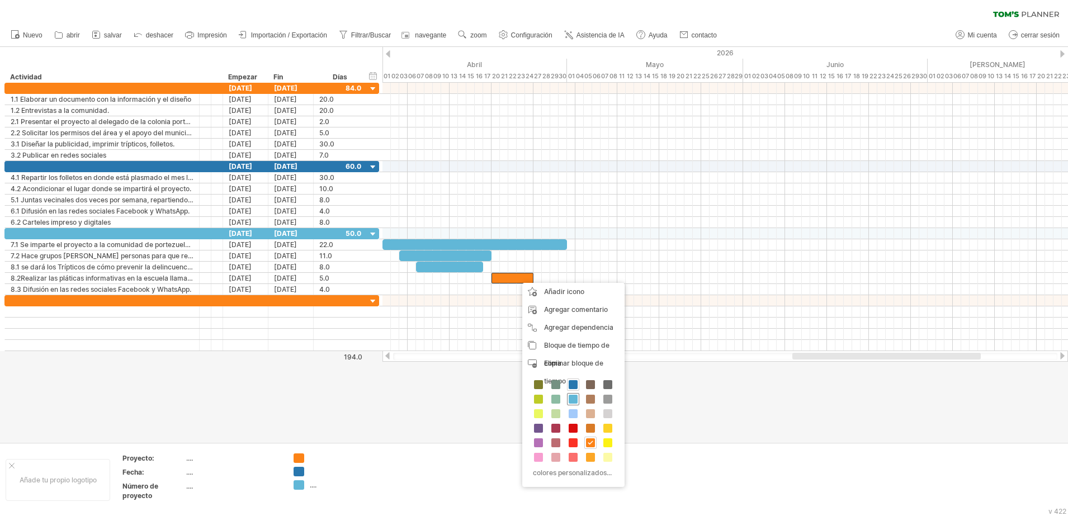
click at [574, 397] on span at bounding box center [573, 399] width 9 height 9
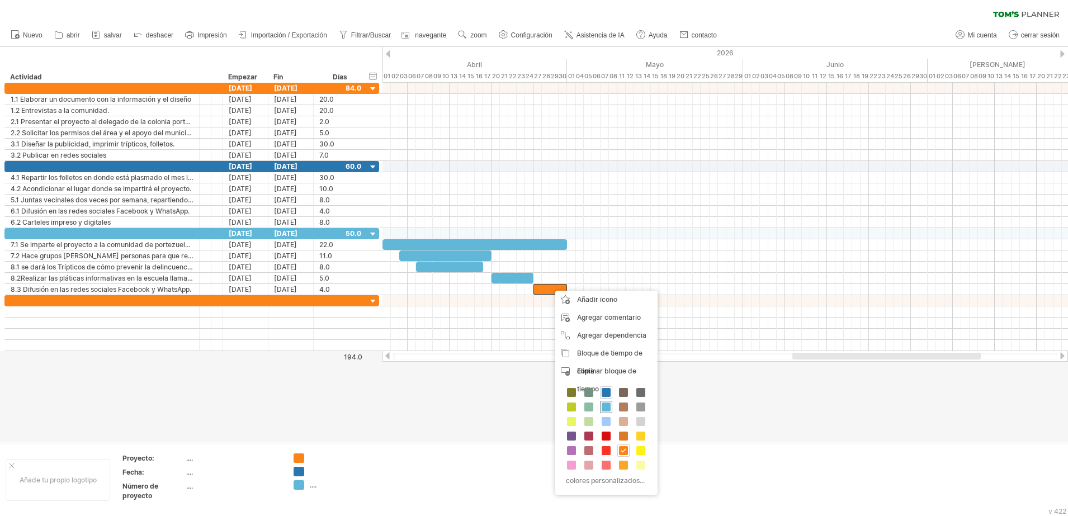
click at [608, 401] on div at bounding box center [606, 407] width 12 height 12
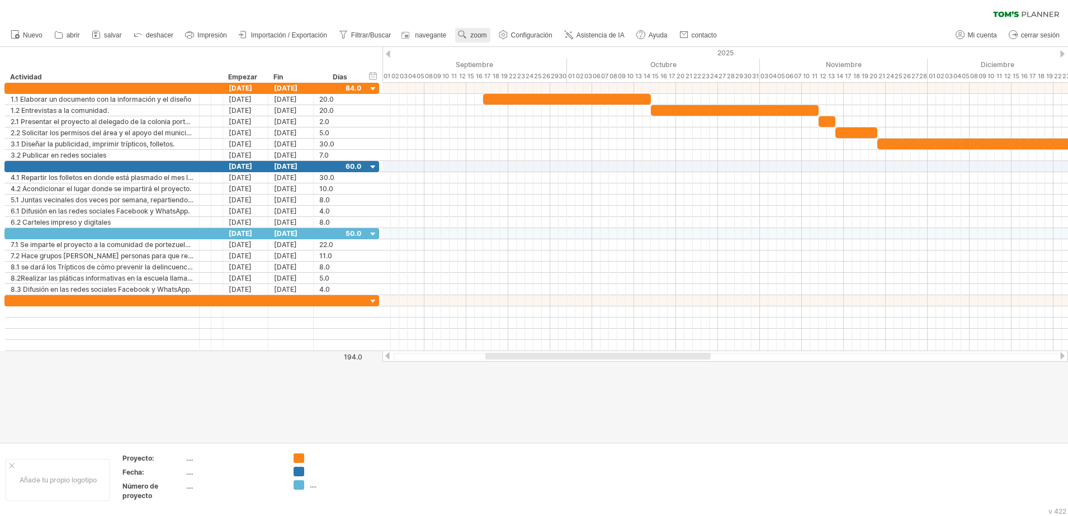
click at [477, 36] on span "zoom" at bounding box center [478, 35] width 16 height 8
click at [493, 53] on div "Mes" at bounding box center [514, 51] width 62 height 18
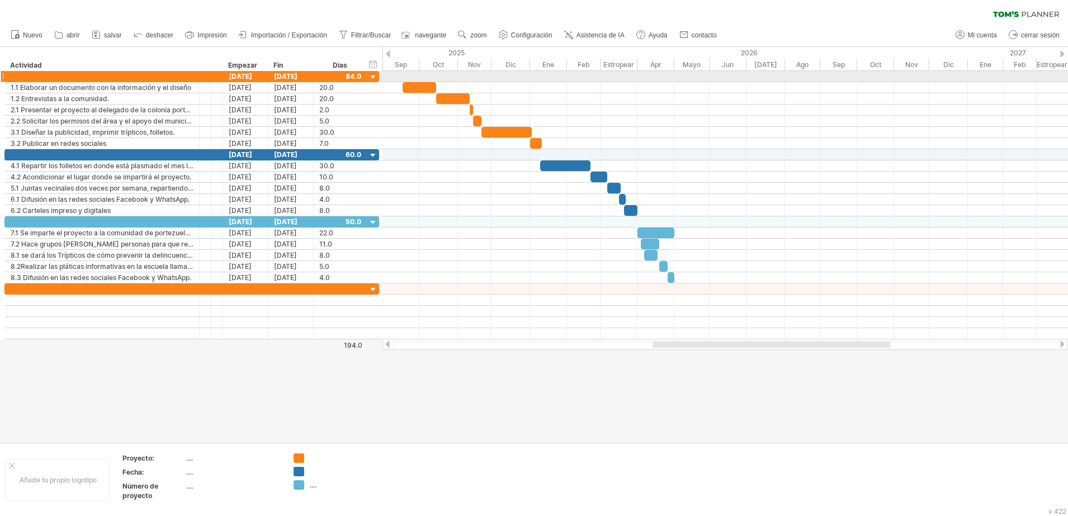
click at [406, 74] on div at bounding box center [724, 76] width 685 height 11
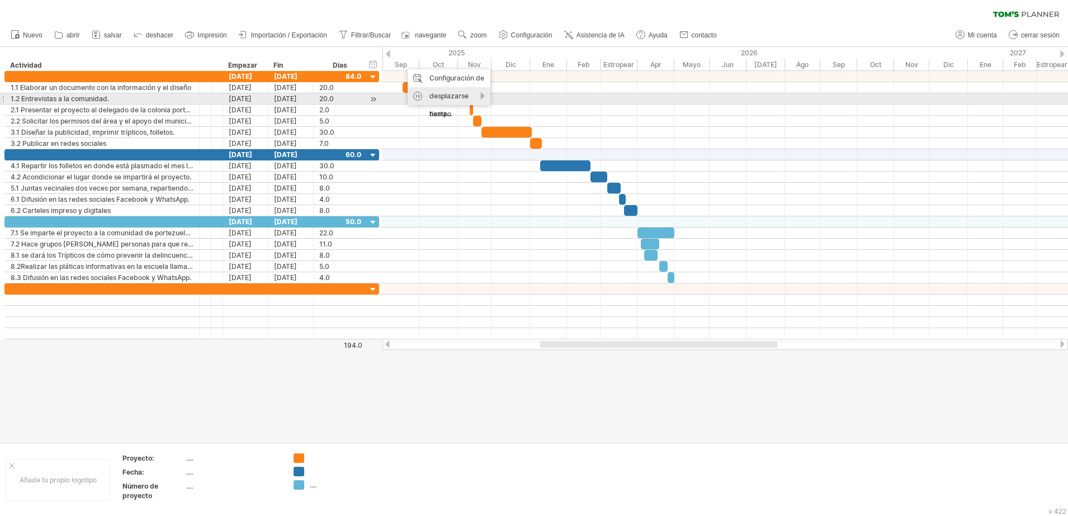
click at [444, 94] on div "desplazarse hasta..." at bounding box center [449, 105] width 83 height 36
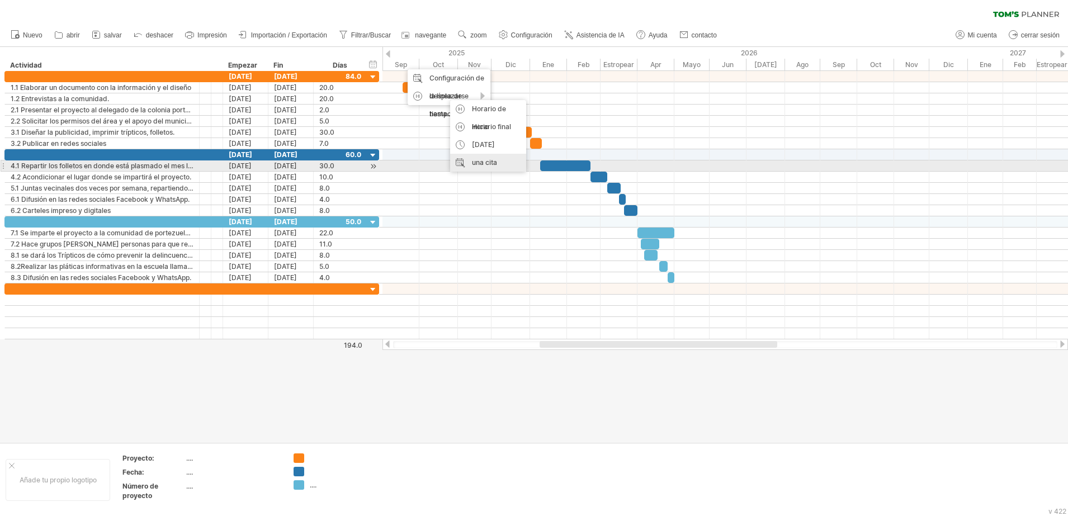
click at [489, 160] on div "una cita" at bounding box center [488, 163] width 76 height 18
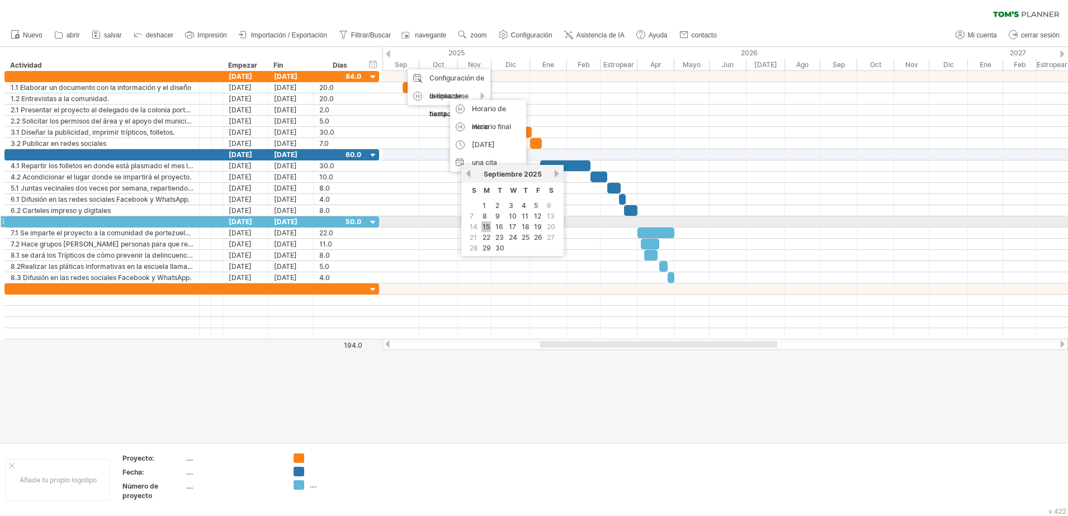
click at [486, 222] on link "15" at bounding box center [486, 226] width 10 height 11
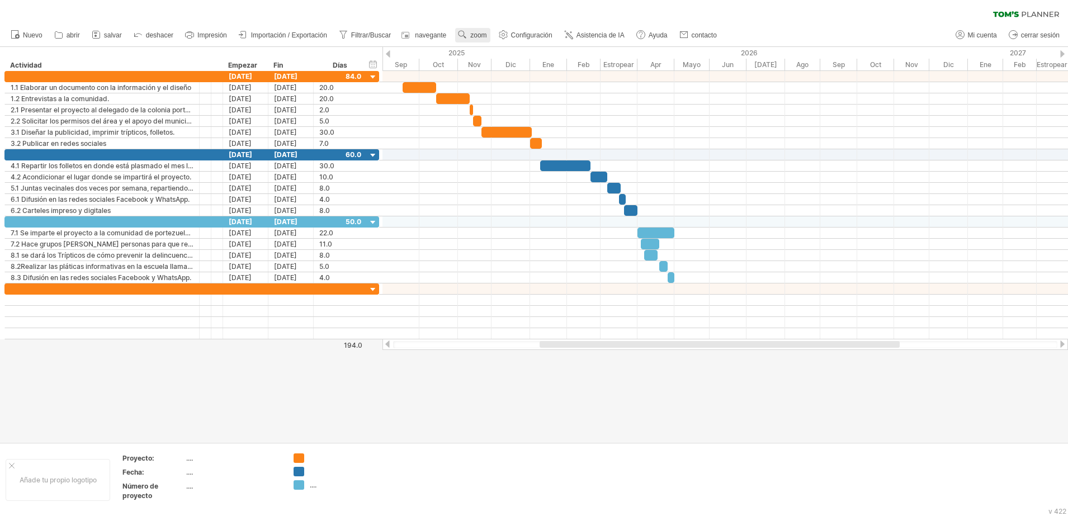
click at [485, 35] on span "zoom" at bounding box center [478, 35] width 16 height 8
click at [520, 66] on div "Semana" at bounding box center [521, 68] width 62 height 18
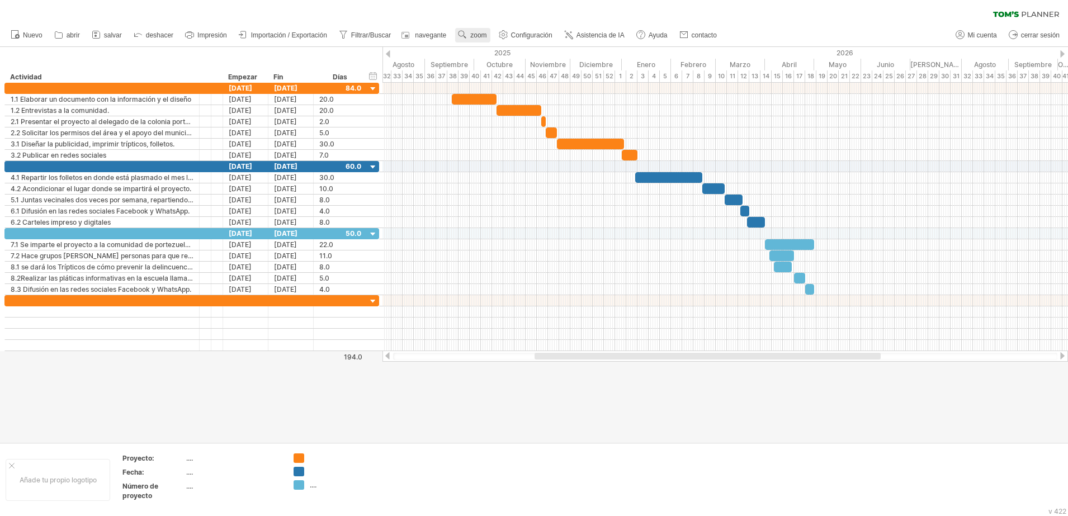
click at [469, 37] on link "zoom" at bounding box center [472, 35] width 35 height 15
click at [527, 87] on div "Día" at bounding box center [506, 88] width 62 height 18
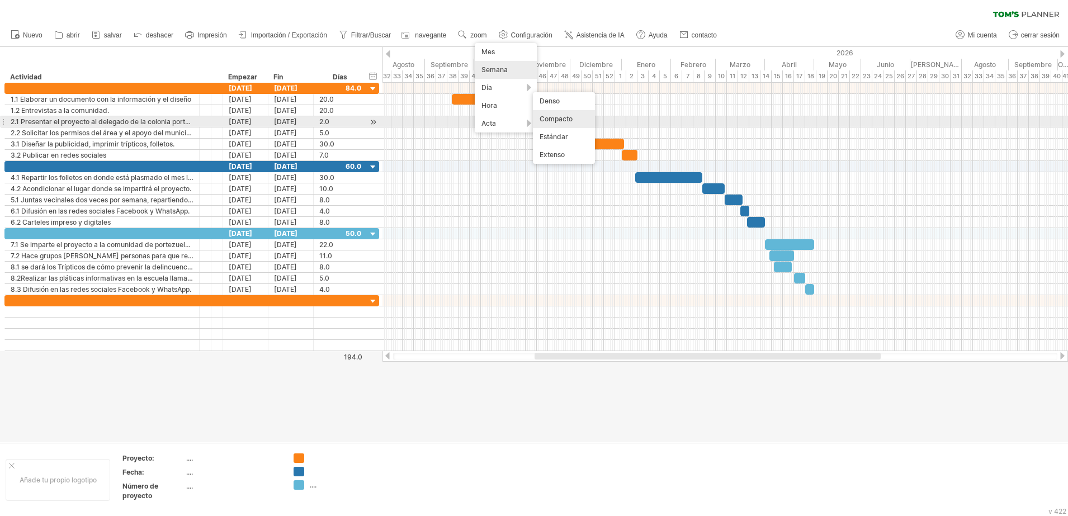
click at [547, 121] on div "Compacto" at bounding box center [564, 119] width 62 height 18
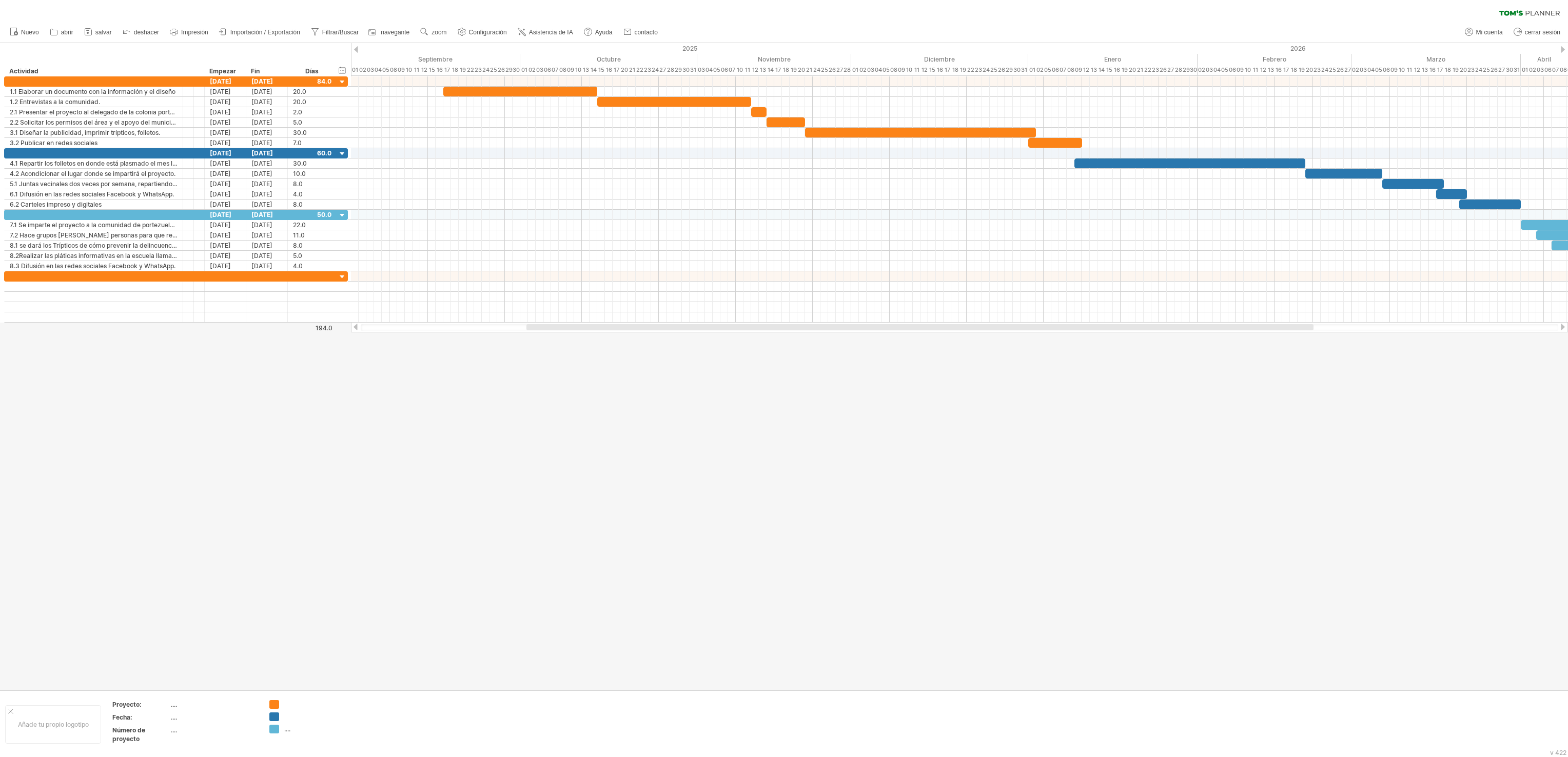
drag, startPoint x: 447, startPoint y: 1, endPoint x: 934, endPoint y: 439, distance: 655.0
click at [934, 439] on div at bounding box center [784, 366] width 1568 height 647
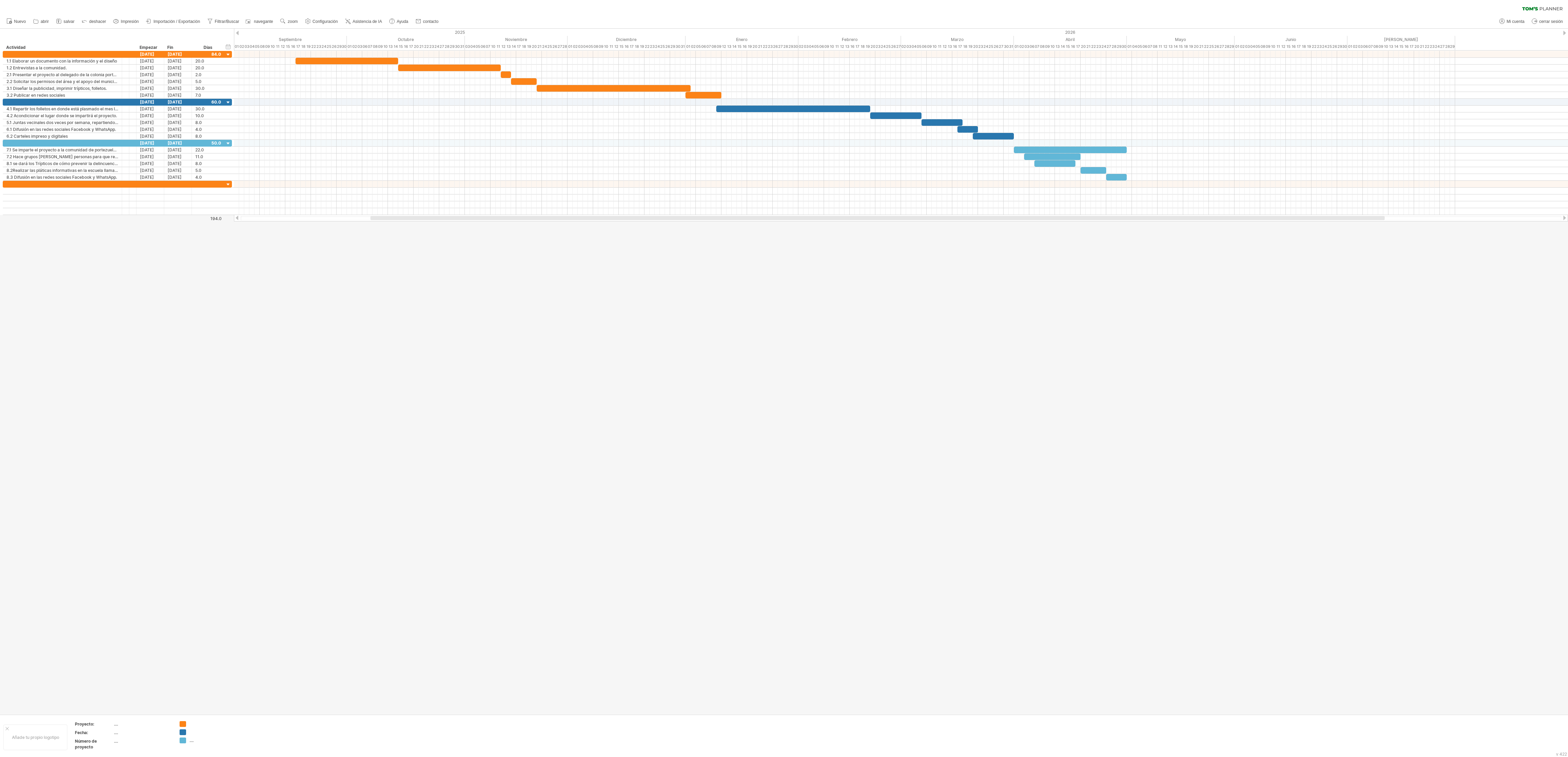
drag, startPoint x: 1003, startPoint y: 0, endPoint x: 856, endPoint y: 454, distance: 477.2
click at [653, 315] on div at bounding box center [784, 371] width 1568 height 685
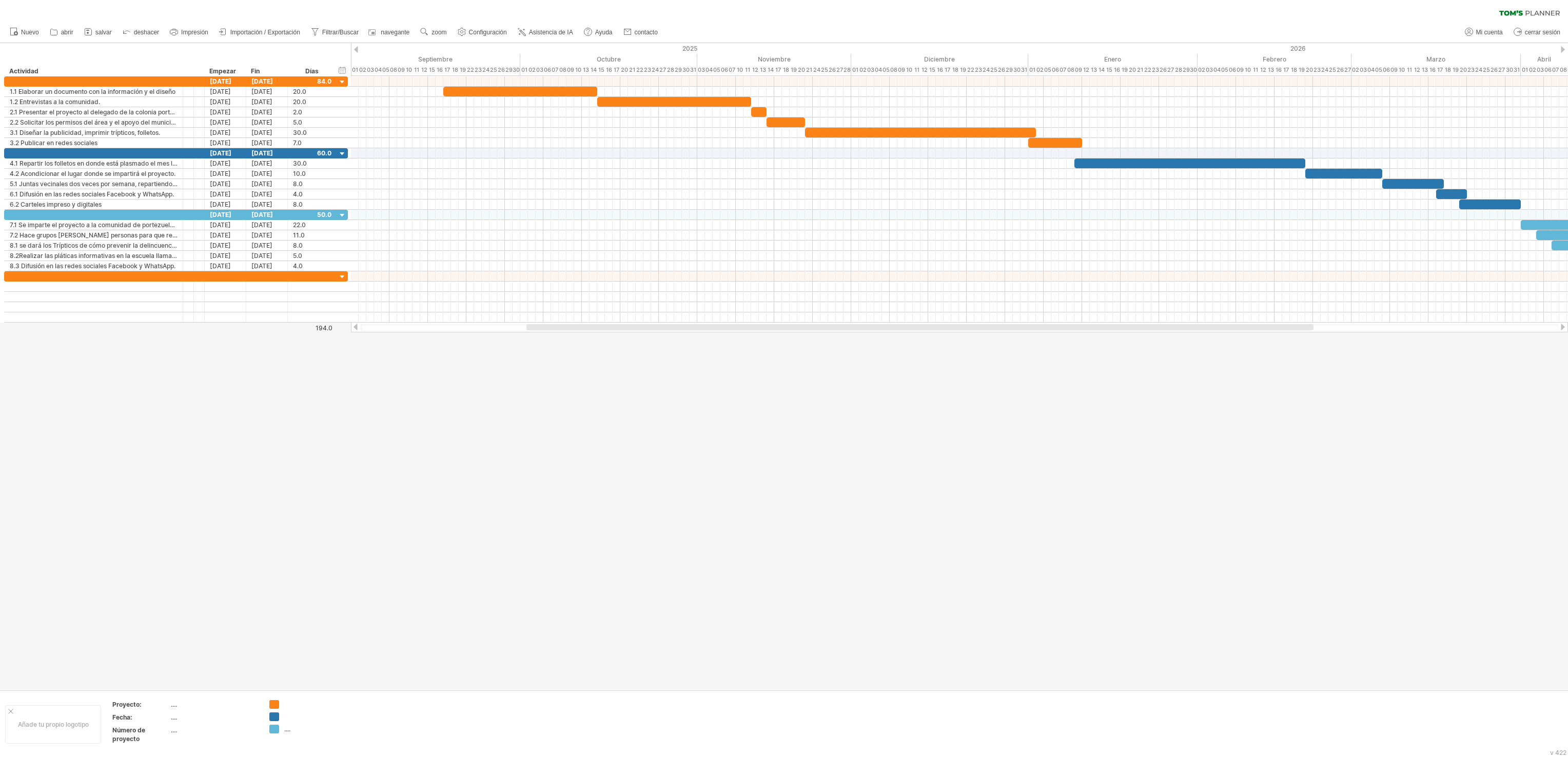
drag, startPoint x: 2256, startPoint y: 1, endPoint x: 1010, endPoint y: 413, distance: 1312.3
click at [980, 413] on div at bounding box center [784, 366] width 1568 height 647
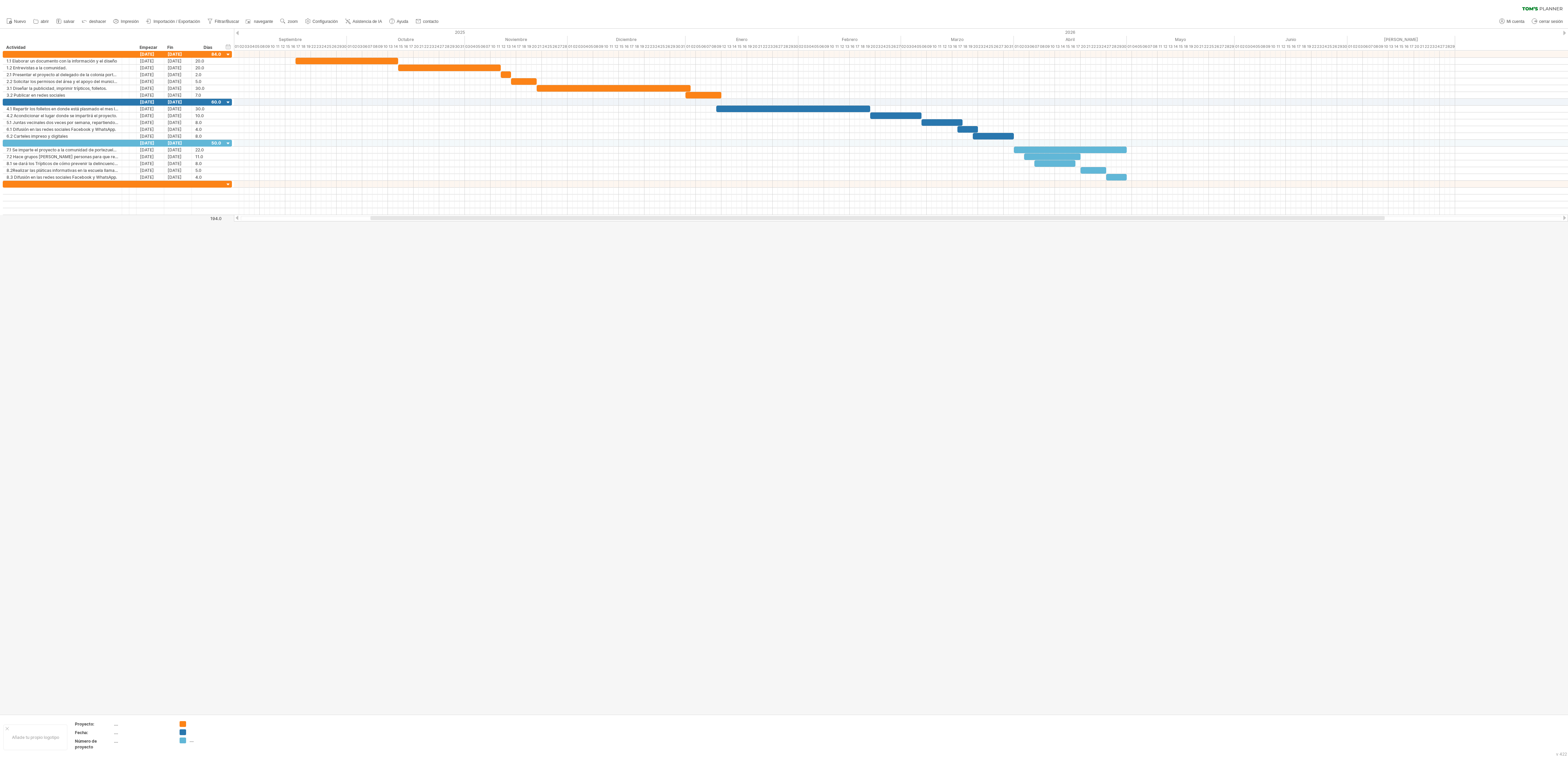
drag, startPoint x: 1000, startPoint y: 0, endPoint x: 905, endPoint y: 545, distance: 553.2
click at [653, 315] on div at bounding box center [784, 371] width 1568 height 685
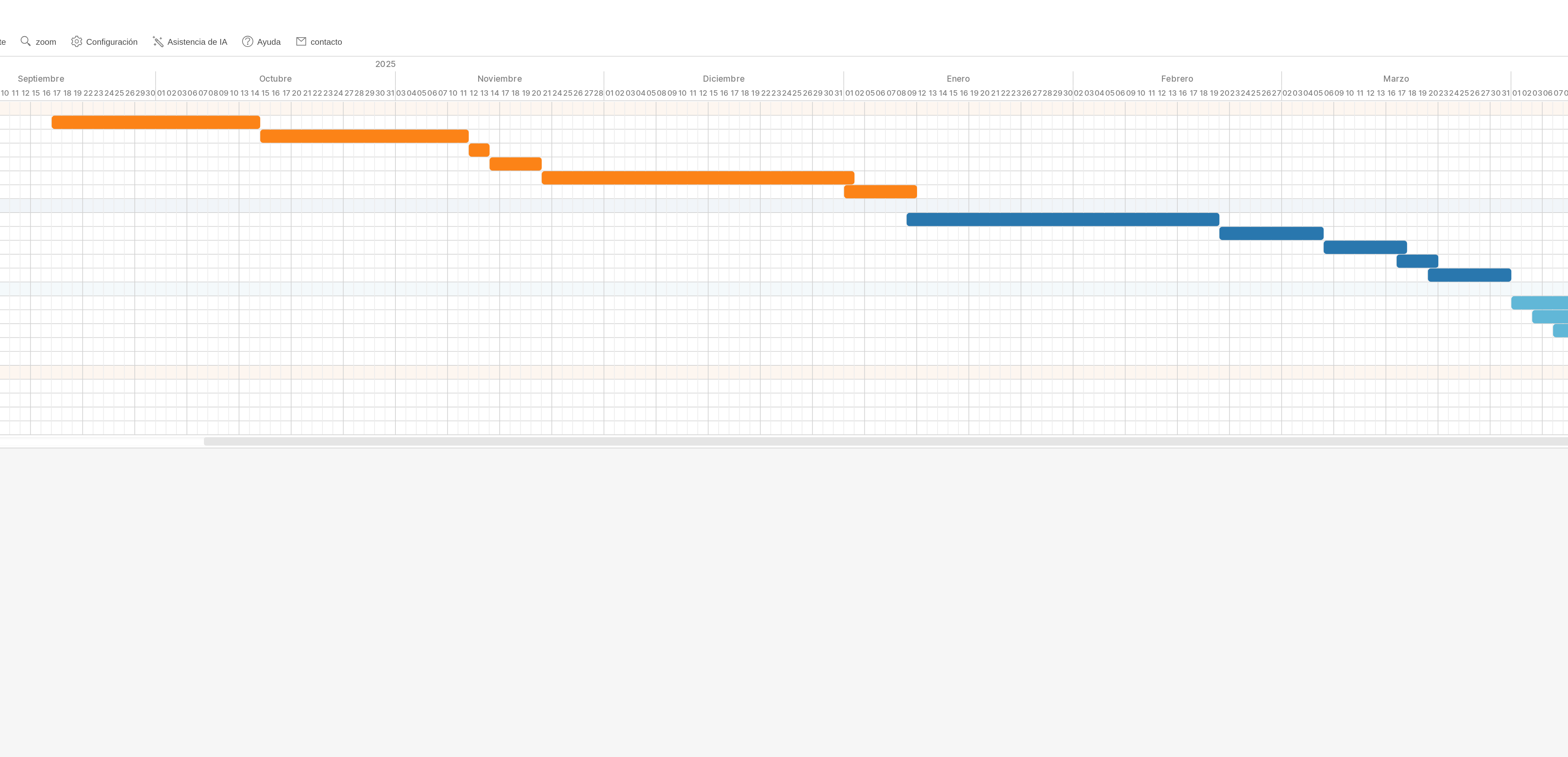
click at [653, 254] on div at bounding box center [784, 371] width 1568 height 685
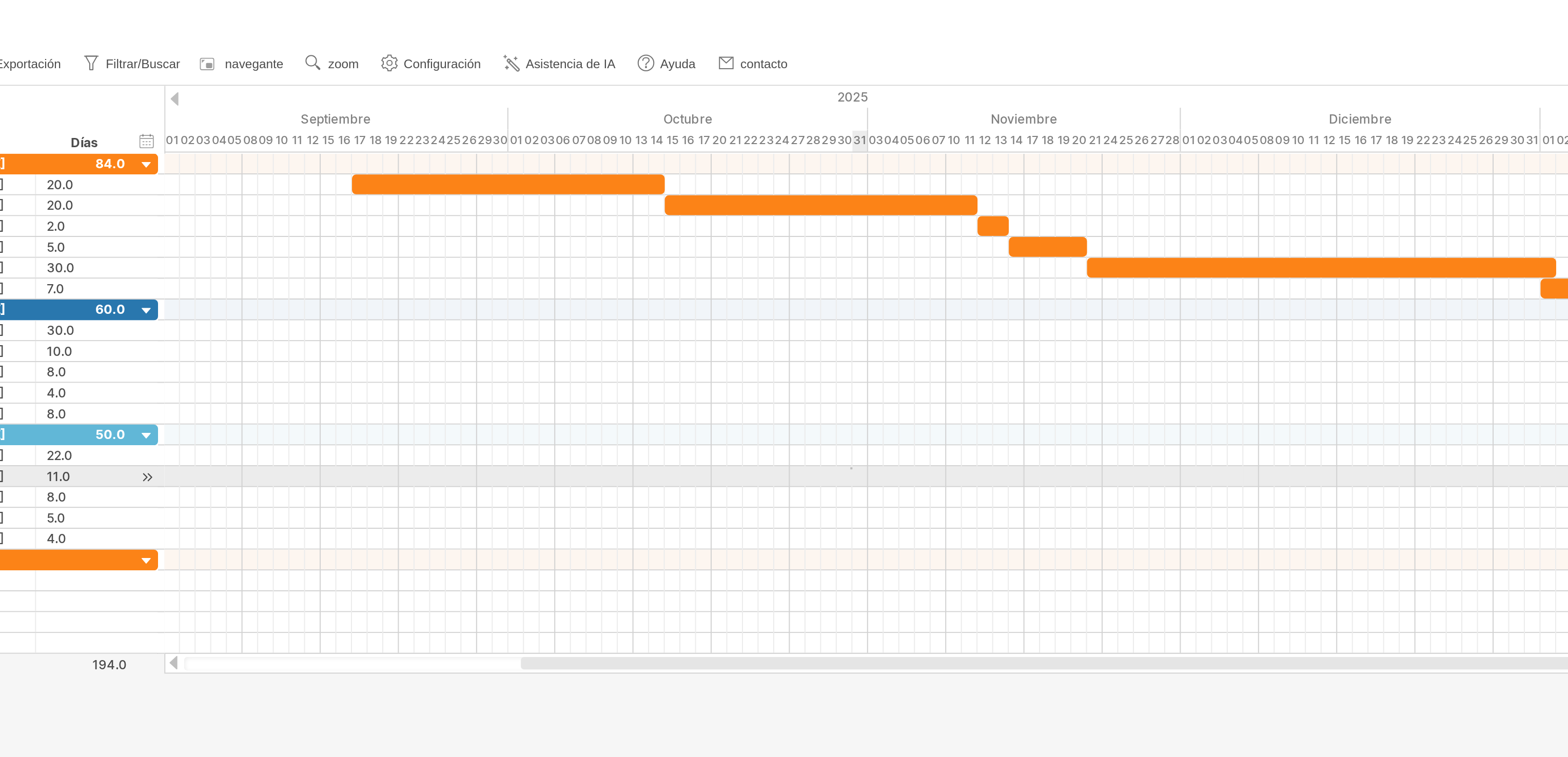
drag, startPoint x: 1495, startPoint y: 1, endPoint x: 689, endPoint y: 232, distance: 838.4
click at [689, 230] on div at bounding box center [959, 225] width 1217 height 10
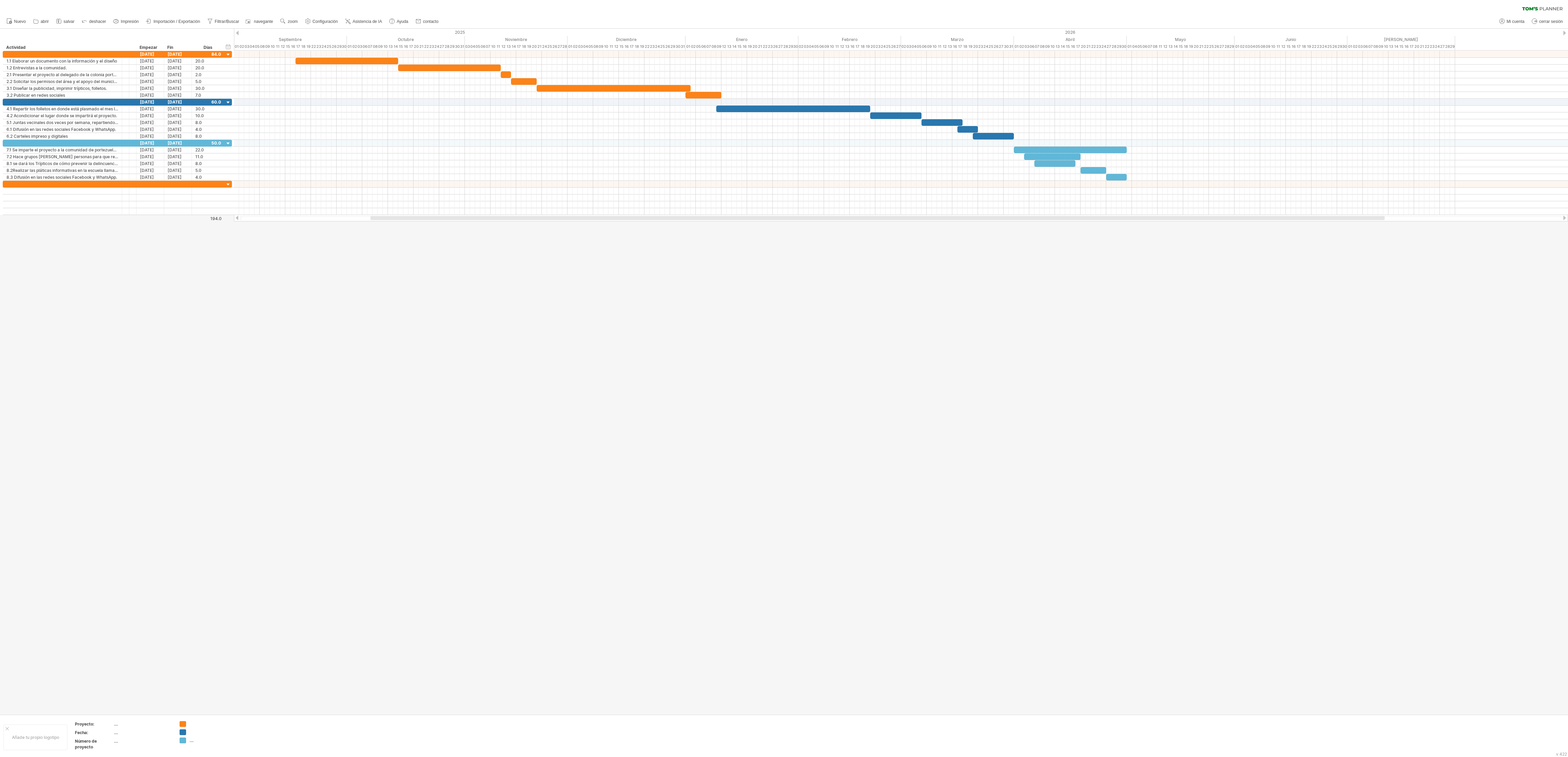
drag, startPoint x: 1004, startPoint y: 0, endPoint x: 801, endPoint y: 472, distance: 513.8
click at [653, 315] on div at bounding box center [784, 371] width 1568 height 685
click at [653, 140] on div at bounding box center [901, 136] width 1334 height 7
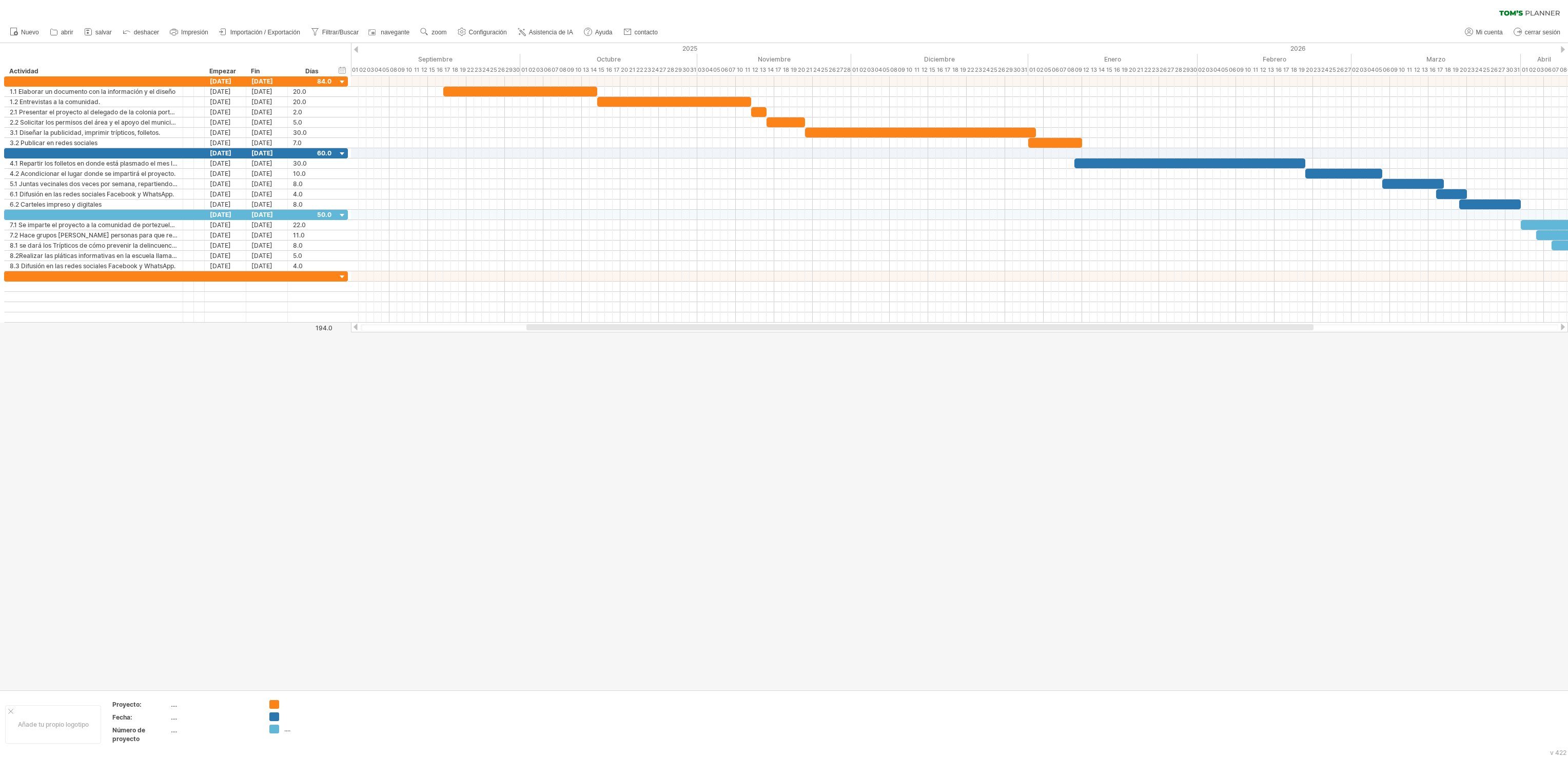
drag, startPoint x: 2218, startPoint y: 1, endPoint x: 915, endPoint y: 471, distance: 1385.2
click at [915, 471] on div at bounding box center [784, 366] width 1568 height 647
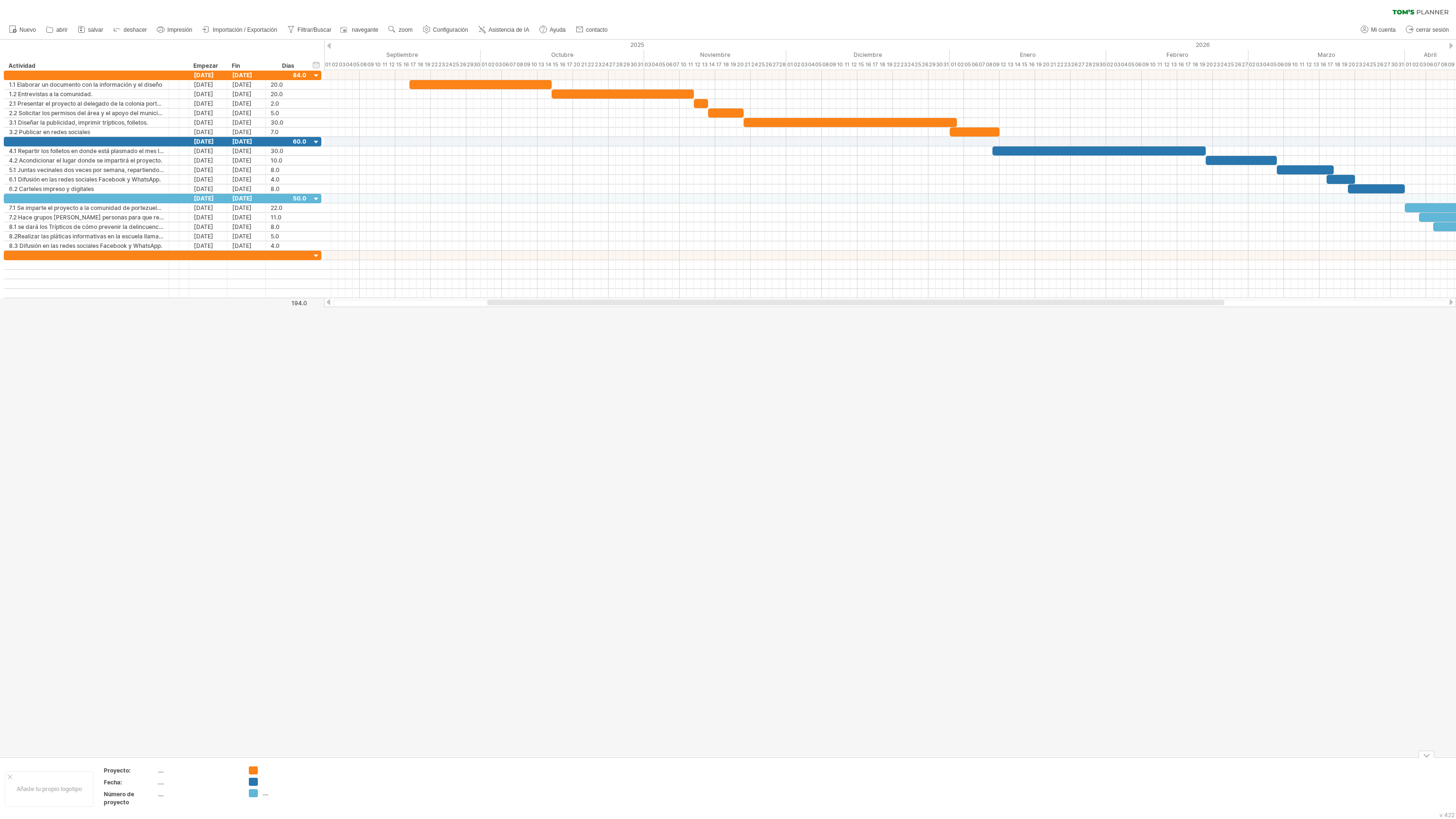
click at [905, 437] on div at bounding box center [1426, 755] width 15 height 7
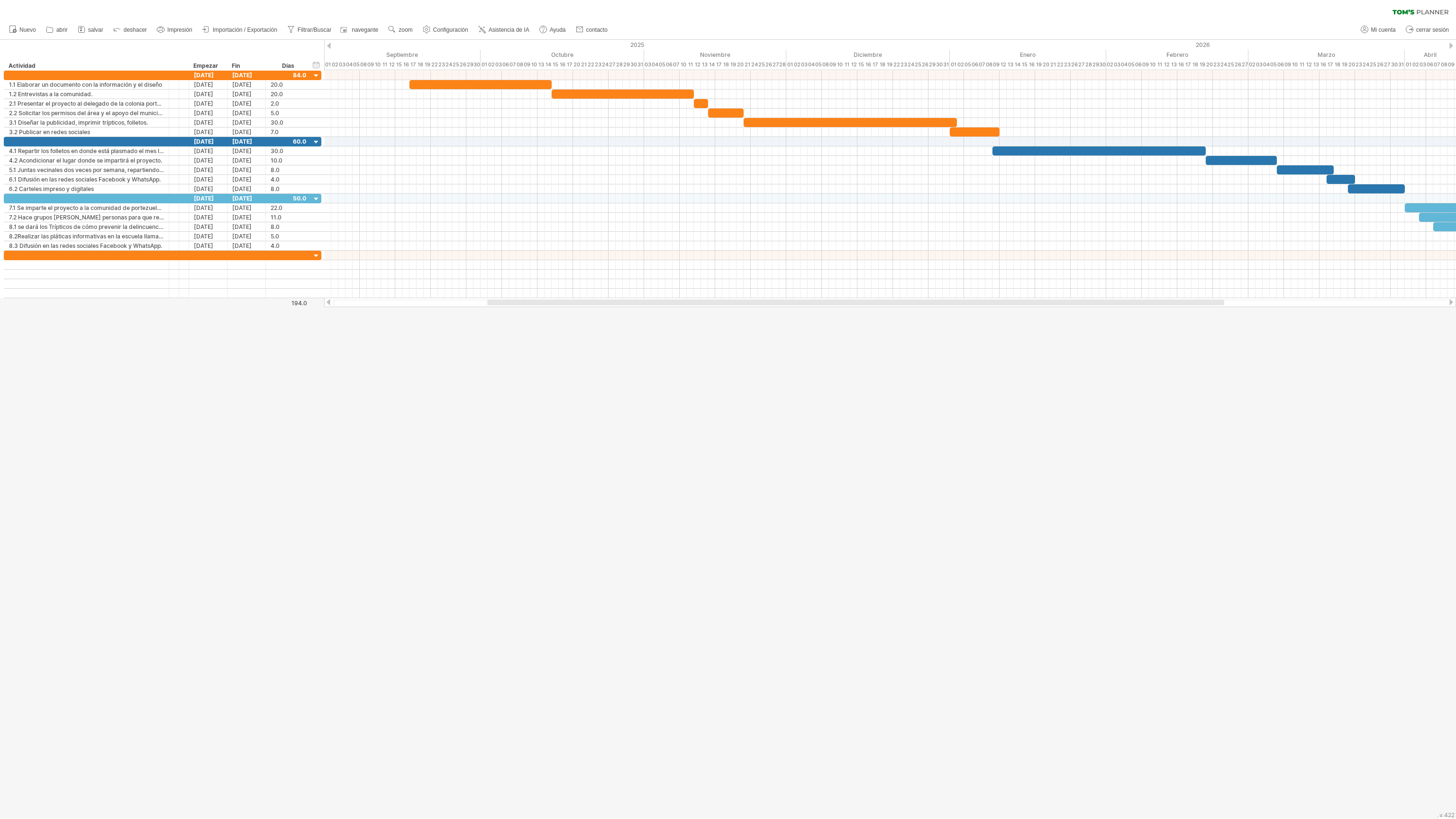
click at [905, 437] on div at bounding box center [728, 429] width 1456 height 778
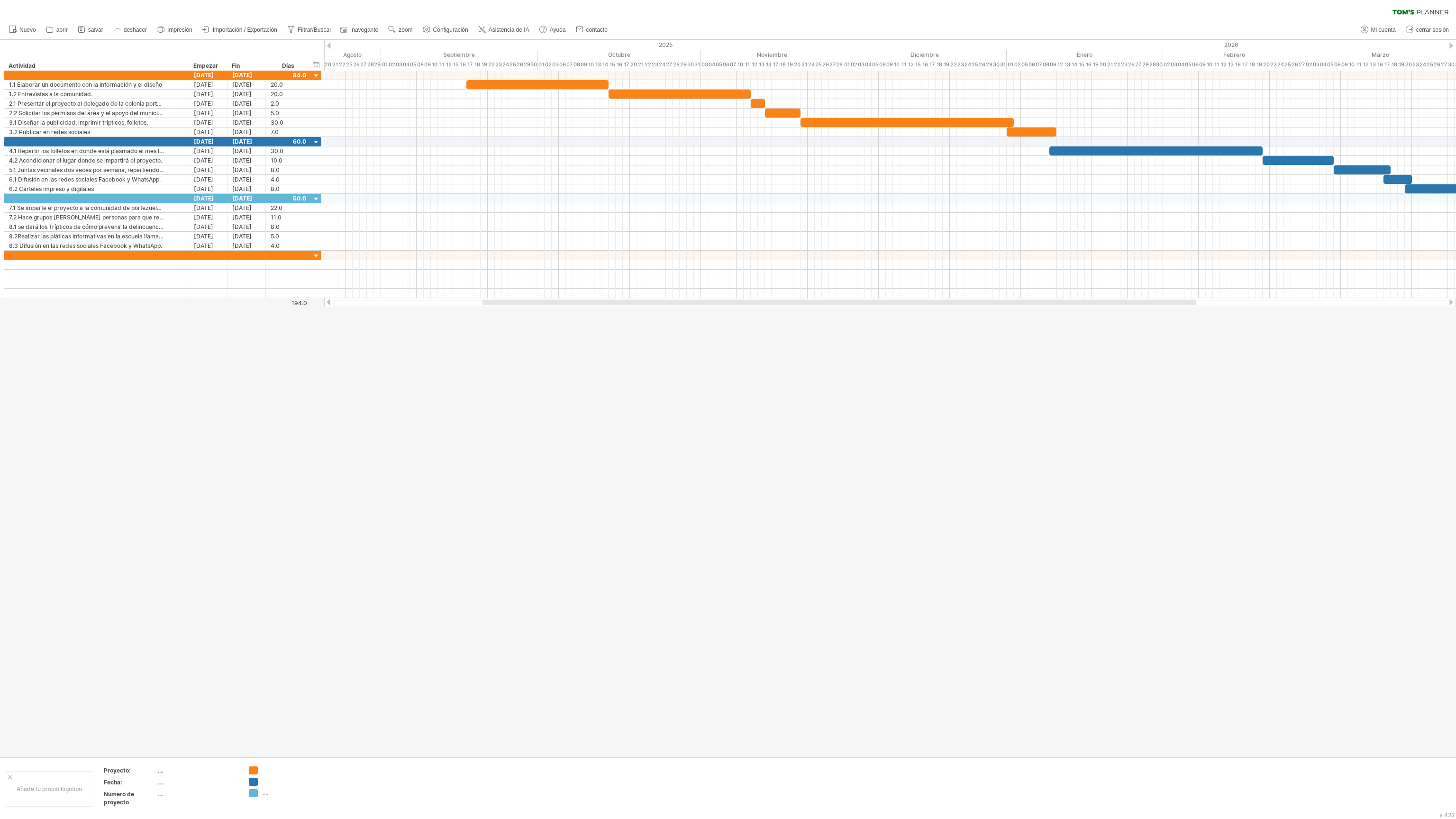
click at [905, 46] on div at bounding box center [1452, 45] width 3 height 6
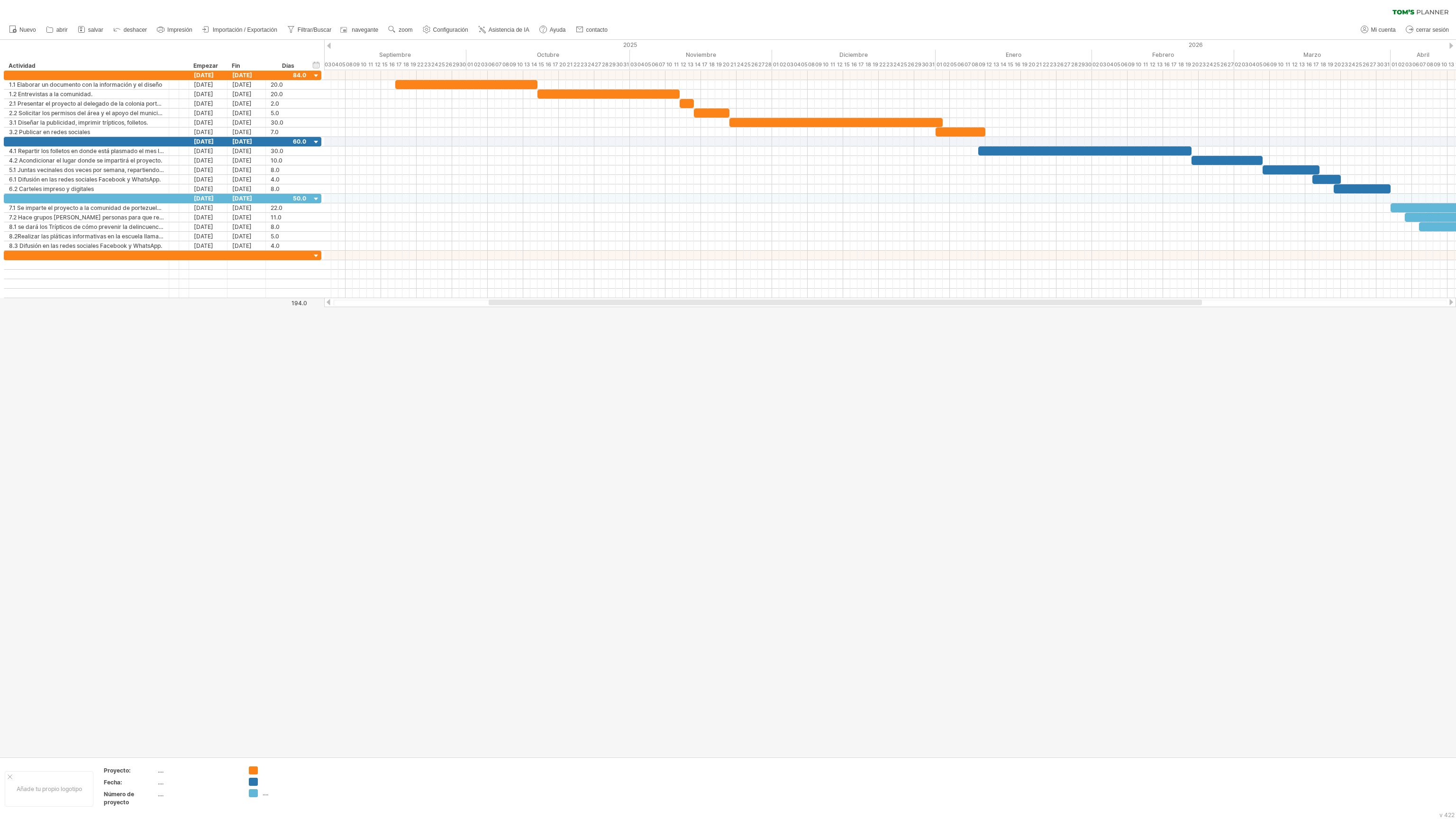
click at [905, 46] on div at bounding box center [1452, 45] width 3 height 6
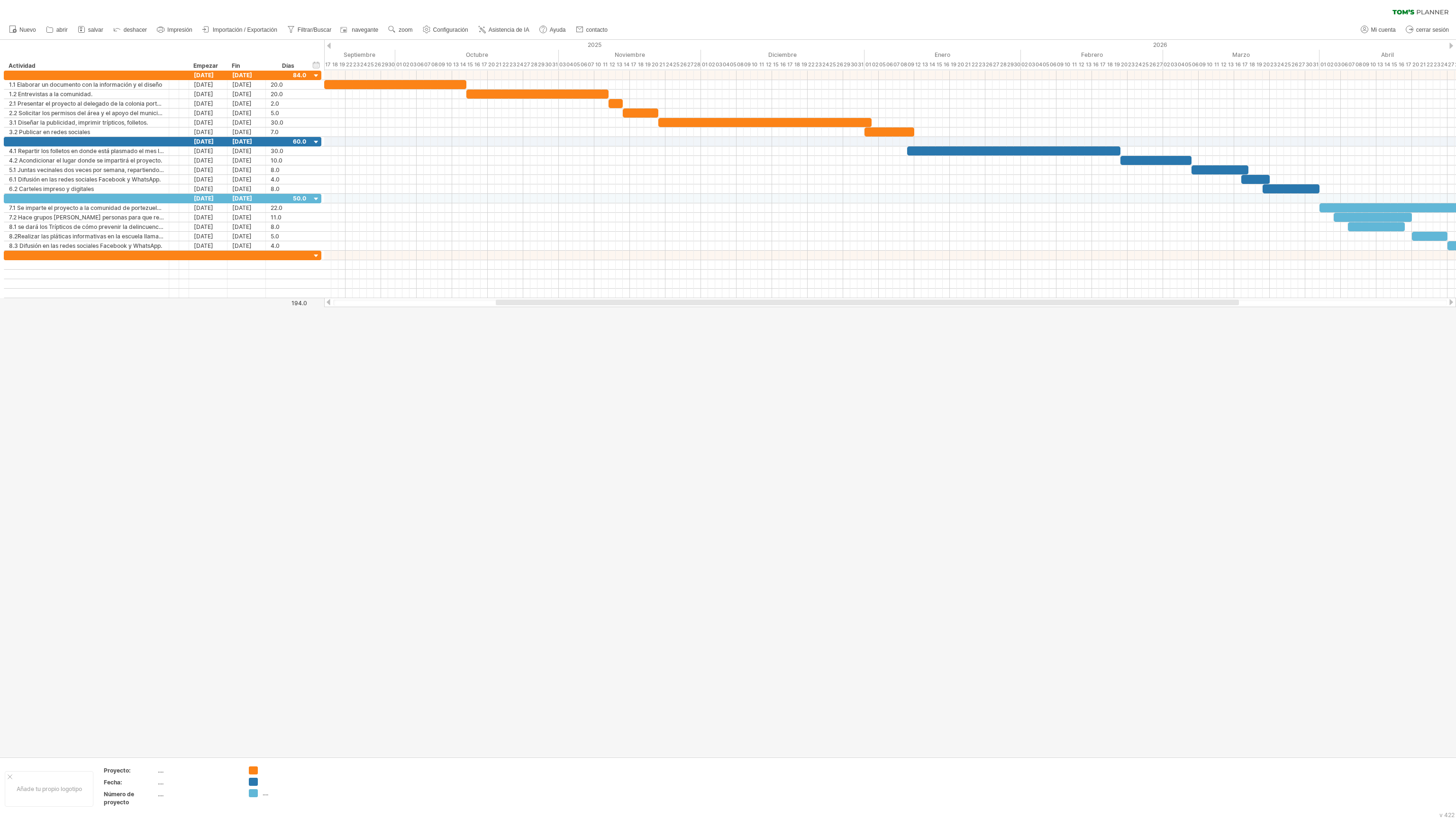
click at [905, 46] on div at bounding box center [1452, 45] width 3 height 6
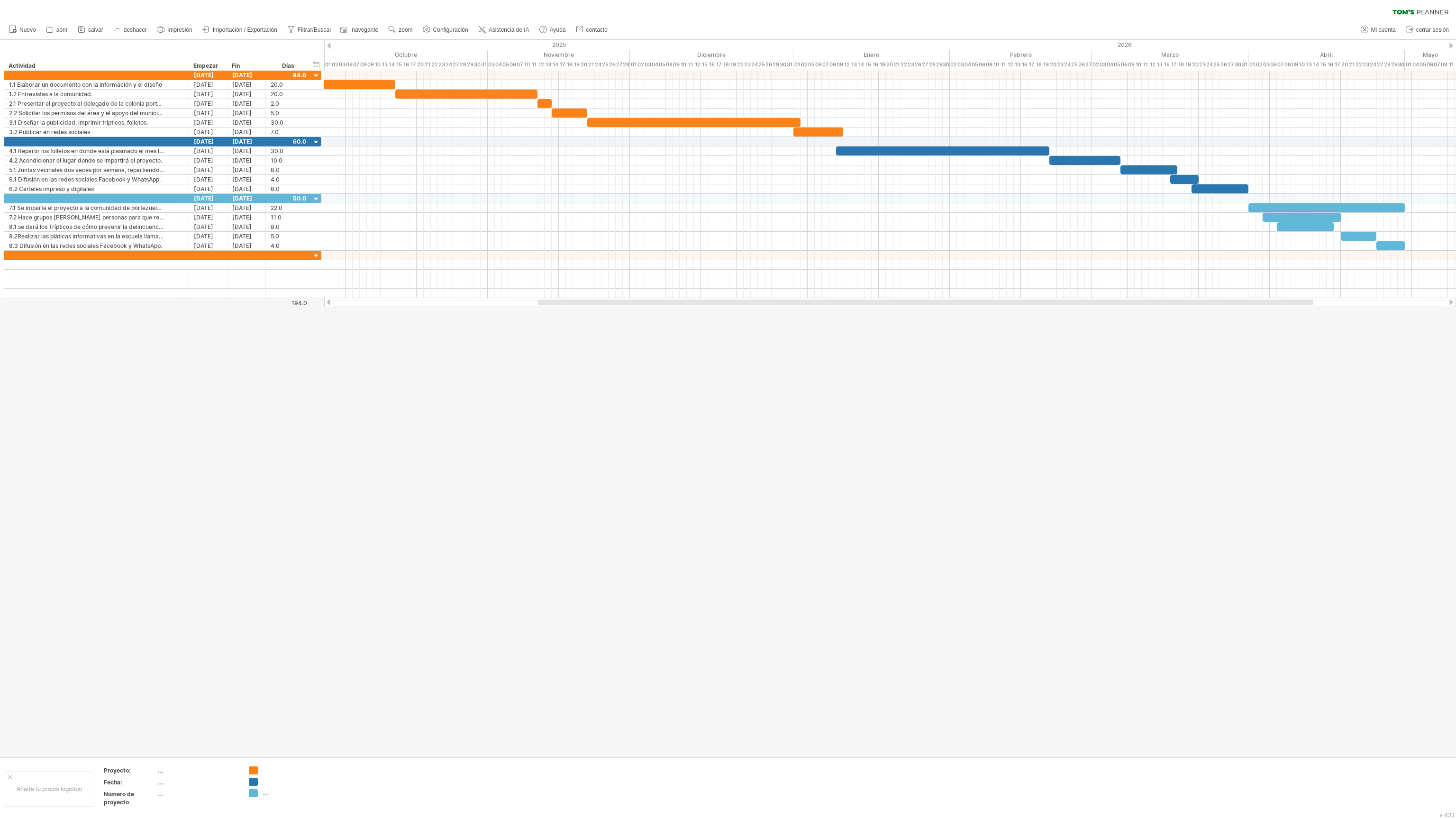
click at [905, 46] on div at bounding box center [1452, 45] width 3 height 6
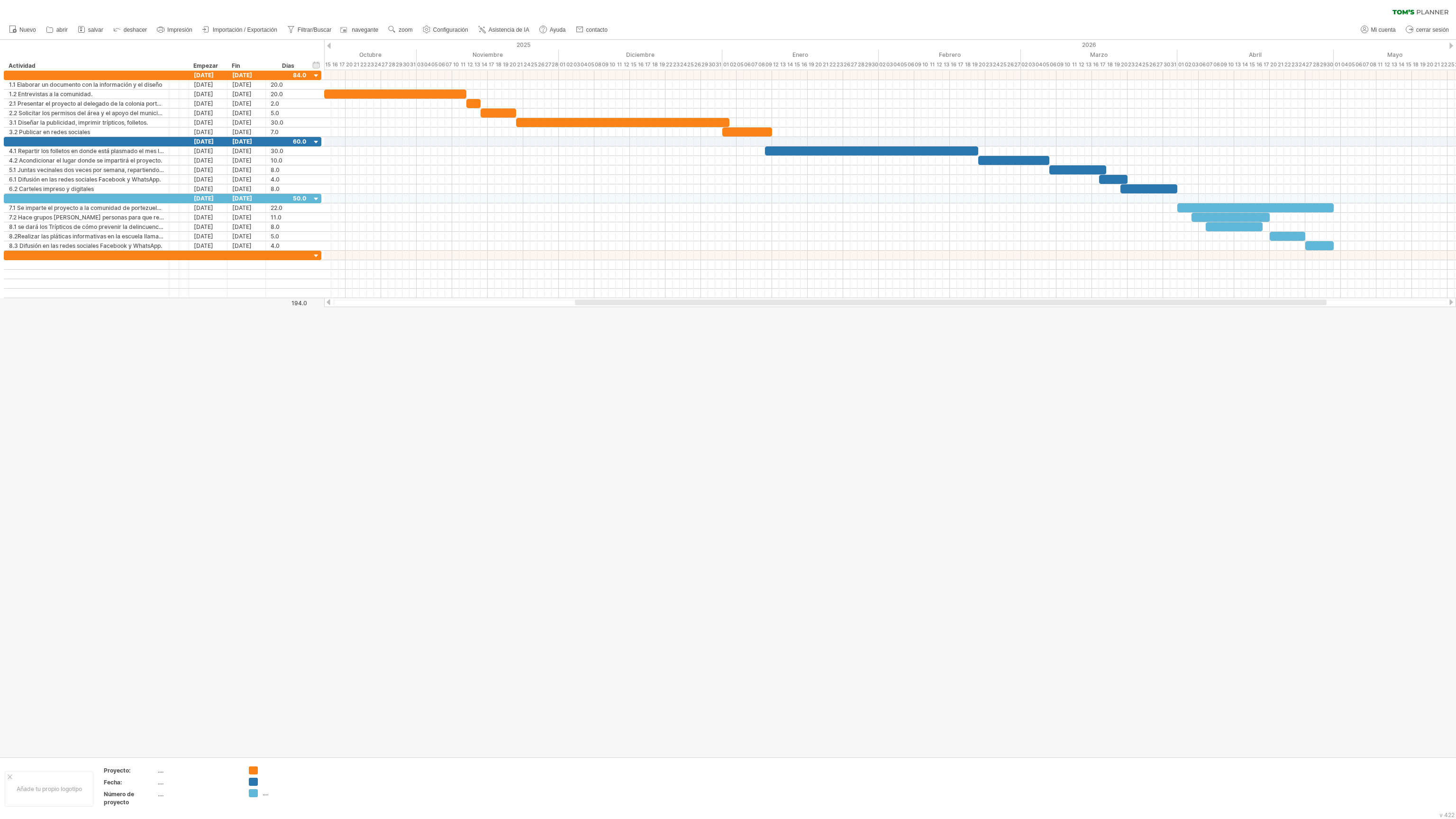
click at [905, 46] on div at bounding box center [1452, 45] width 3 height 6
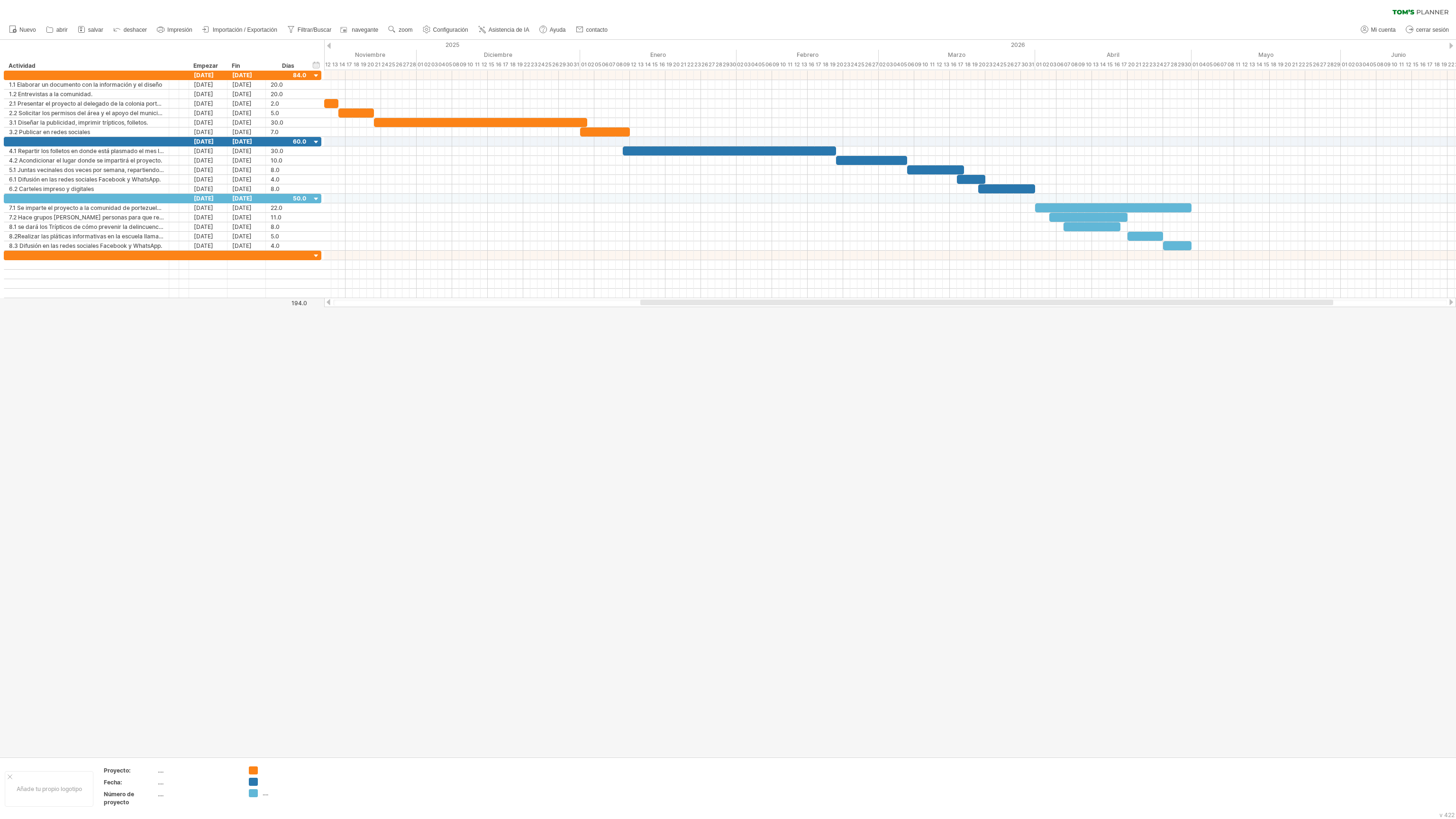
click at [905, 46] on div at bounding box center [1452, 45] width 3 height 6
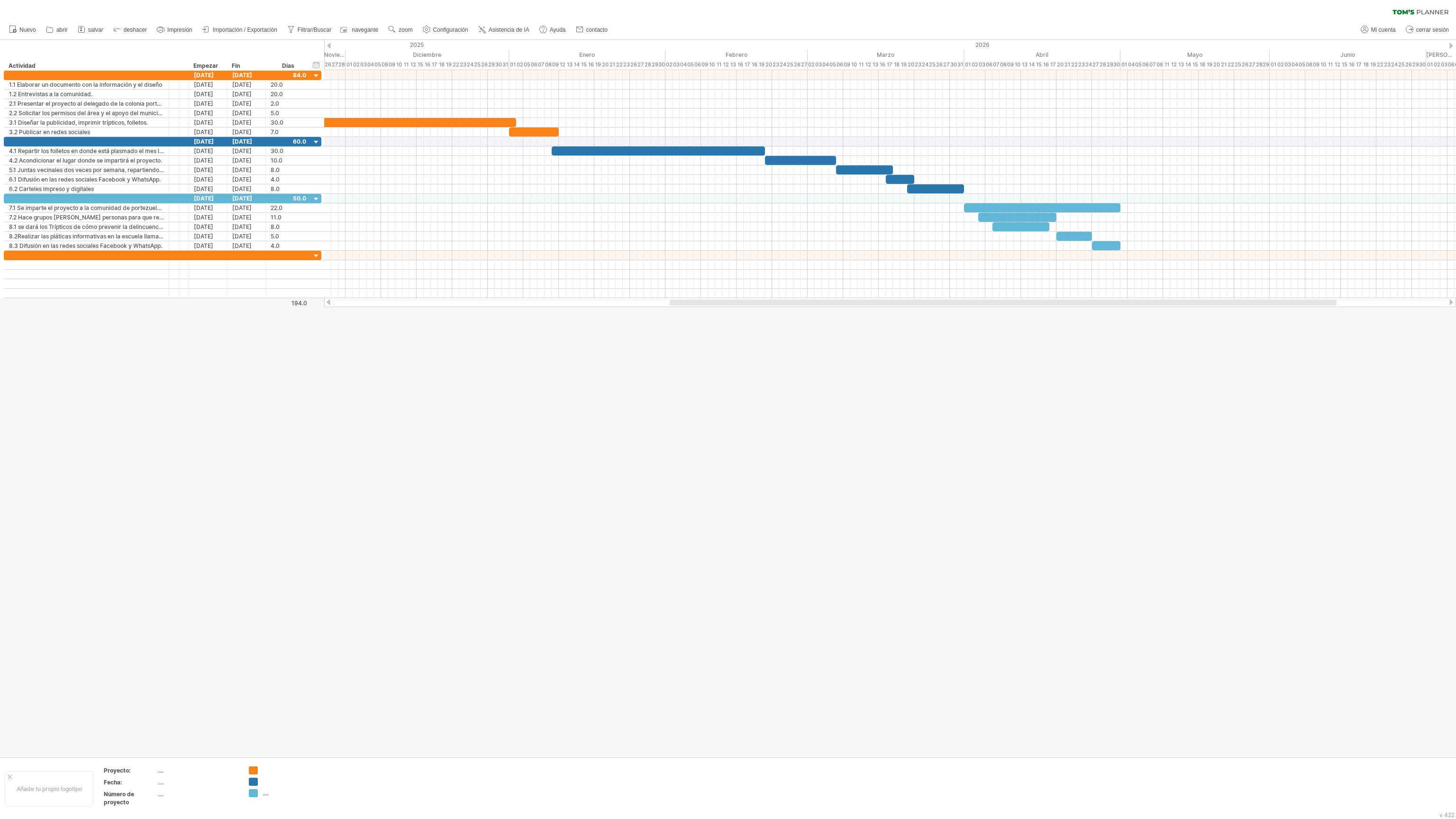
click at [905, 46] on div at bounding box center [1452, 45] width 3 height 6
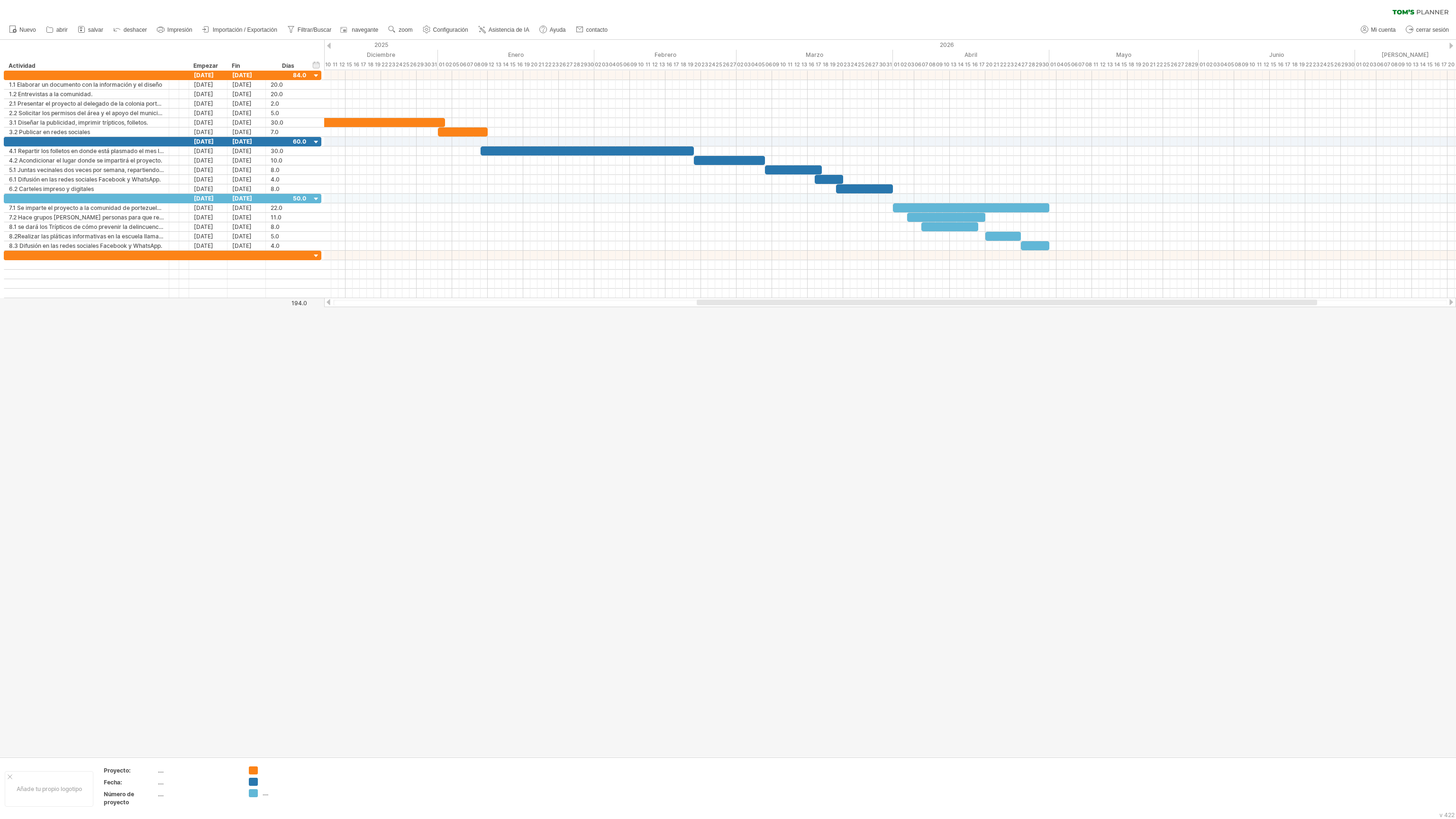
click at [905, 43] on div at bounding box center [1452, 45] width 3 height 6
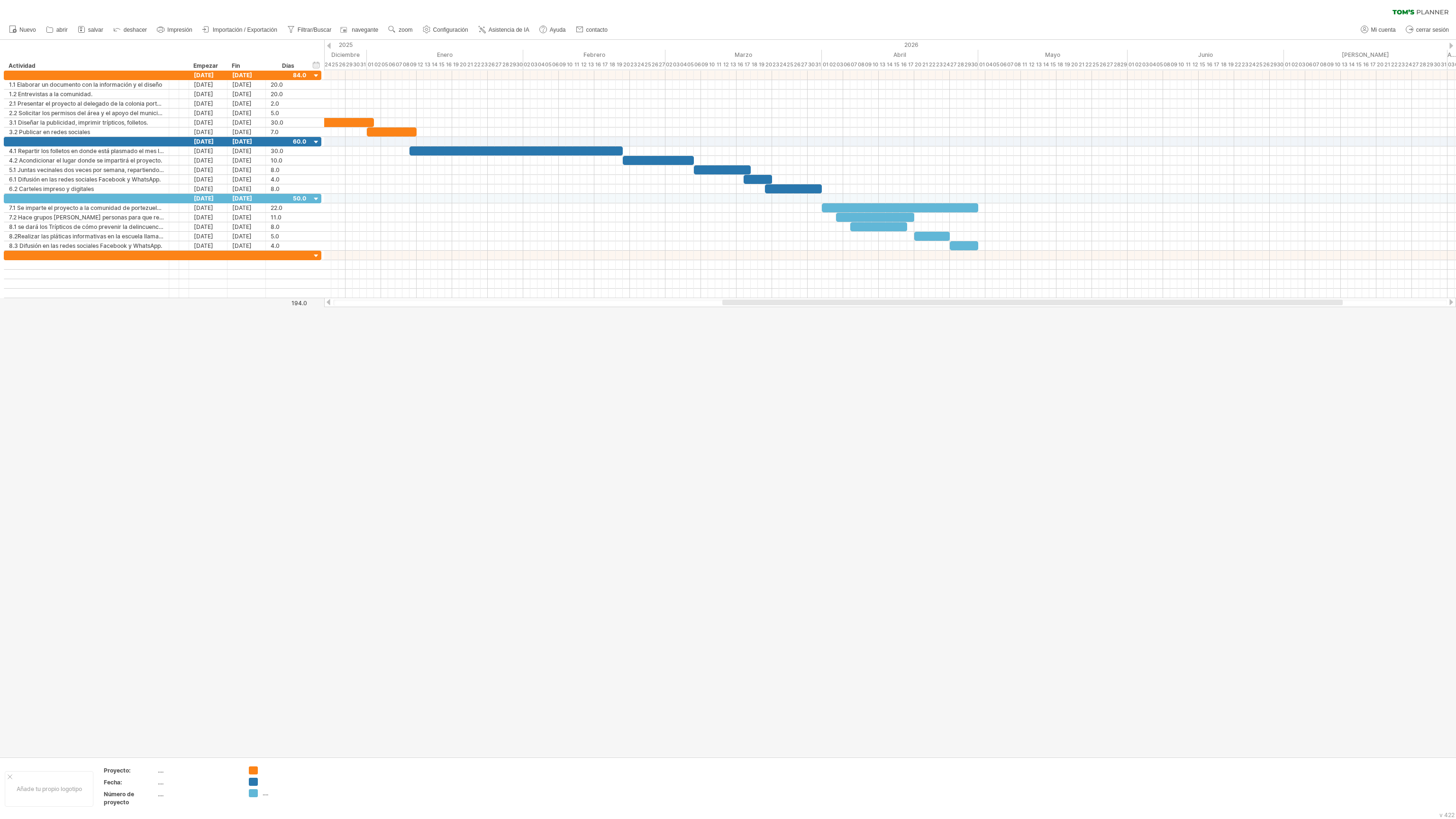
click at [905, 43] on div at bounding box center [1452, 45] width 3 height 6
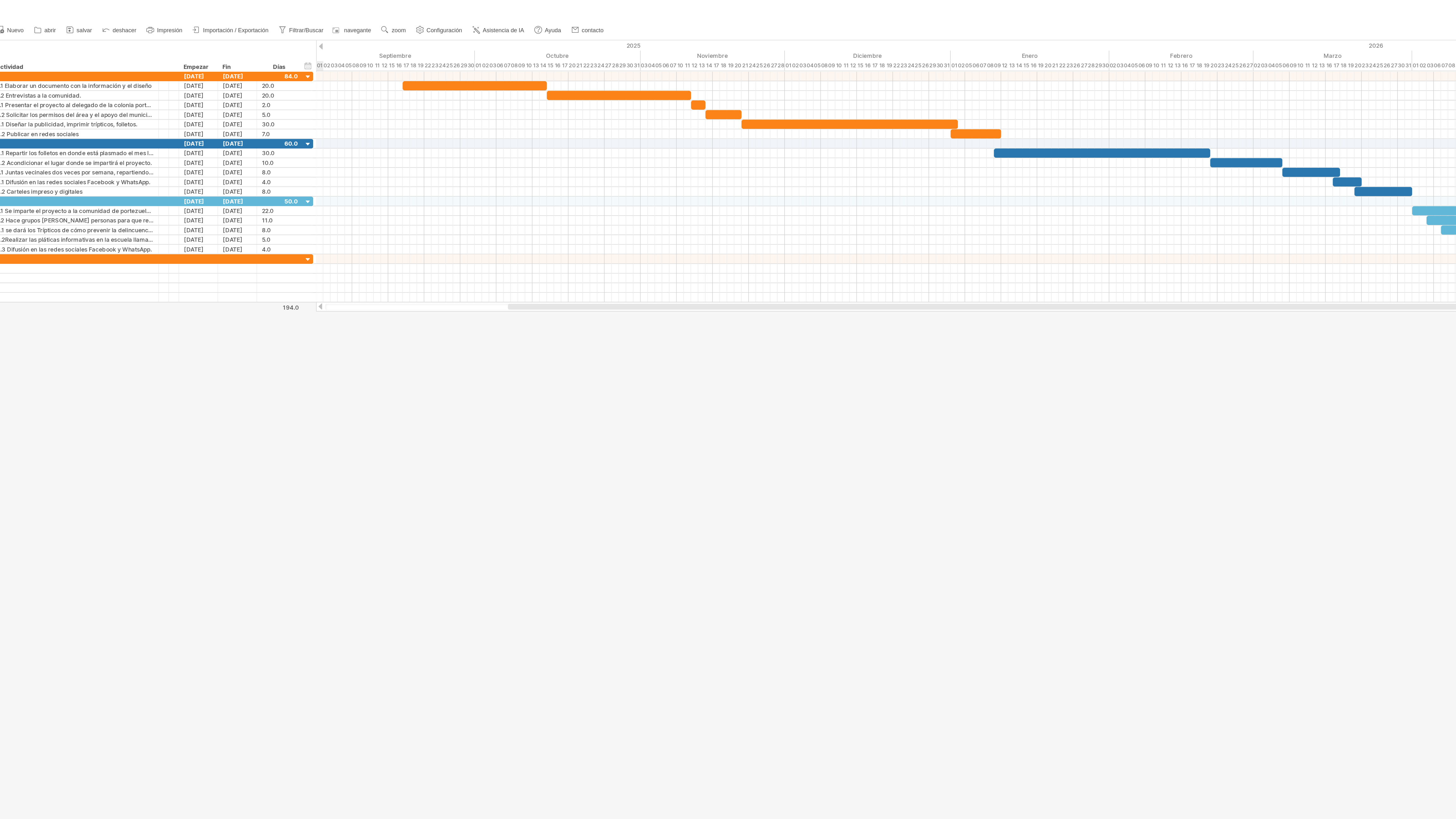
drag, startPoint x: 676, startPoint y: 0, endPoint x: 614, endPoint y: 258, distance: 265.3
click at [603, 258] on div at bounding box center [728, 403] width 1456 height 753
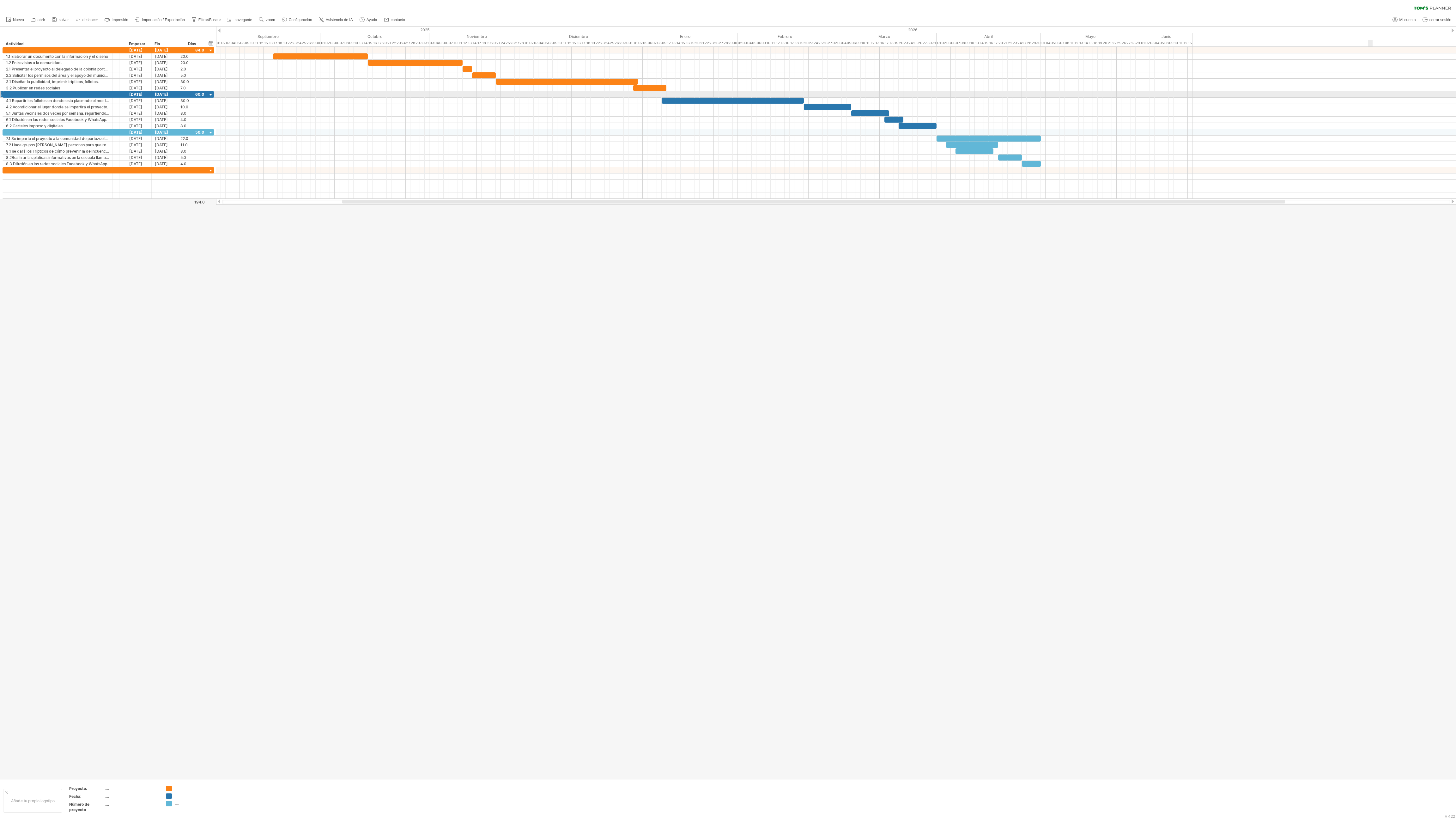
click at [603, 96] on div at bounding box center [836, 94] width 1240 height 6
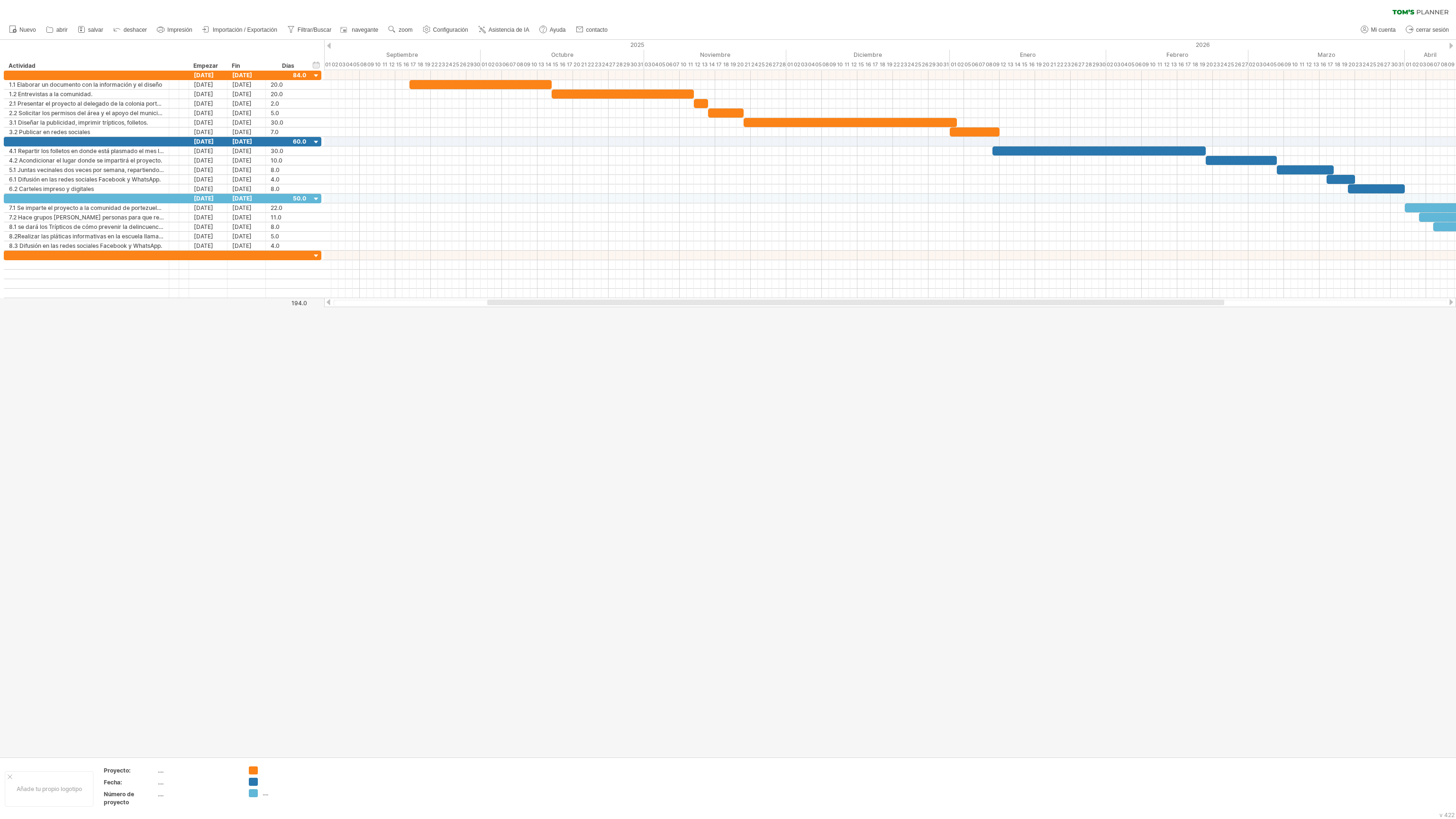
drag, startPoint x: 2072, startPoint y: 107, endPoint x: 684, endPoint y: 410, distance: 1420.7
click at [684, 410] on div at bounding box center [728, 398] width 1456 height 717
drag, startPoint x: 1427, startPoint y: 0, endPoint x: 785, endPoint y: 616, distance: 889.7
click at [785, 437] on div at bounding box center [728, 398] width 1456 height 717
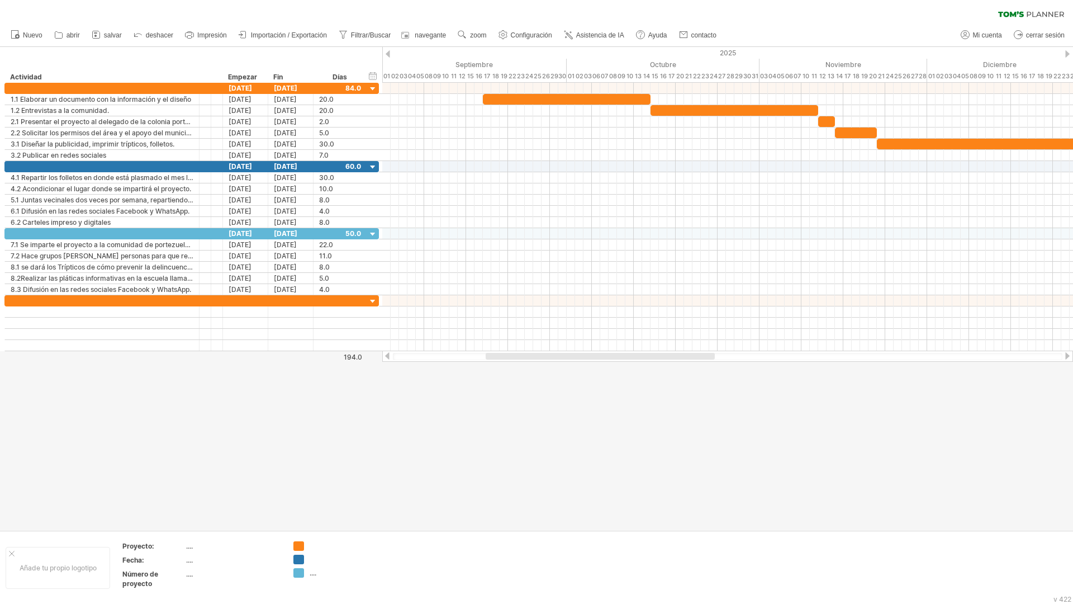
drag, startPoint x: 1215, startPoint y: 84, endPoint x: 603, endPoint y: 418, distance: 698.0
click at [603, 418] on div at bounding box center [536, 288] width 1073 height 483
click at [265, 35] on span "Importación / Exportación" at bounding box center [289, 35] width 76 height 8
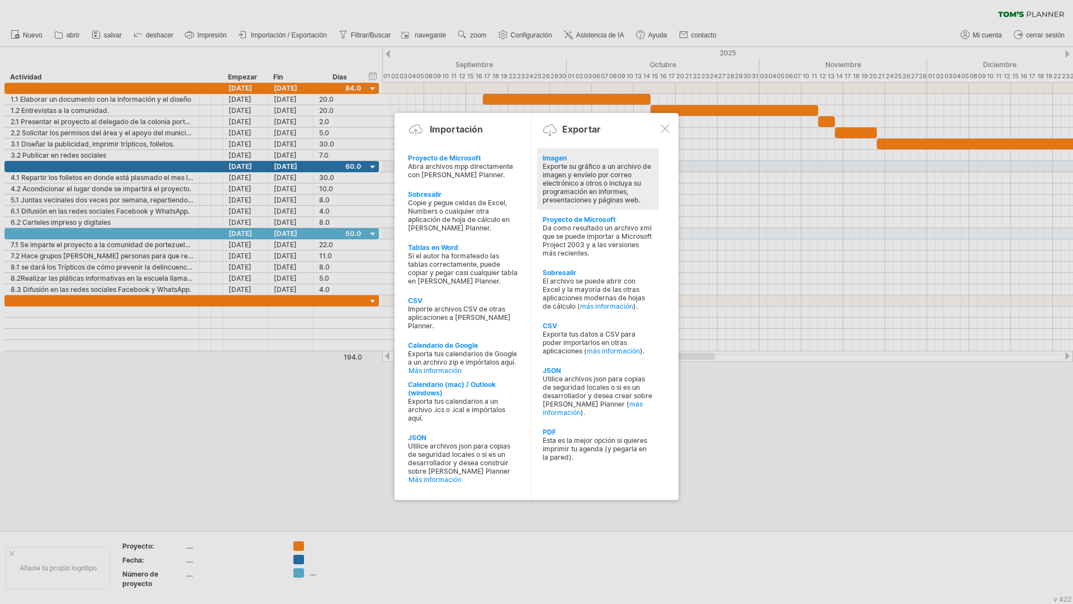
click at [618, 192] on div "Exporte su gráfico a un archivo de imagen y envíelo por correo electrónico a ot…" at bounding box center [598, 183] width 111 height 42
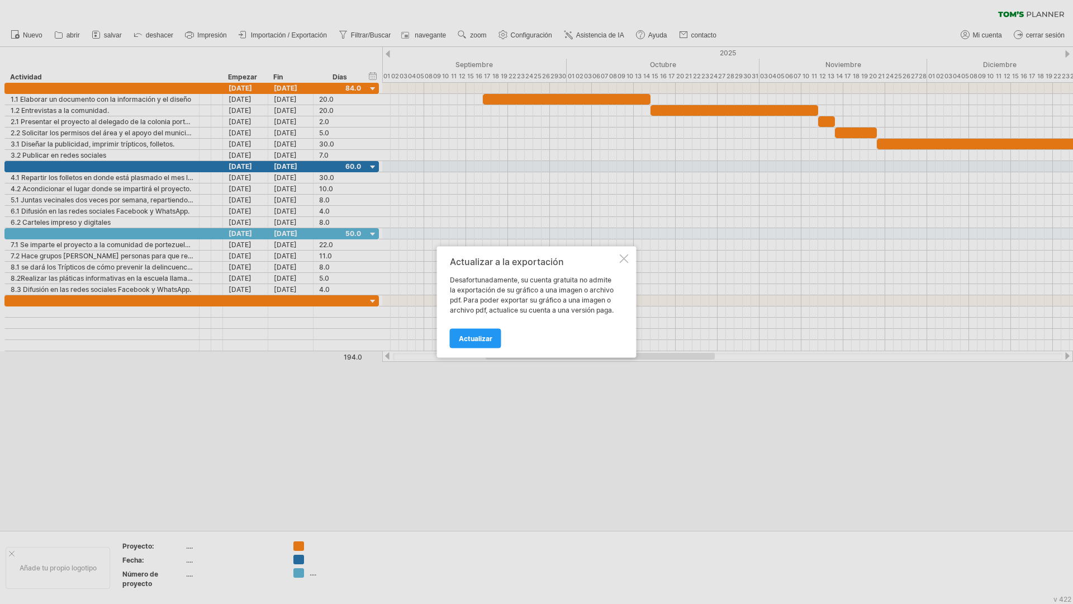
click at [623, 261] on div at bounding box center [624, 258] width 9 height 9
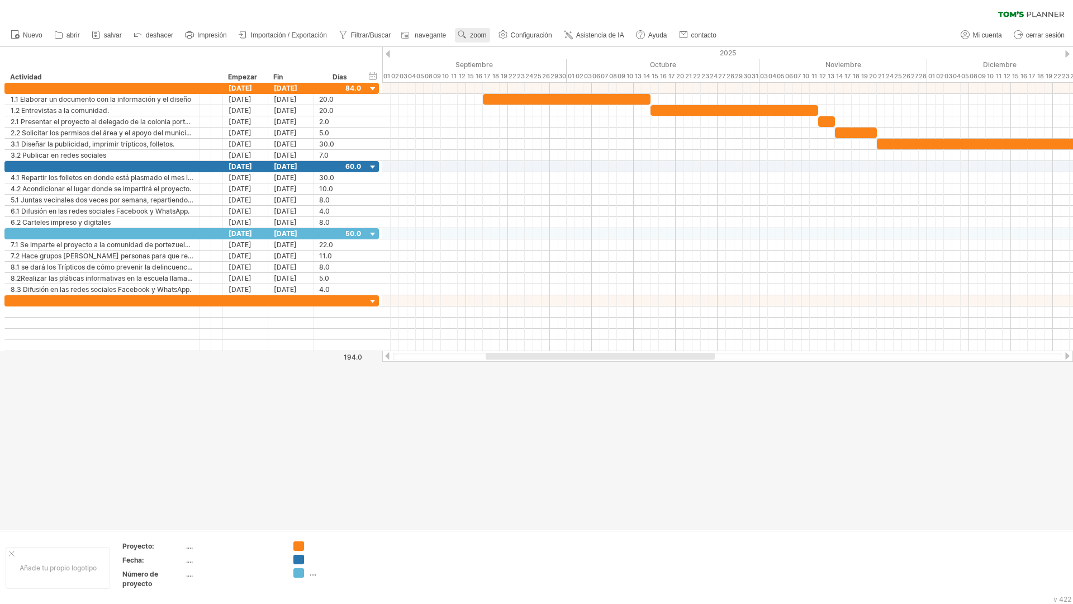
click at [473, 34] on span "zoom" at bounding box center [478, 35] width 16 height 8
click at [543, 446] on div at bounding box center [536, 288] width 1073 height 483
click at [1006, 515] on div "Añade tu propio logotipo Proyecto: .... Fecha: .... Número de proyecto .... ...." at bounding box center [536, 567] width 1073 height 73
click at [936, 515] on div "Añade tu propio logotipo Proyecto: .... Fecha: .... Número de proyecto .... ...." at bounding box center [536, 567] width 1073 height 73
click at [892, 494] on div at bounding box center [536, 288] width 1073 height 483
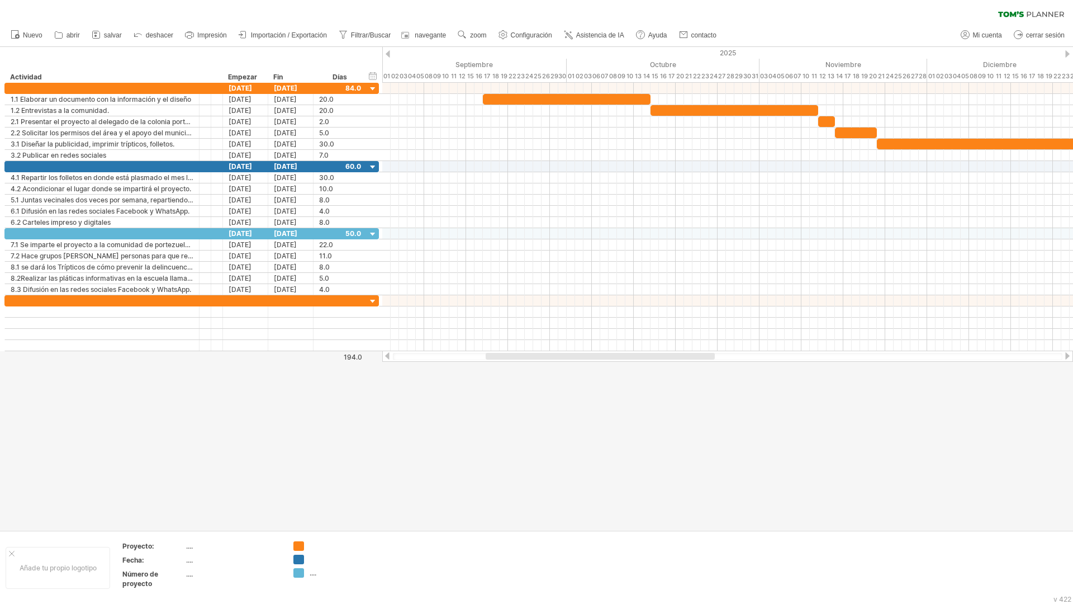
click at [892, 494] on div at bounding box center [536, 288] width 1073 height 483
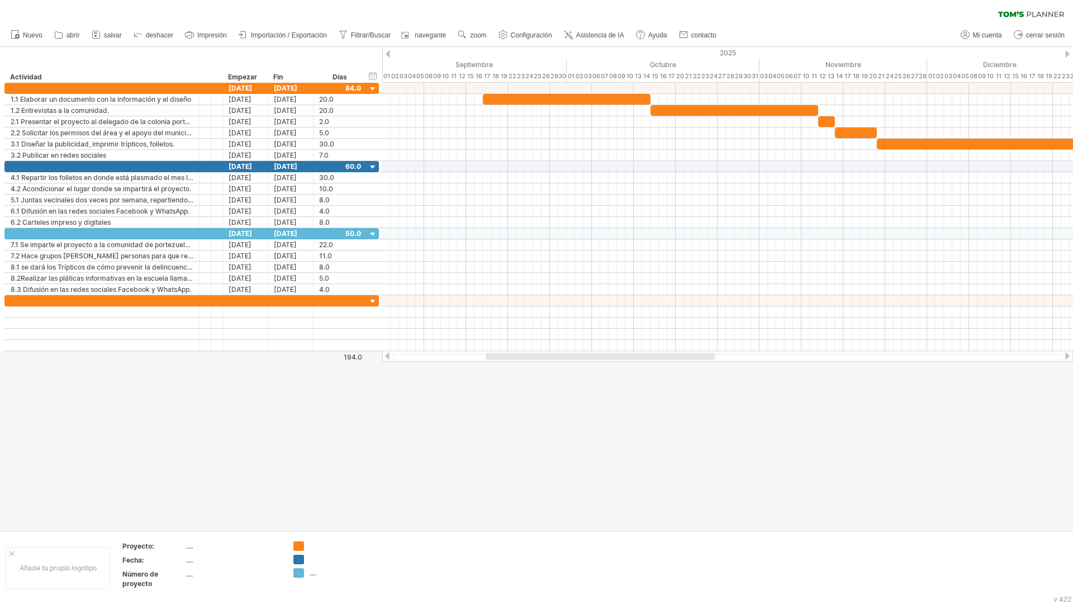
click at [892, 494] on div at bounding box center [536, 288] width 1073 height 483
drag, startPoint x: 892, startPoint y: 494, endPoint x: 1047, endPoint y: 501, distance: 155.6
click at [1047, 501] on div at bounding box center [536, 288] width 1073 height 483
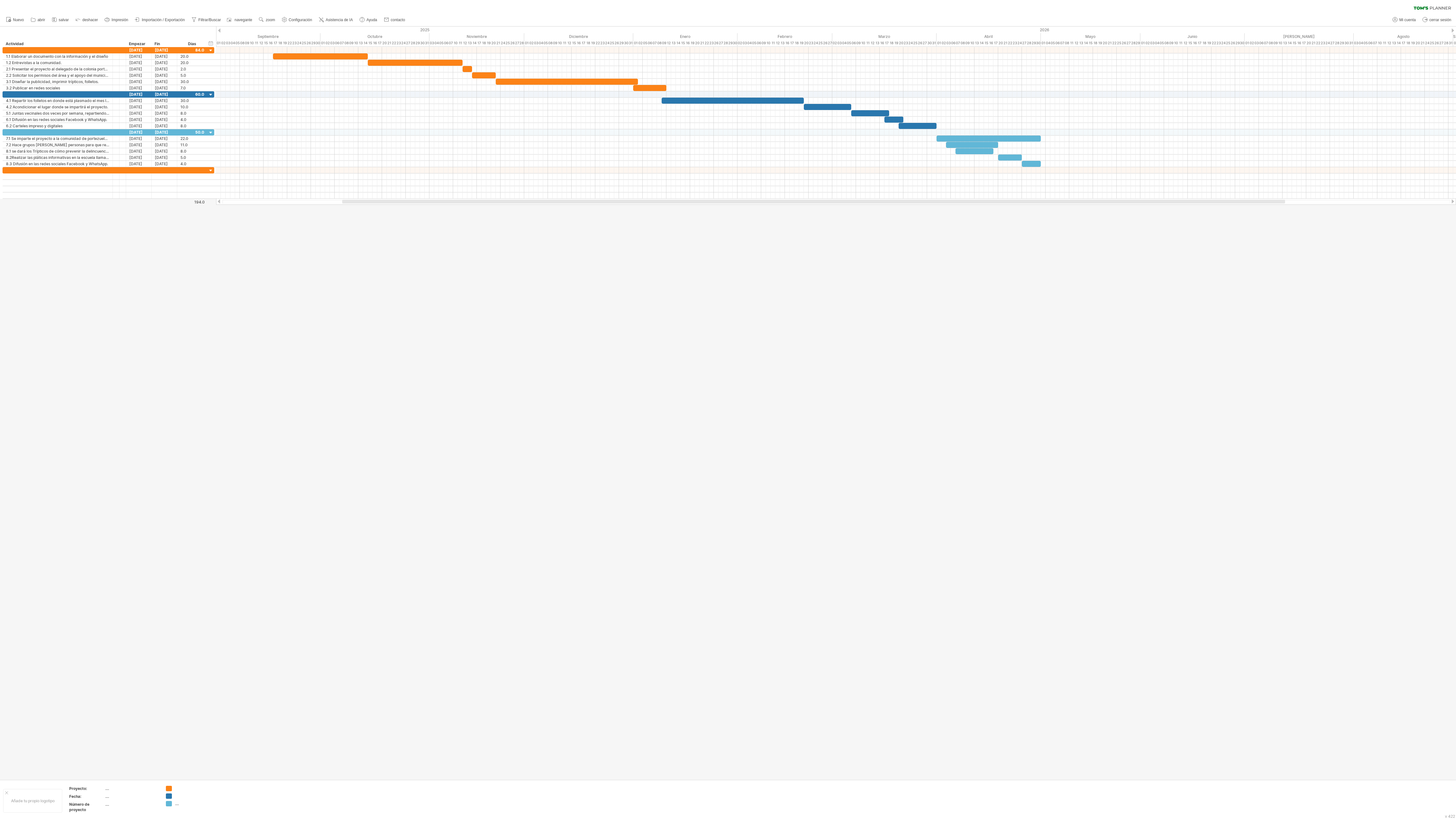
type textarea "*********"
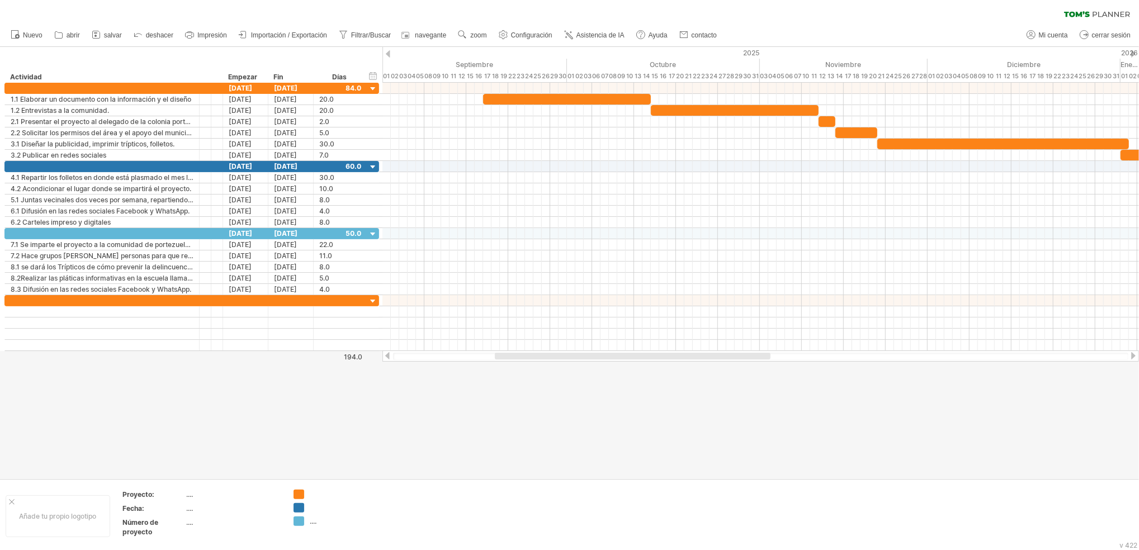
scroll to position [2, 35]
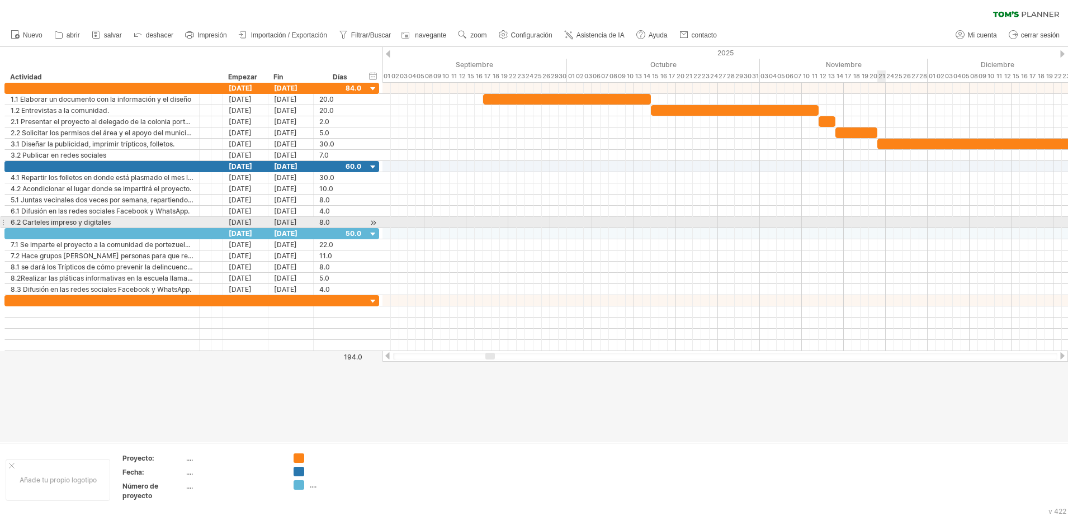
click at [878, 225] on div at bounding box center [724, 222] width 685 height 11
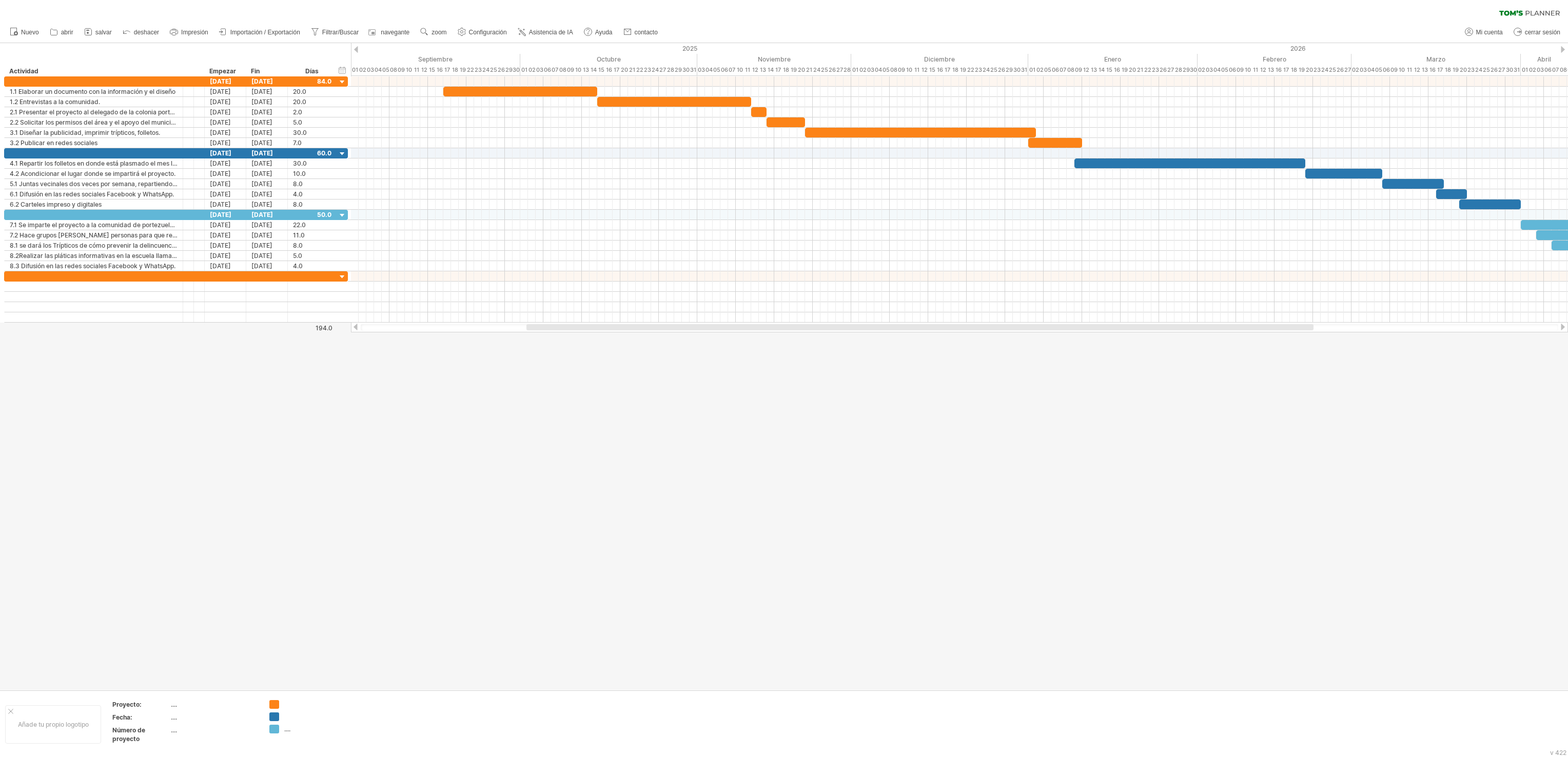
scroll to position [2, 32]
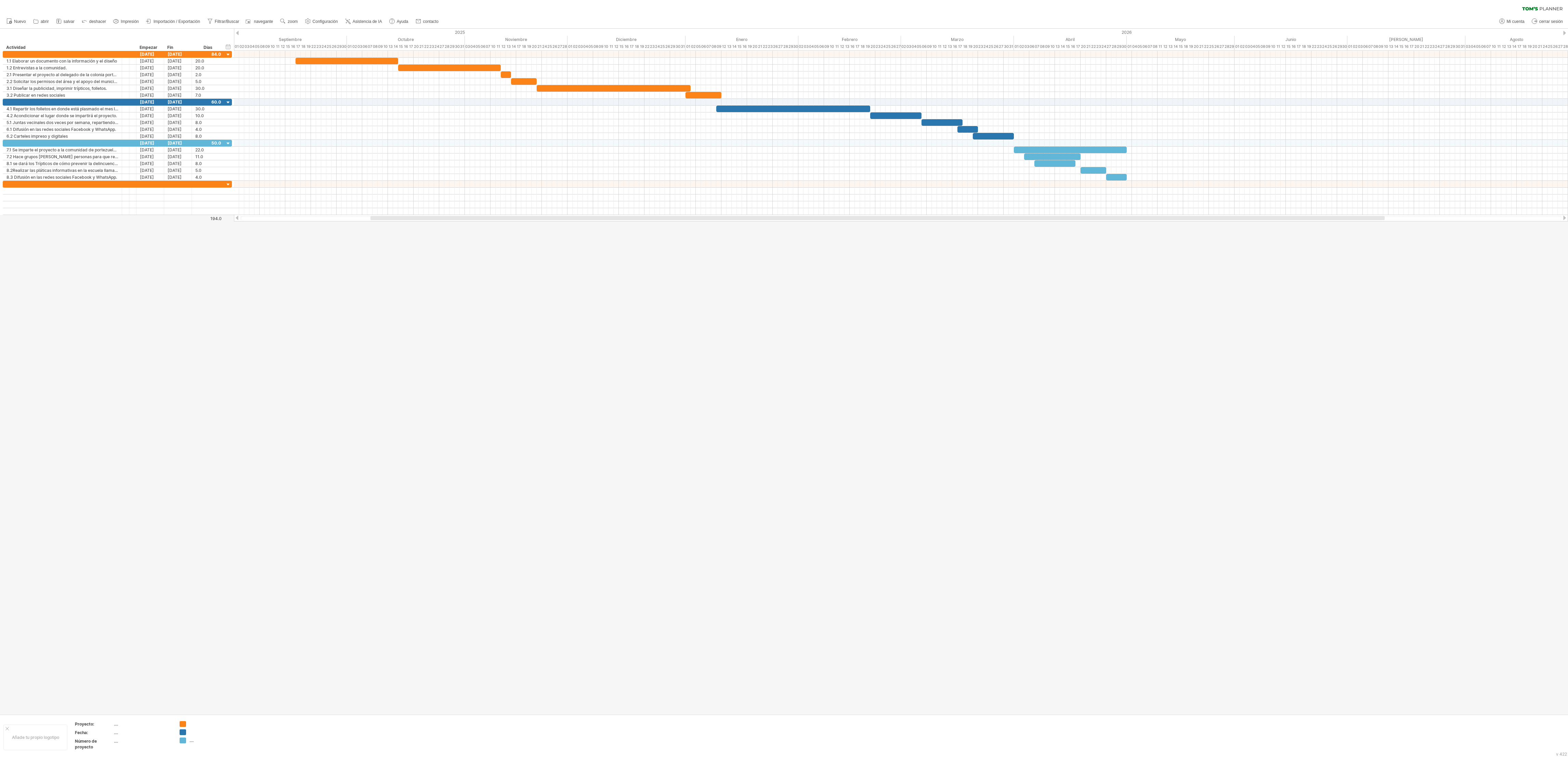
drag, startPoint x: 608, startPoint y: 0, endPoint x: 906, endPoint y: 436, distance: 528.1
click at [653, 315] on div at bounding box center [784, 371] width 1568 height 685
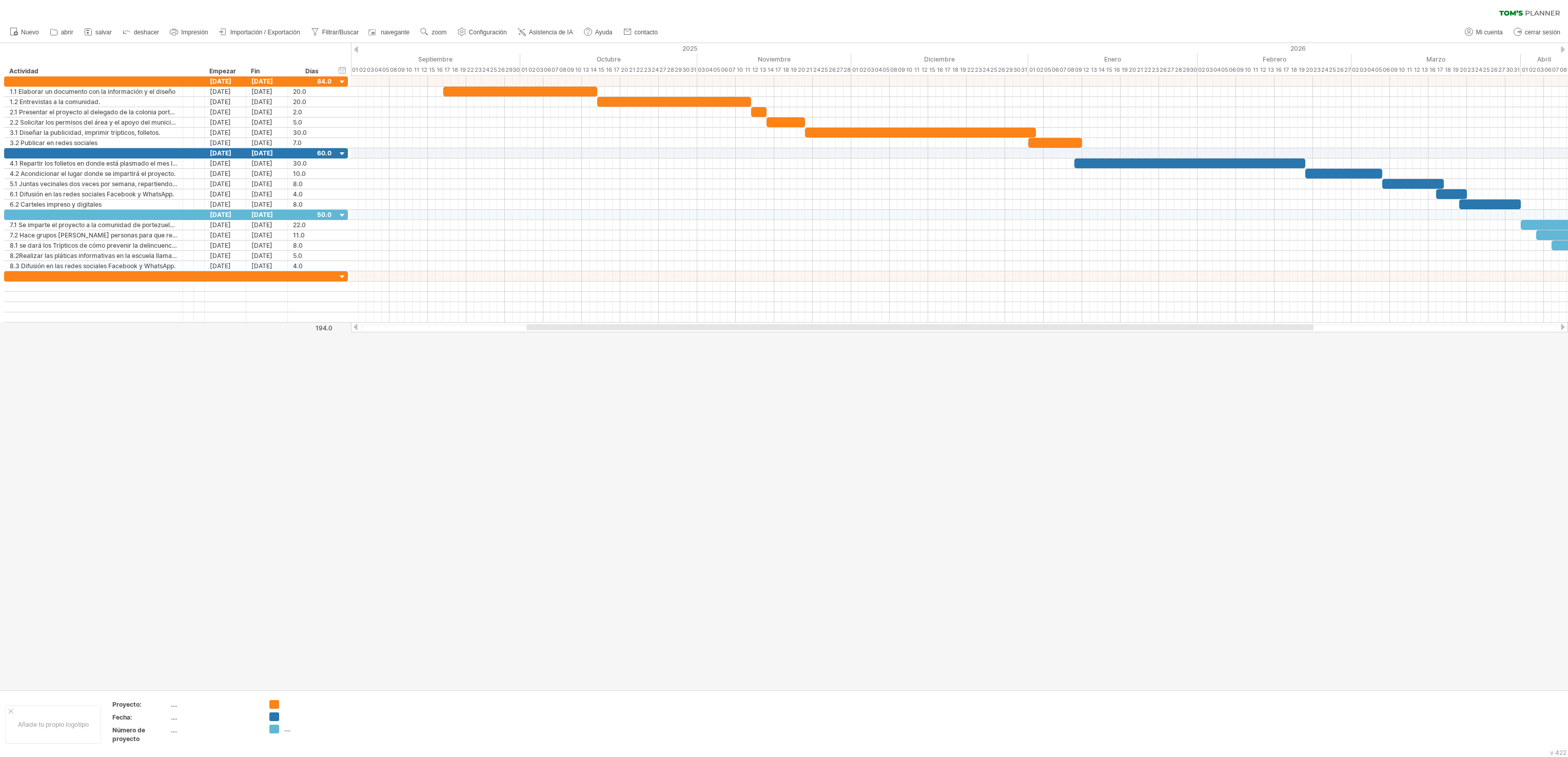
drag, startPoint x: 2271, startPoint y: 1, endPoint x: 1042, endPoint y: 615, distance: 1373.8
click at [980, 473] on div at bounding box center [784, 366] width 1568 height 647
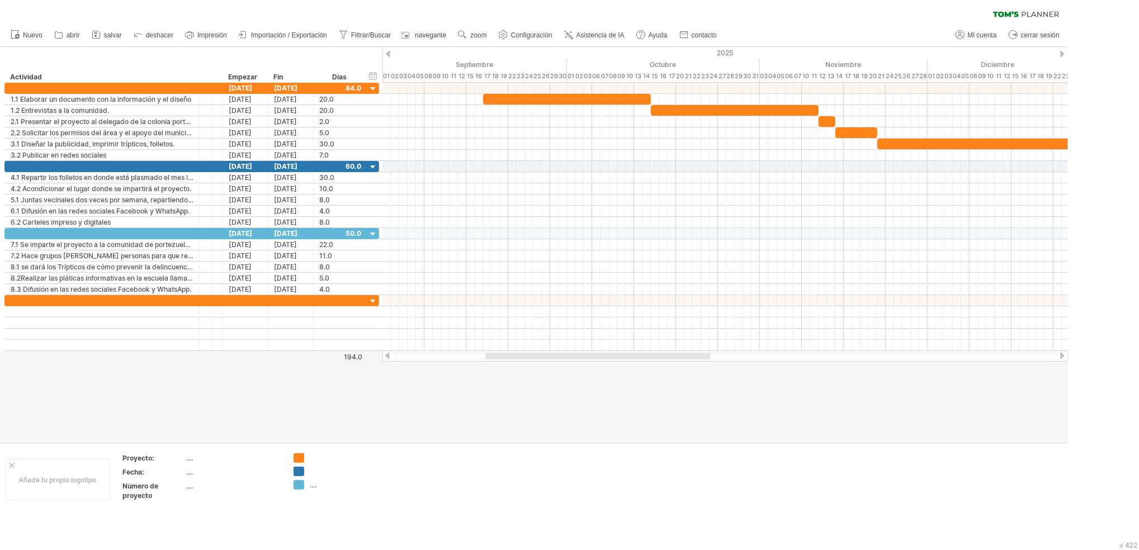
scroll to position [2, 35]
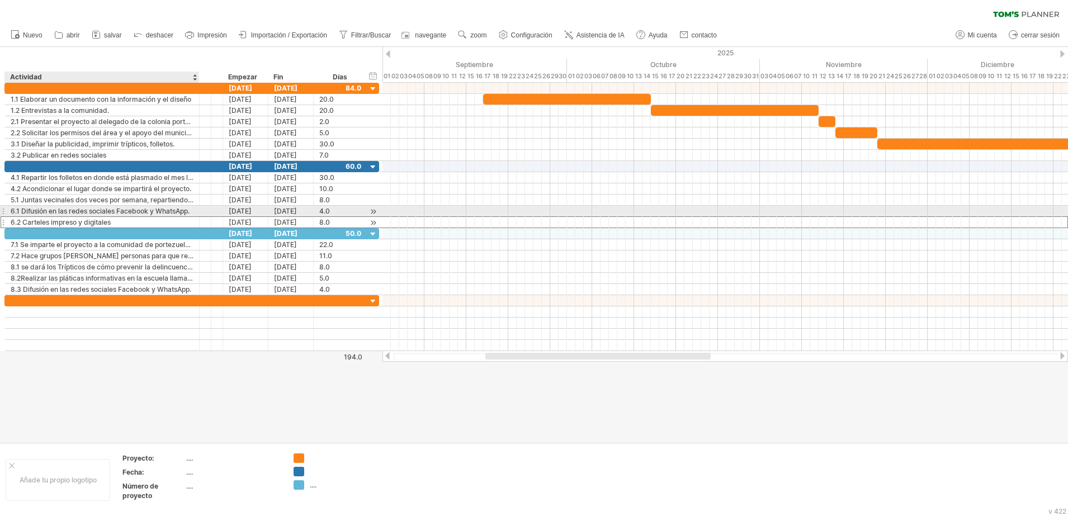
click at [116, 217] on div "6.2 Carteles impreso y digitales" at bounding box center [102, 222] width 183 height 11
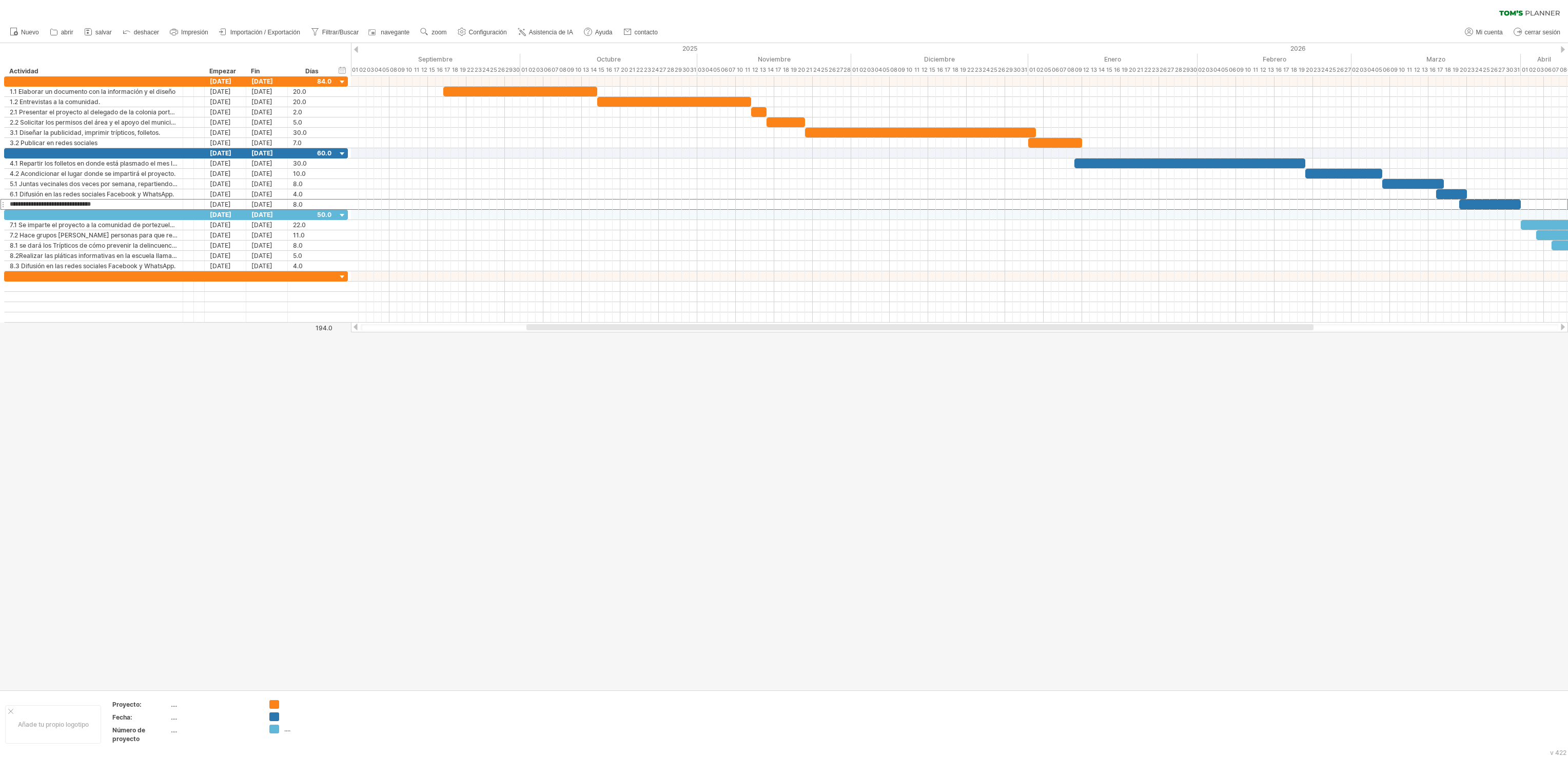
scroll to position [2, 32]
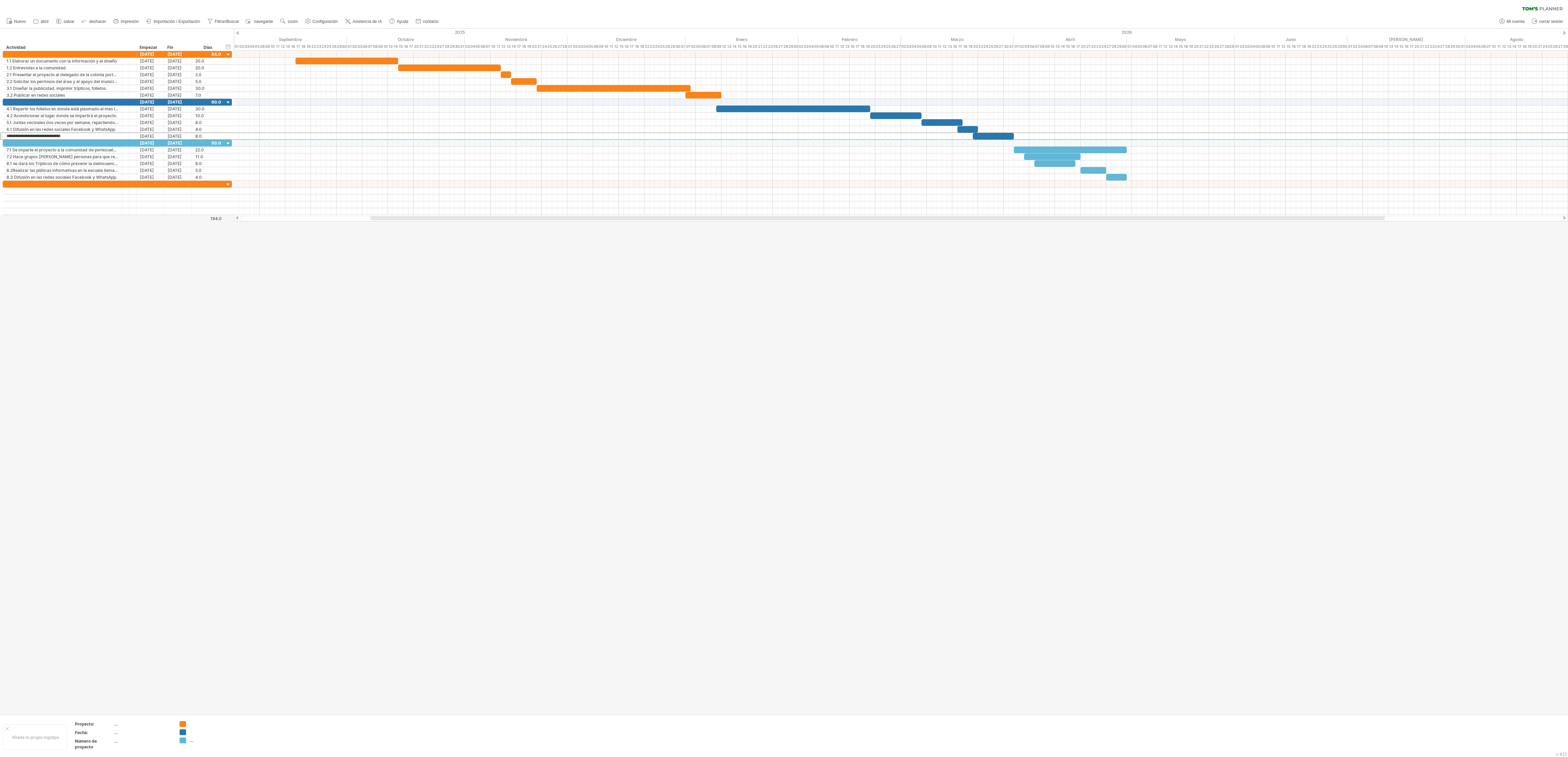
drag, startPoint x: 626, startPoint y: 0, endPoint x: 1034, endPoint y: 490, distance: 637.6
click at [653, 315] on div at bounding box center [784, 371] width 1568 height 685
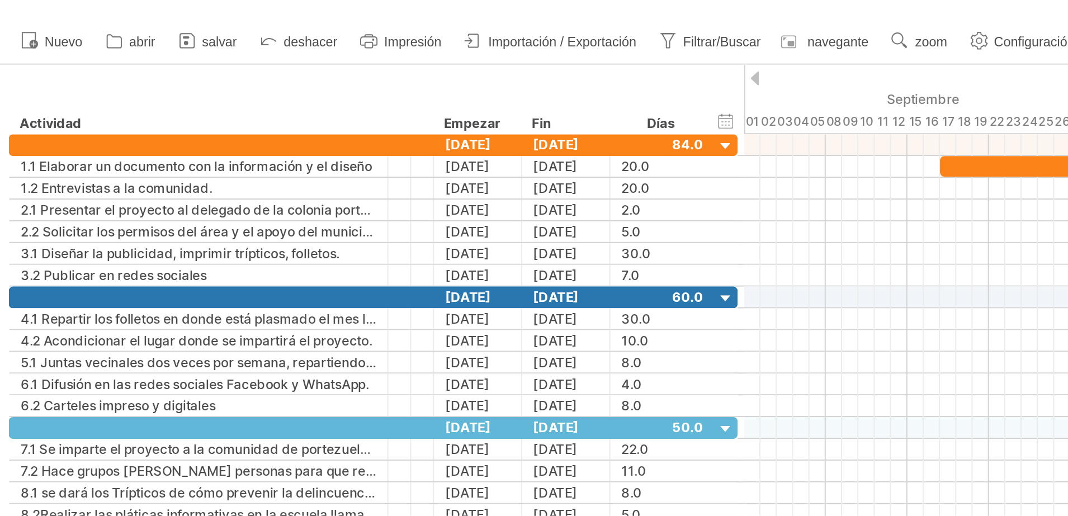
scroll to position [2, 35]
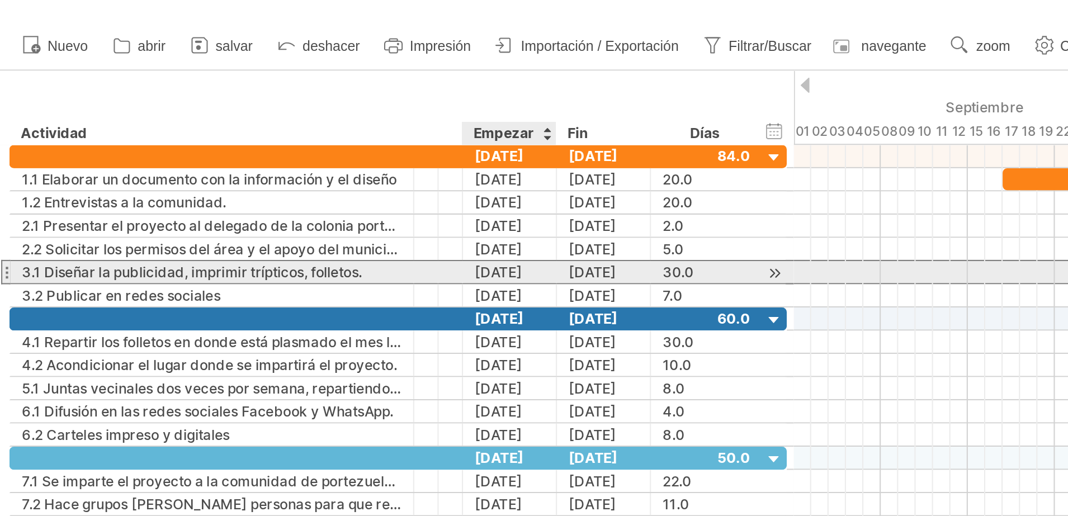
drag, startPoint x: 793, startPoint y: 37, endPoint x: 264, endPoint y: 140, distance: 538.8
click at [264, 140] on div "[DATE]" at bounding box center [245, 144] width 45 height 11
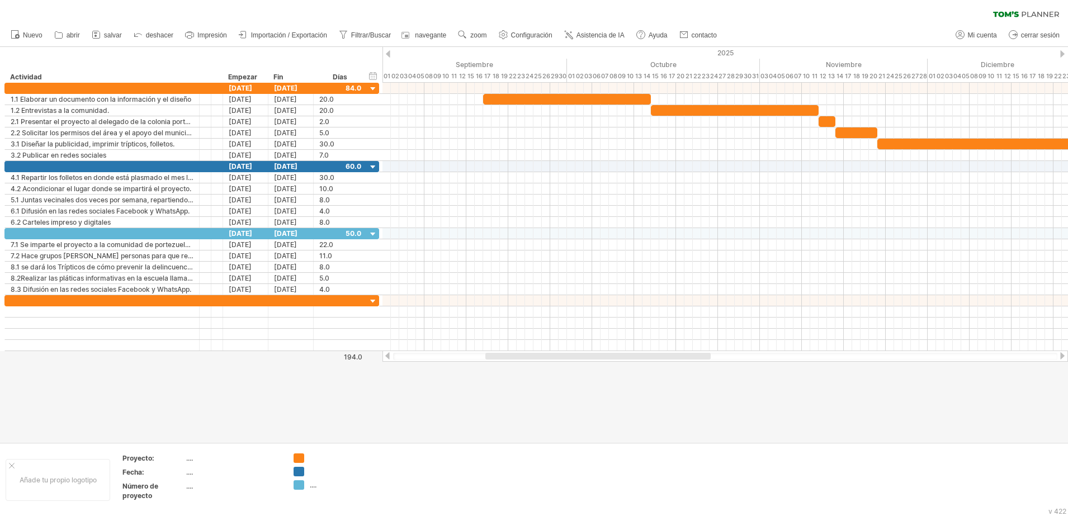
click at [511, 437] on div at bounding box center [534, 244] width 1068 height 395
drag, startPoint x: 378, startPoint y: 85, endPoint x: 383, endPoint y: 89, distance: 6.3
click at [383, 89] on div at bounding box center [382, 88] width 3 height 11
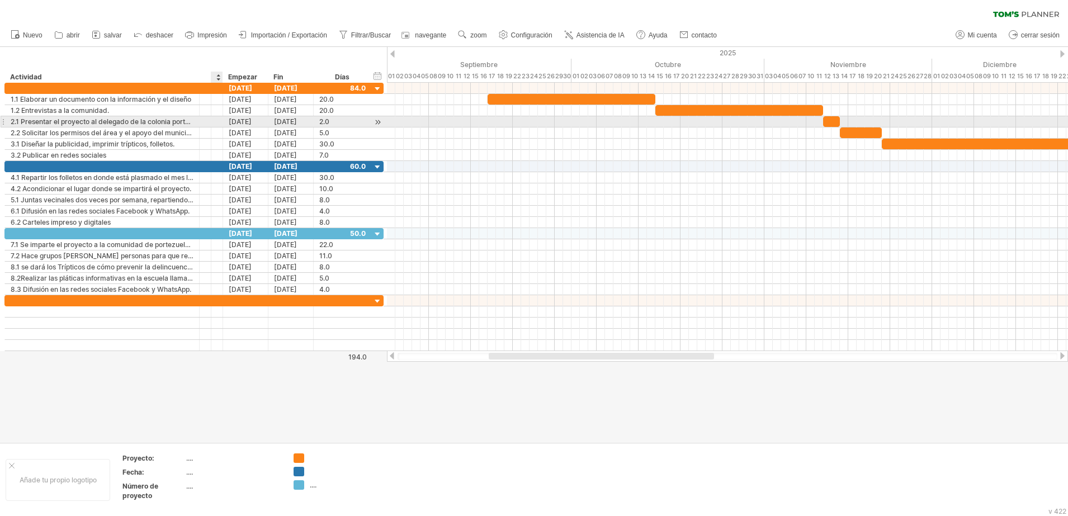
drag, startPoint x: 222, startPoint y: 87, endPoint x: 214, endPoint y: 116, distance: 30.1
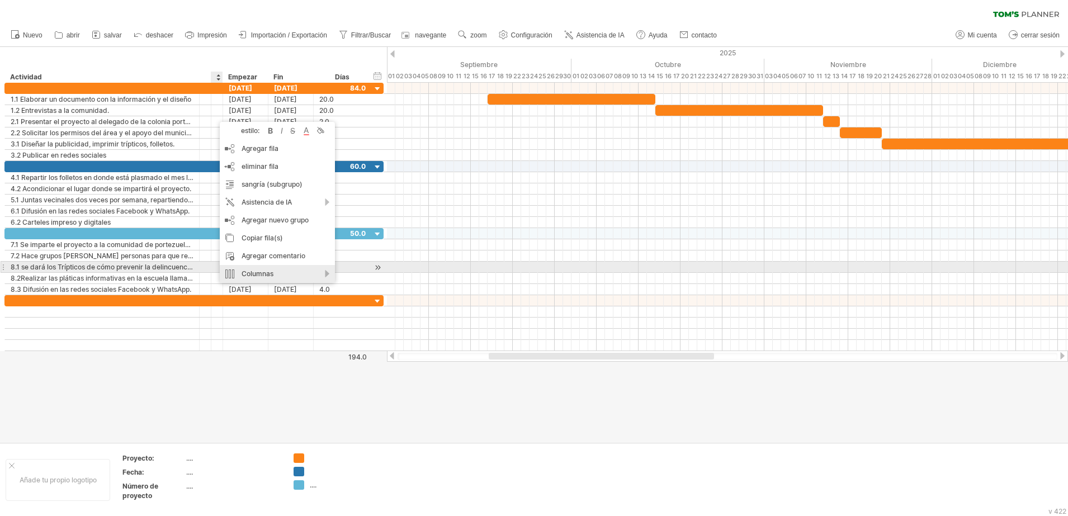
click at [314, 269] on div "Columnas" at bounding box center [277, 274] width 115 height 18
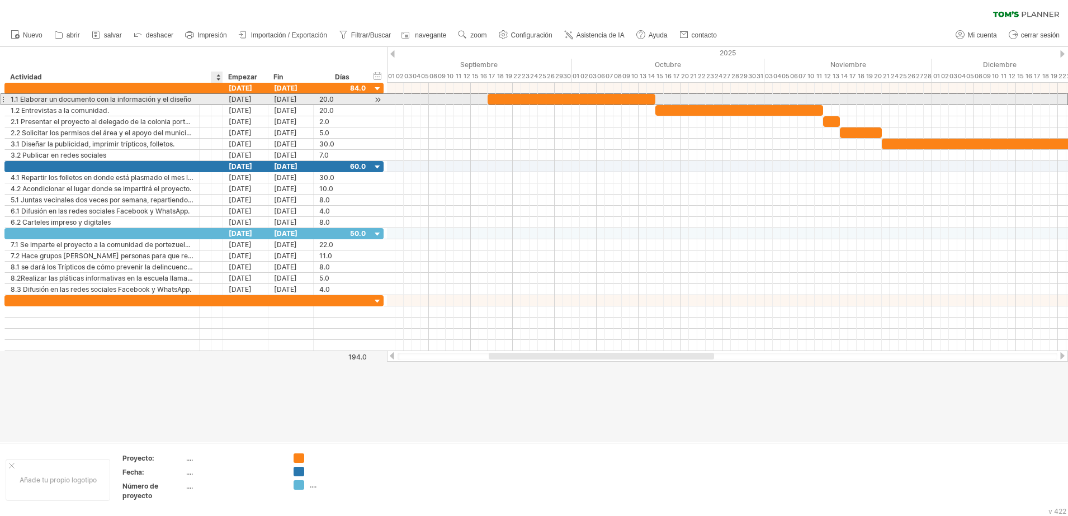
click at [213, 97] on div at bounding box center [217, 99] width 12 height 11
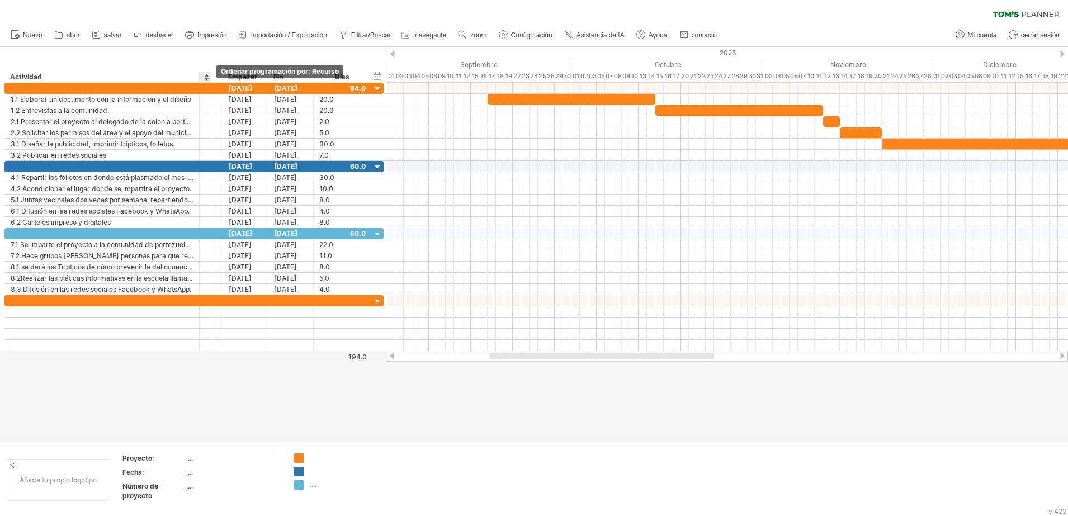
click at [208, 80] on div at bounding box center [206, 77] width 4 height 11
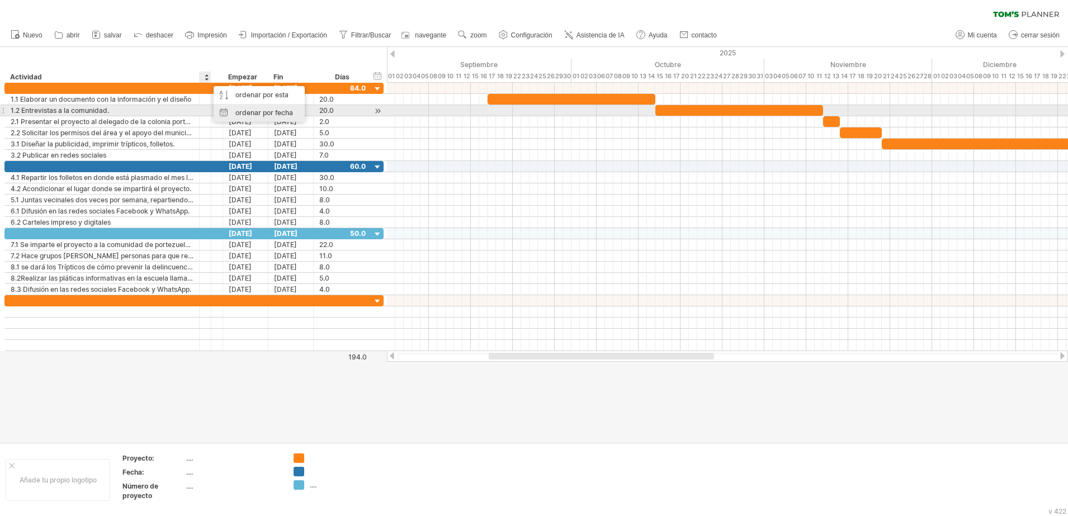
click at [232, 111] on div "ordenar por fecha" at bounding box center [259, 113] width 91 height 18
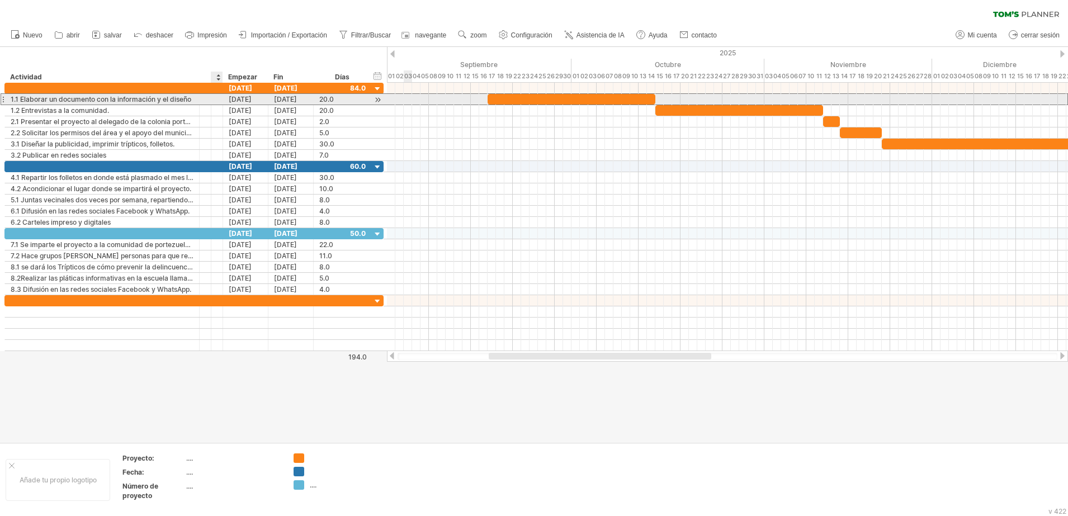
click at [216, 103] on div at bounding box center [217, 99] width 12 height 11
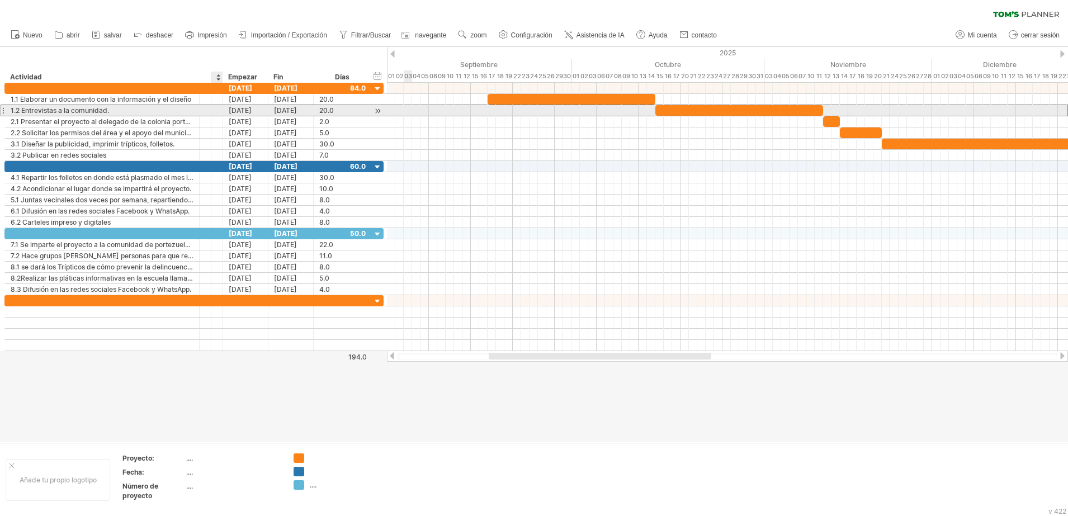
click at [216, 110] on div at bounding box center [217, 110] width 12 height 11
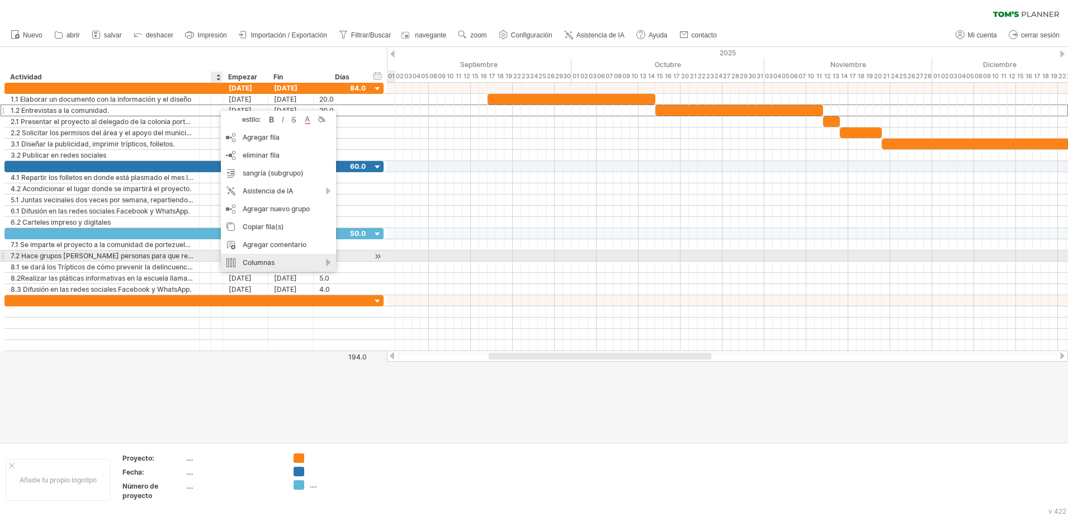
click at [322, 259] on div "Columnas" at bounding box center [278, 263] width 115 height 18
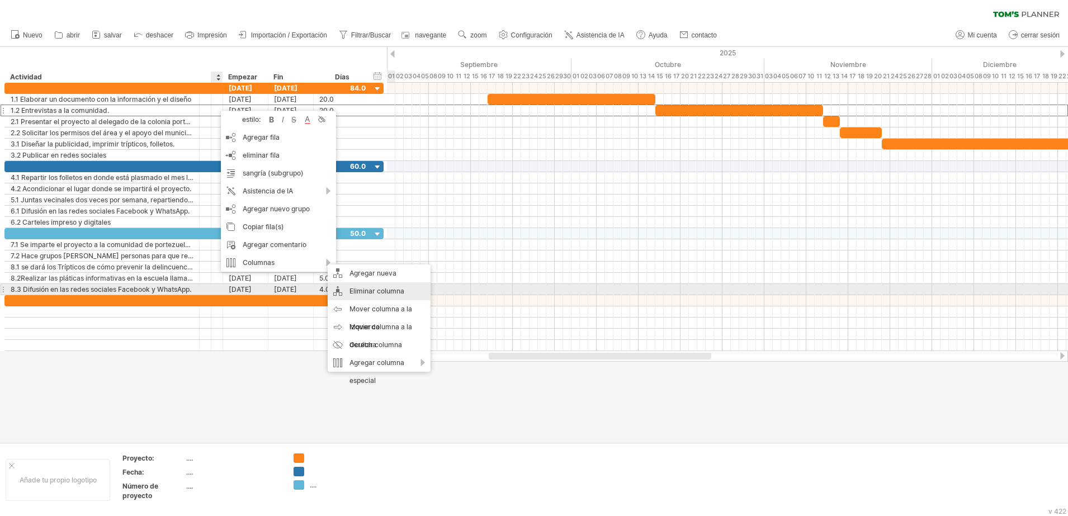
click at [368, 290] on div "Eliminar columna" at bounding box center [379, 291] width 103 height 18
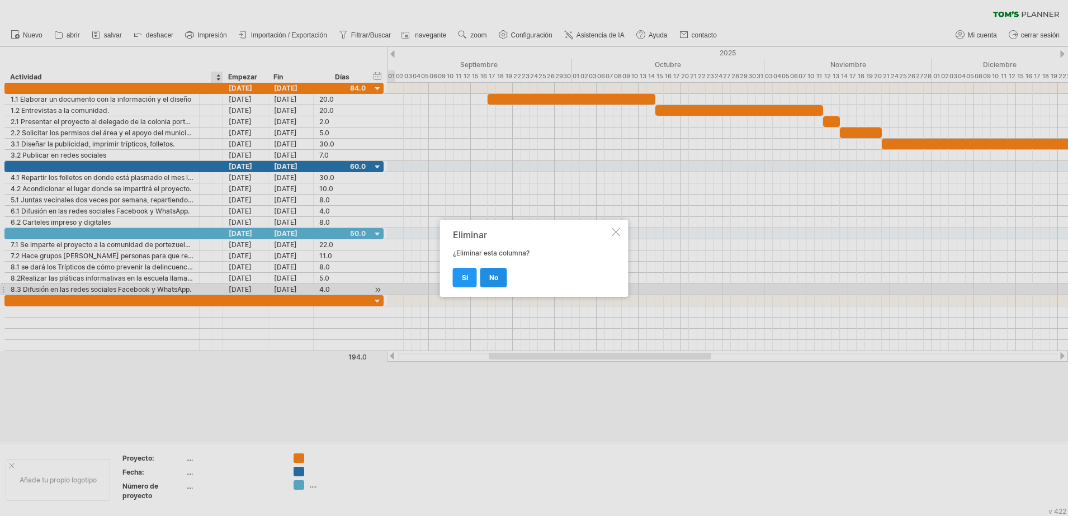
click at [493, 277] on span "No" at bounding box center [493, 277] width 9 height 8
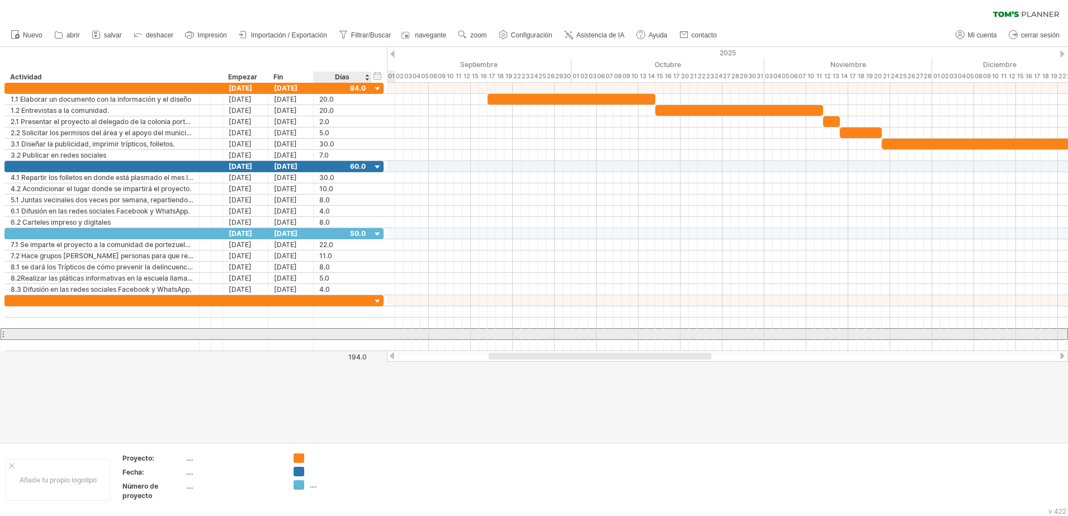
click at [333, 336] on div at bounding box center [342, 334] width 46 height 11
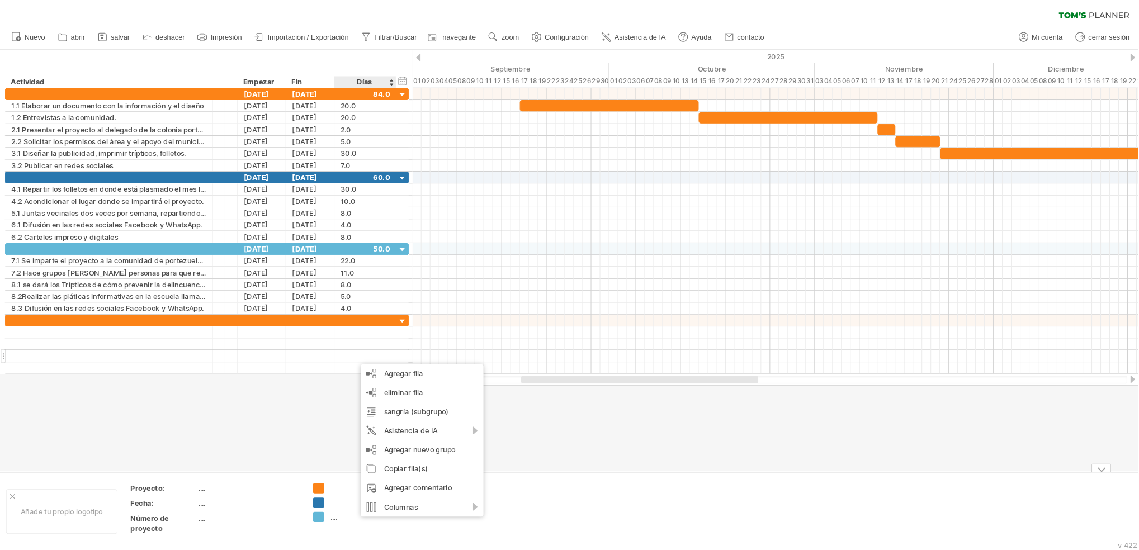
scroll to position [0, 0]
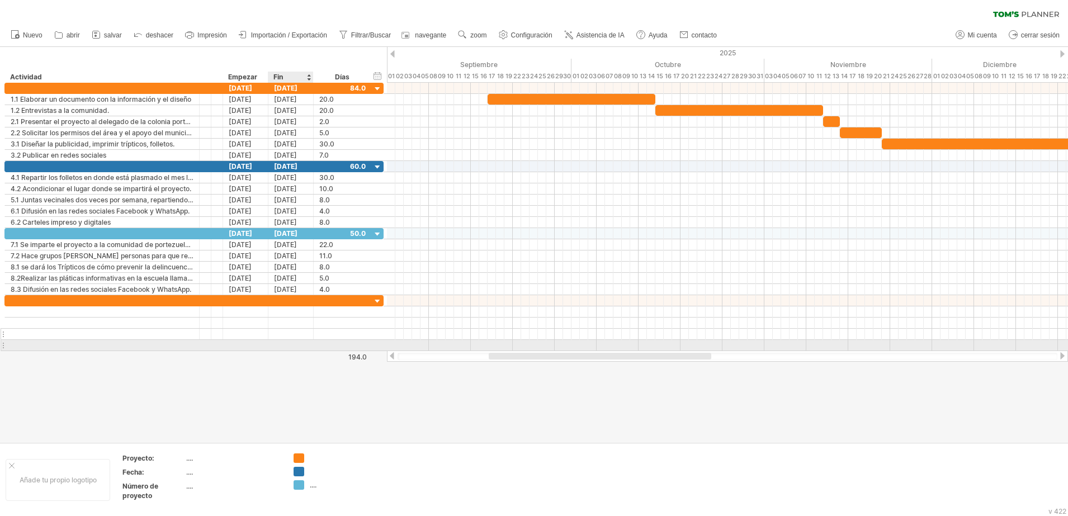
drag, startPoint x: 427, startPoint y: 487, endPoint x: 306, endPoint y: 338, distance: 192.3
click at [306, 338] on div "Trying to reach [DOMAIN_NAME] Connected again... 0% clear filter Nuevo" at bounding box center [534, 258] width 1068 height 516
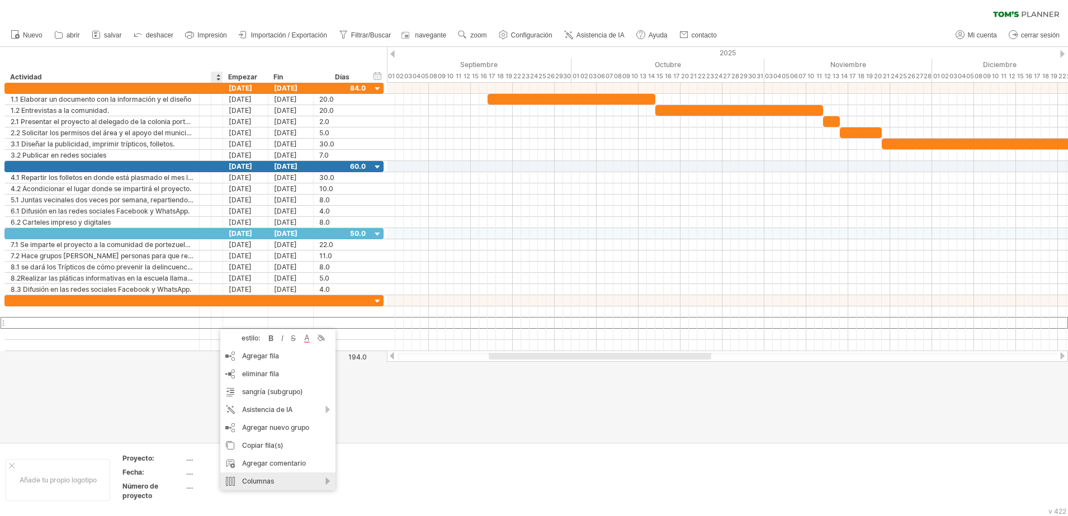
click at [278, 484] on div "Columnas" at bounding box center [277, 481] width 115 height 18
click at [318, 440] on div "Eliminar columna" at bounding box center [335, 436] width 103 height 18
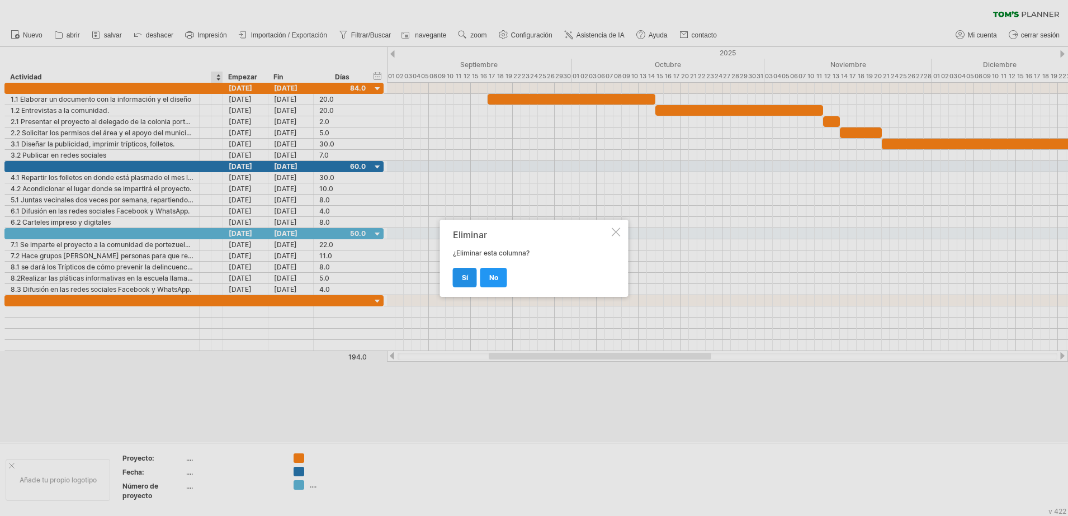
click at [463, 276] on span "Sí" at bounding box center [465, 277] width 6 height 8
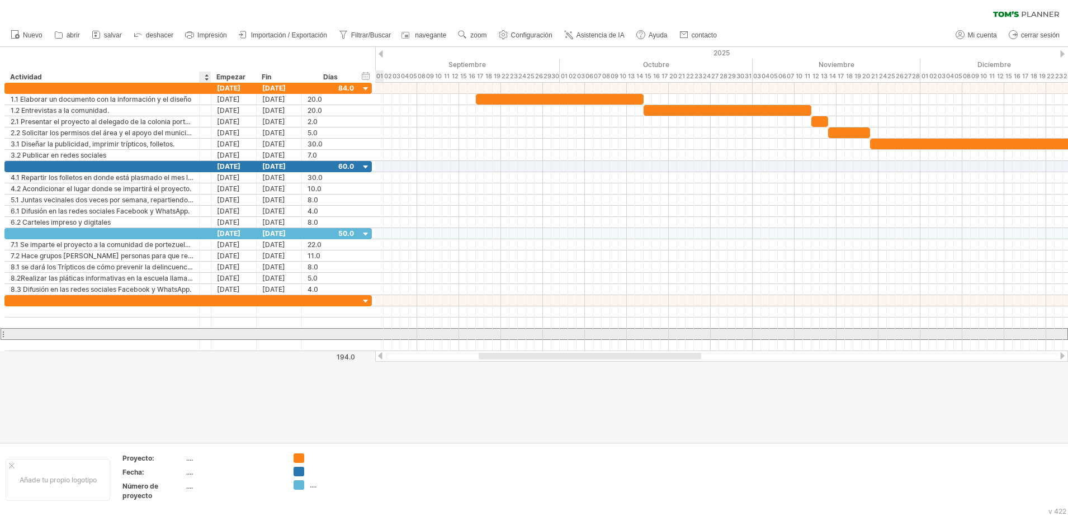
click at [203, 329] on div at bounding box center [206, 334] width 12 height 11
click at [206, 333] on div at bounding box center [206, 334] width 12 height 11
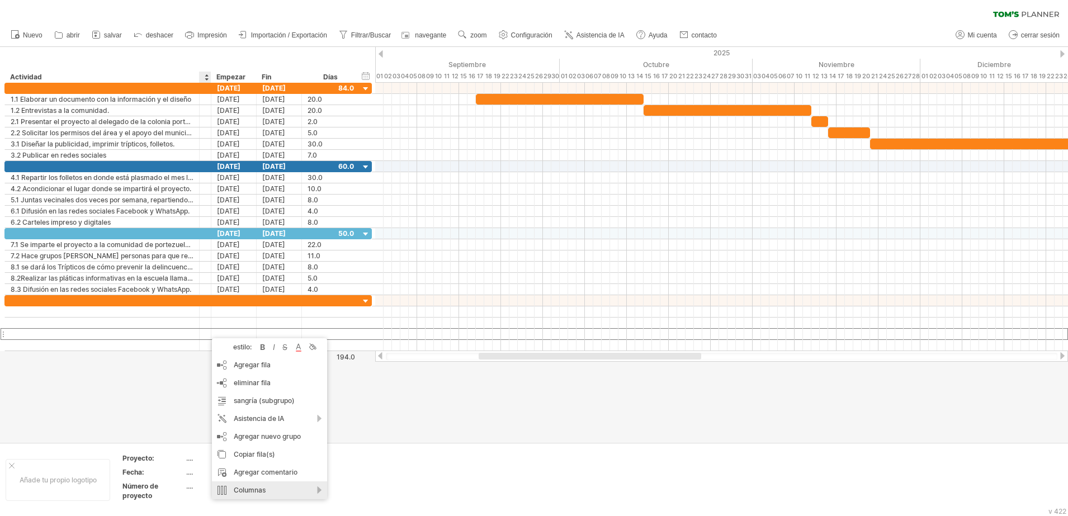
click at [273, 484] on div "Columnas" at bounding box center [269, 490] width 115 height 18
click at [322, 437] on div "Eliminar columna" at bounding box center [330, 436] width 103 height 18
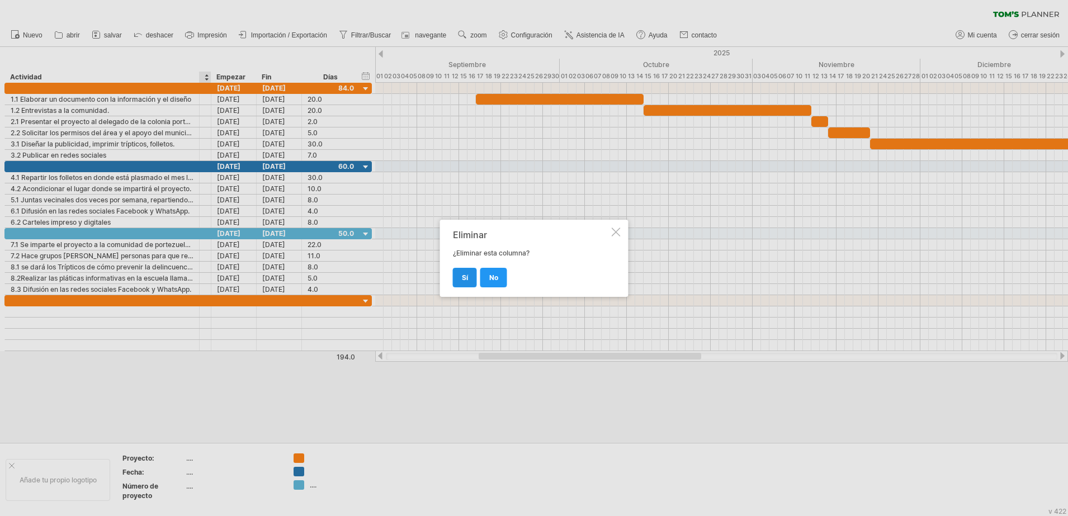
click at [462, 275] on span "Sí" at bounding box center [465, 277] width 6 height 8
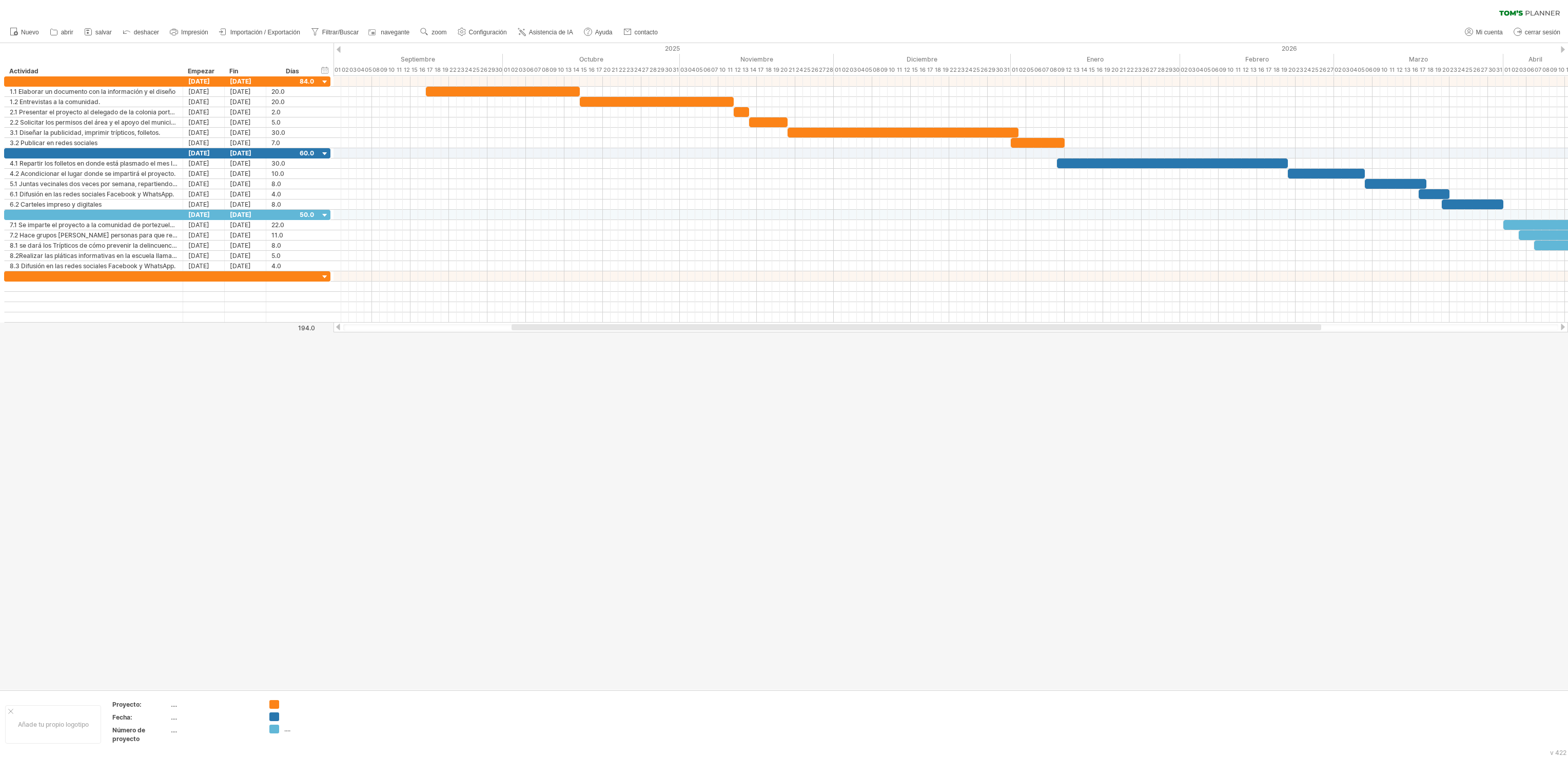
scroll to position [2, 32]
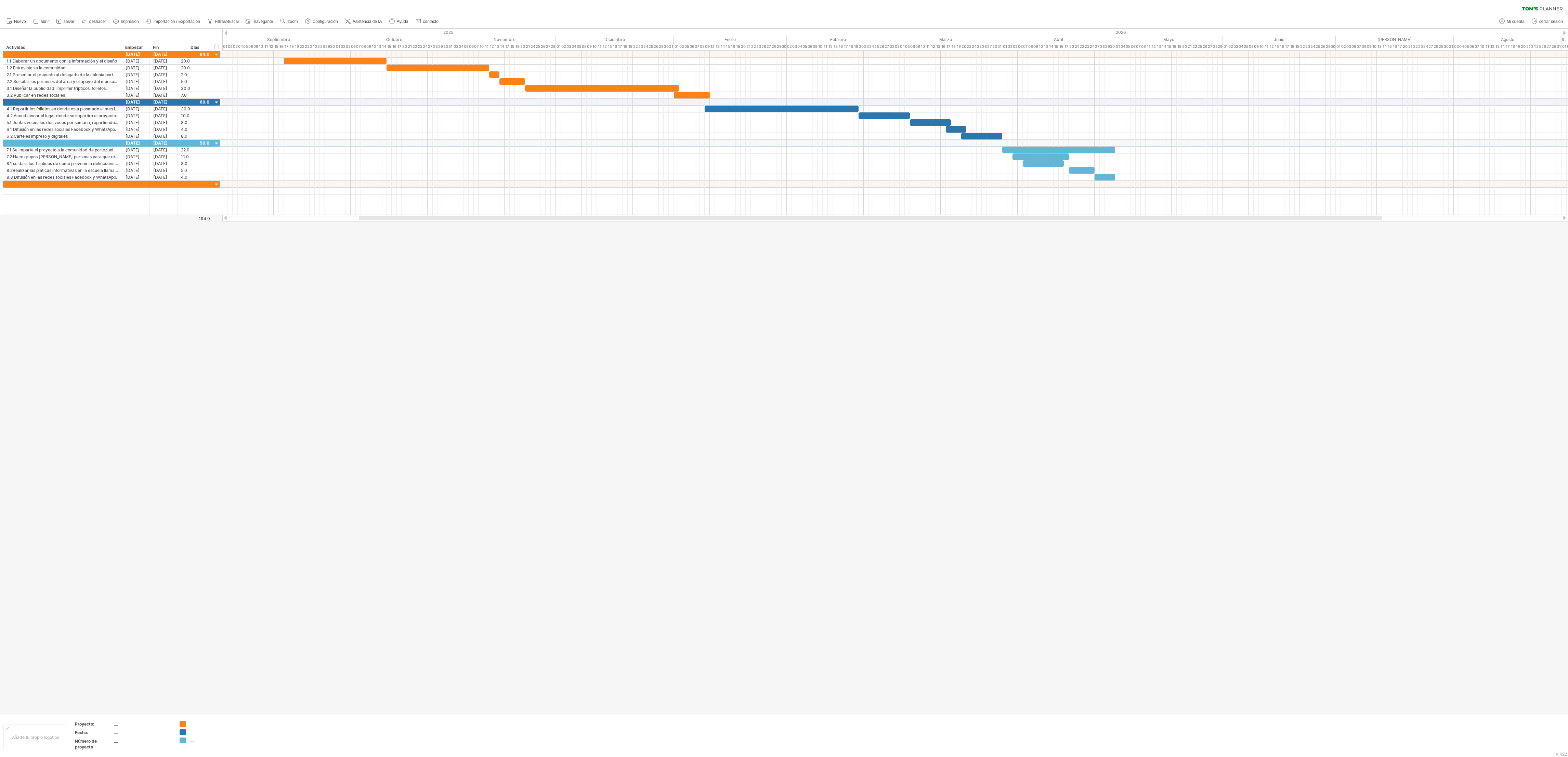
drag, startPoint x: 653, startPoint y: 4, endPoint x: 1025, endPoint y: 363, distance: 517.0
click at [653, 315] on div at bounding box center [784, 371] width 1568 height 685
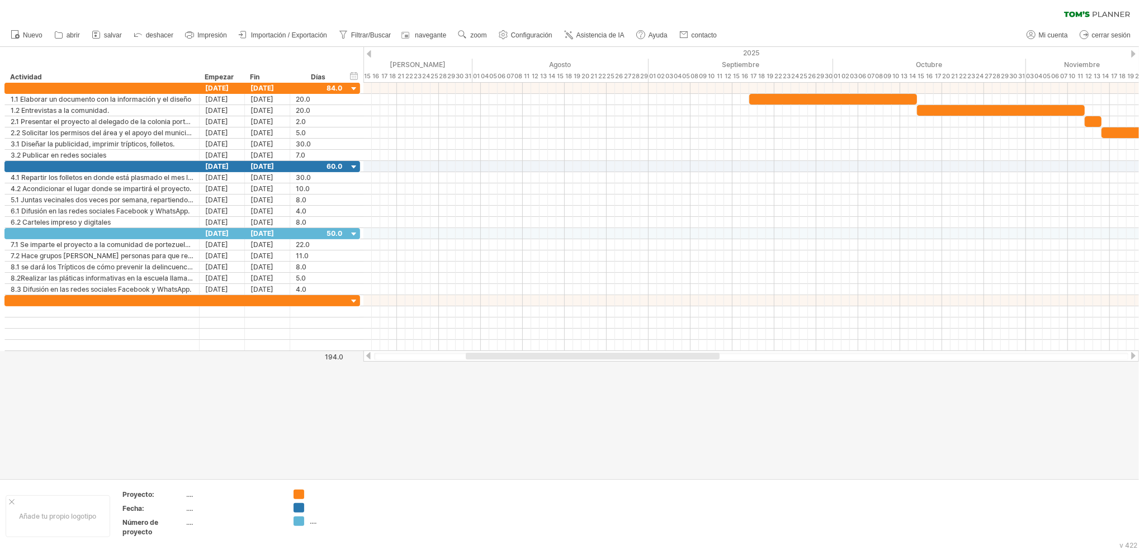
scroll to position [2, 35]
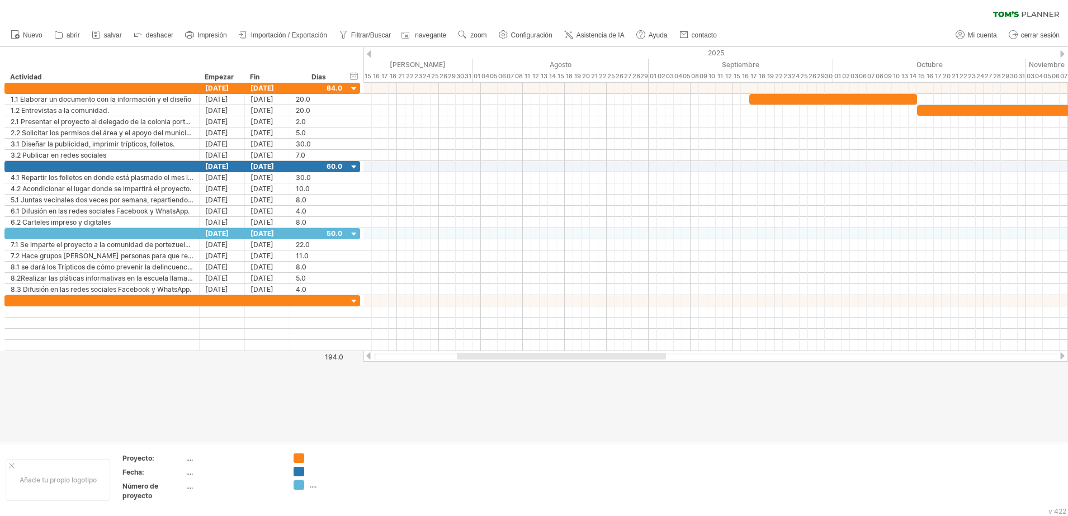
drag, startPoint x: 2446, startPoint y: 2, endPoint x: 664, endPoint y: 410, distance: 1828.4
click at [664, 410] on div at bounding box center [534, 244] width 1068 height 395
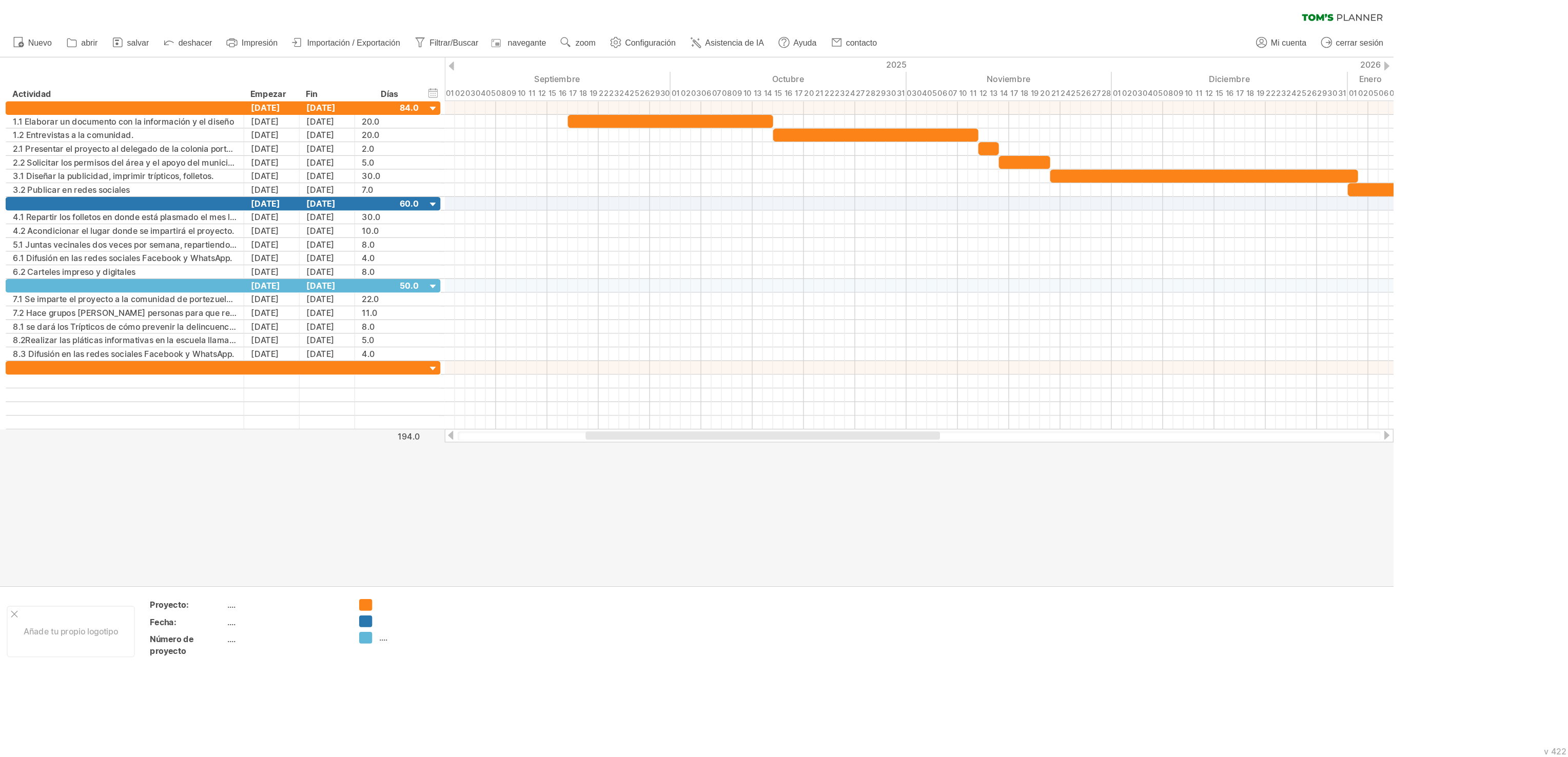
scroll to position [2, 32]
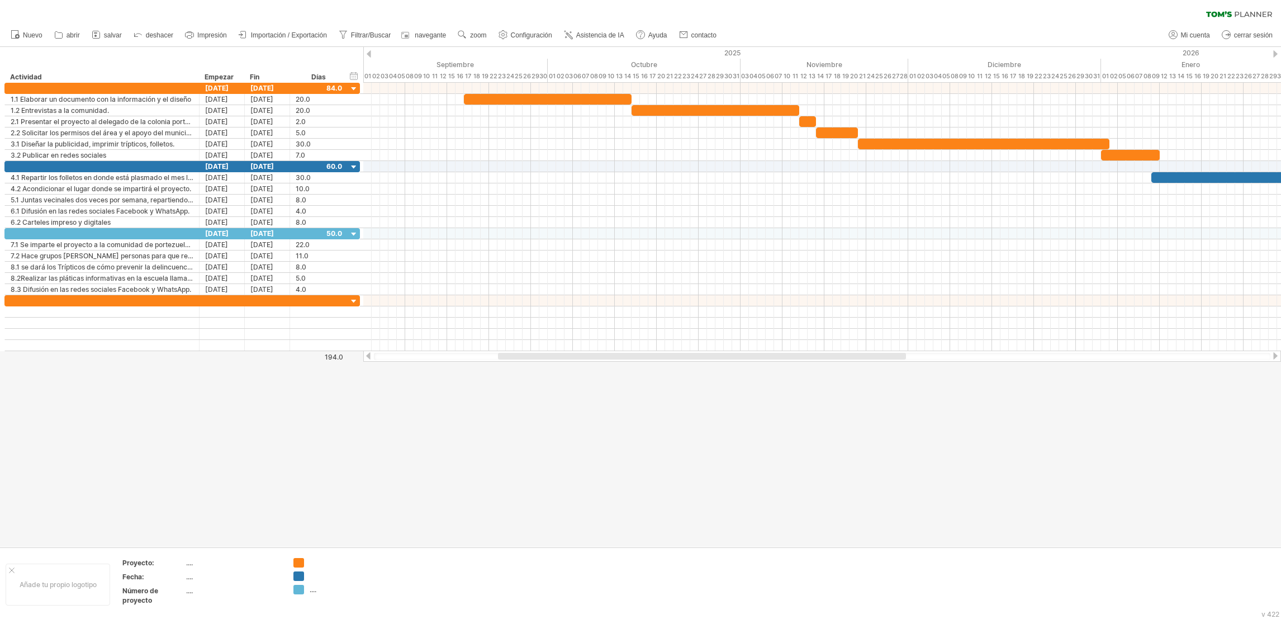
drag, startPoint x: 1024, startPoint y: 0, endPoint x: 808, endPoint y: 477, distance: 523.4
click at [808, 477] on div at bounding box center [640, 297] width 1281 height 500
click at [351, 425] on div at bounding box center [640, 297] width 1281 height 500
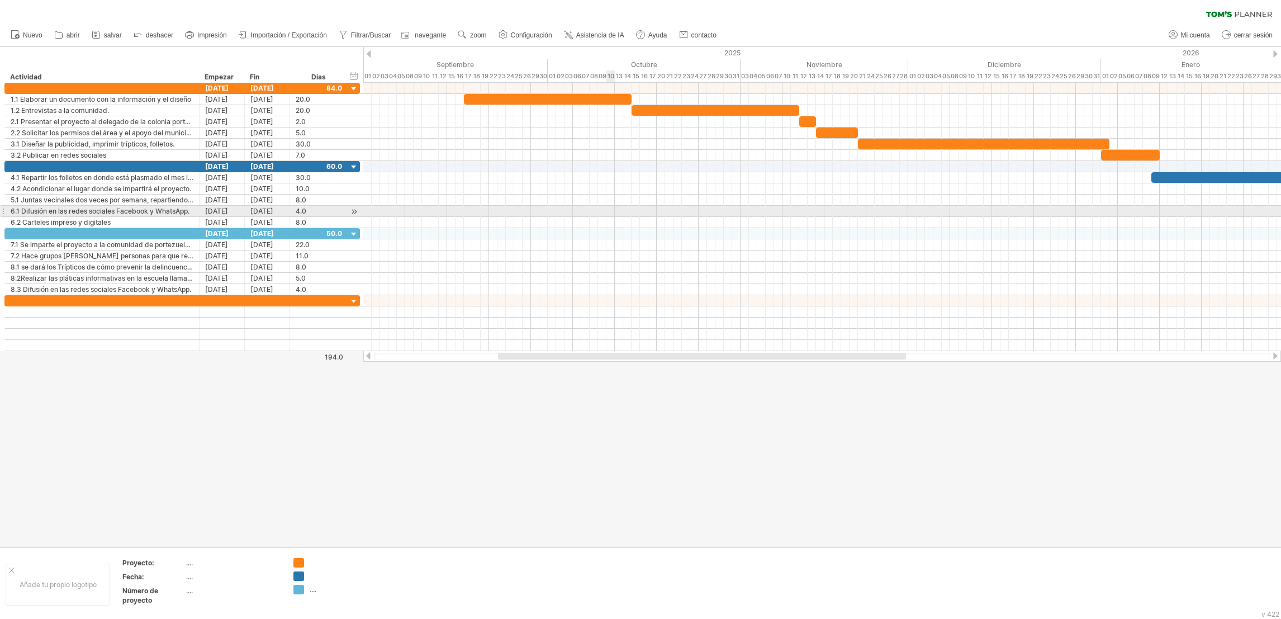
drag, startPoint x: 23, startPoint y: 50, endPoint x: 609, endPoint y: 207, distance: 607.0
click at [609, 207] on div "Trying to reach [DOMAIN_NAME] Connected again... 0% clear filter Nuevo" at bounding box center [640, 309] width 1281 height 619
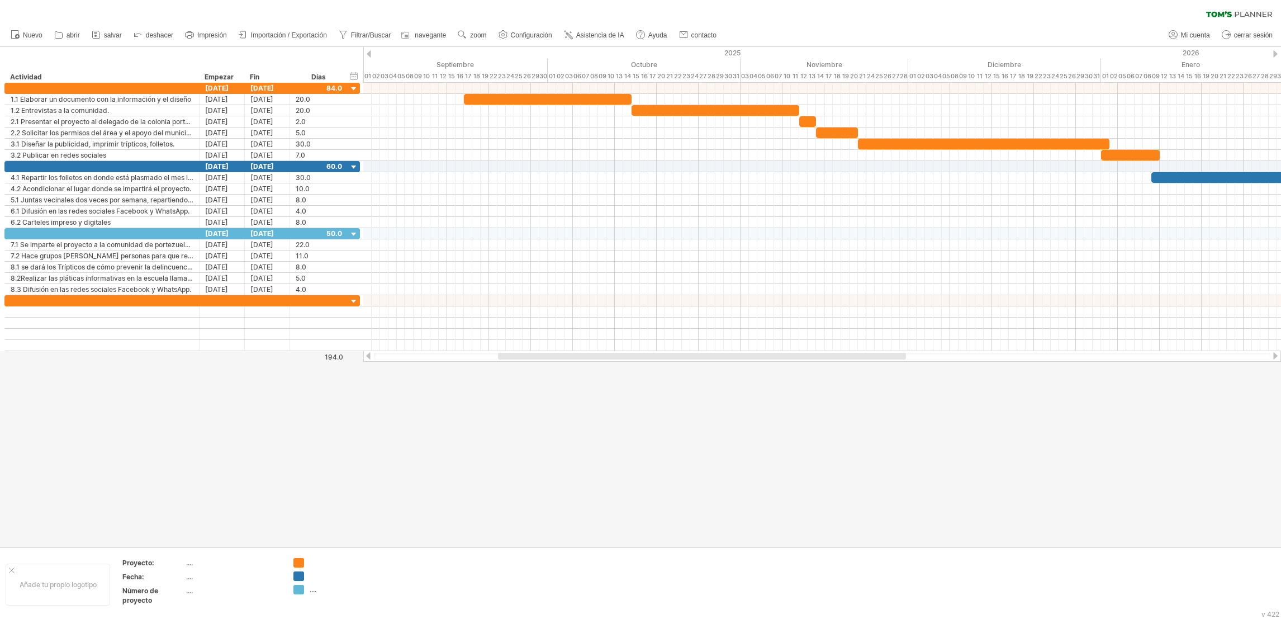
click at [836, 503] on div at bounding box center [640, 297] width 1281 height 500
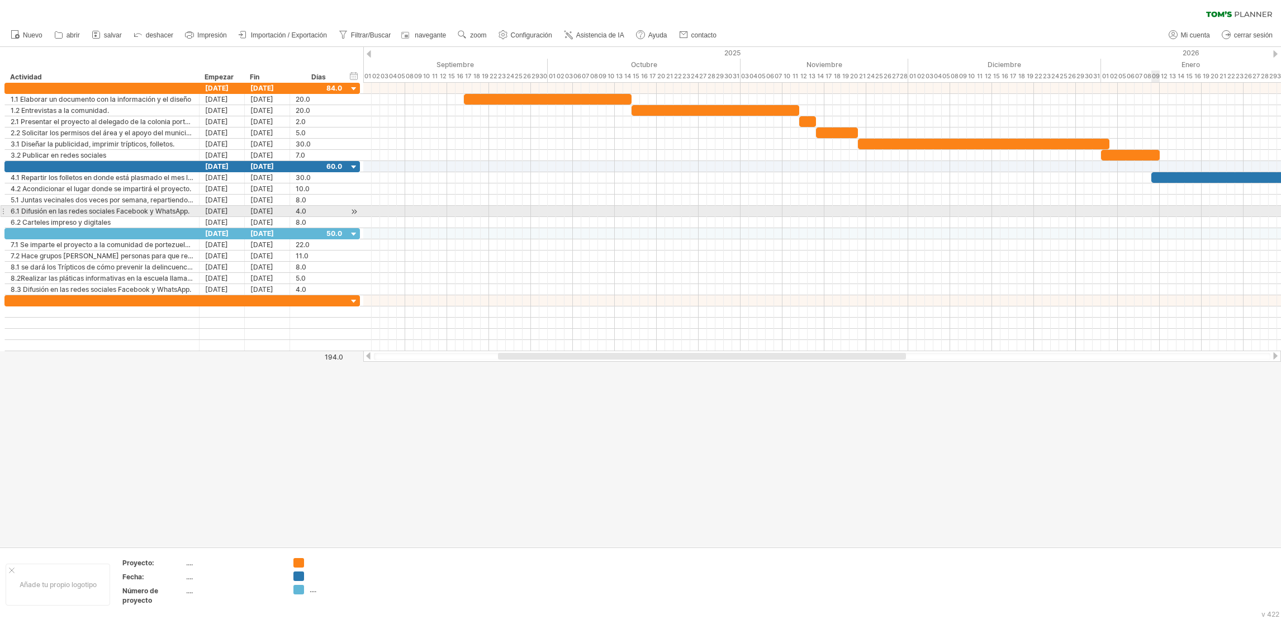
click at [1067, 211] on div at bounding box center [822, 211] width 918 height 11
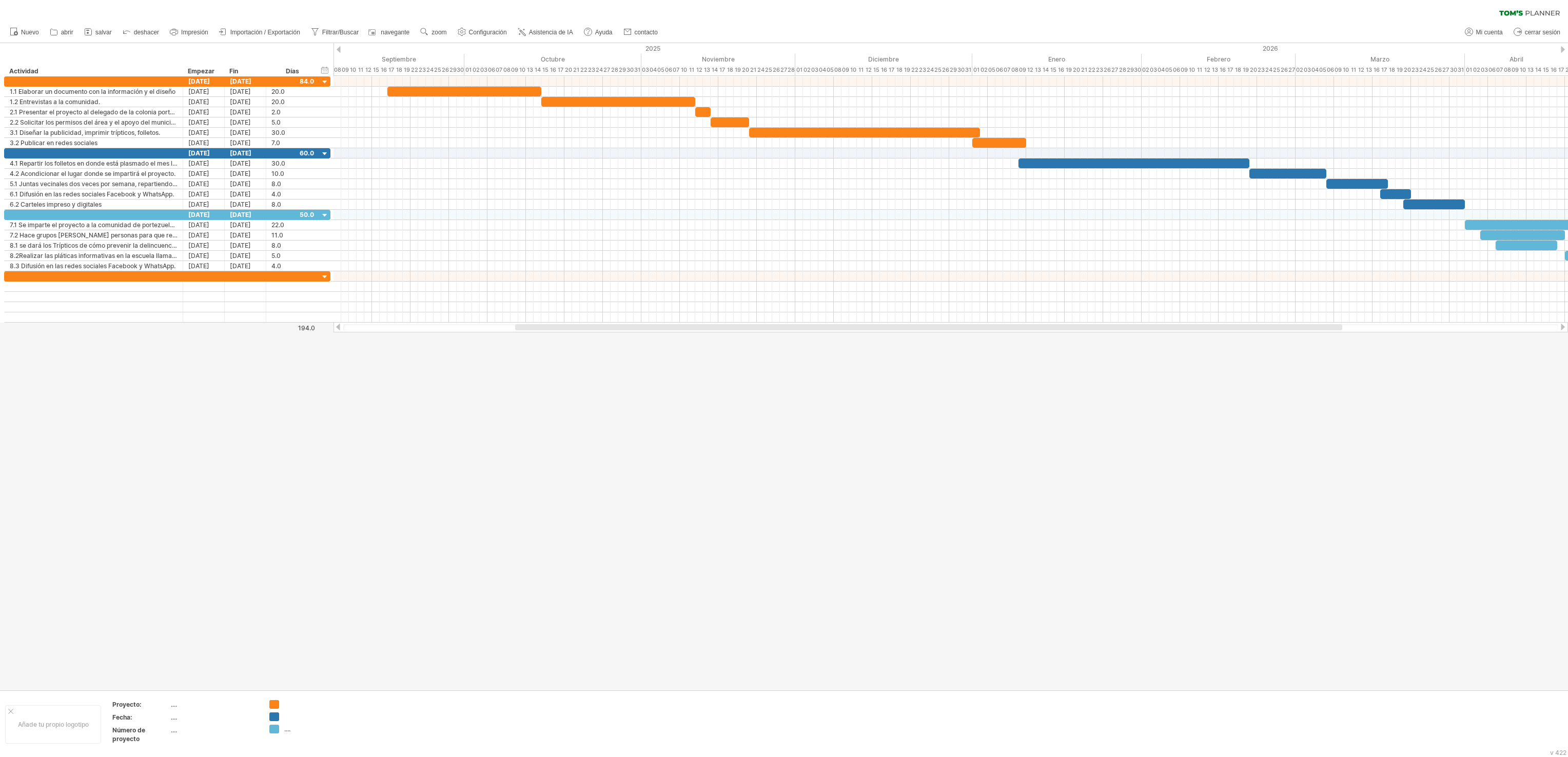
drag, startPoint x: 1144, startPoint y: 0, endPoint x: 962, endPoint y: 357, distance: 400.7
click at [962, 357] on div at bounding box center [784, 366] width 1568 height 647
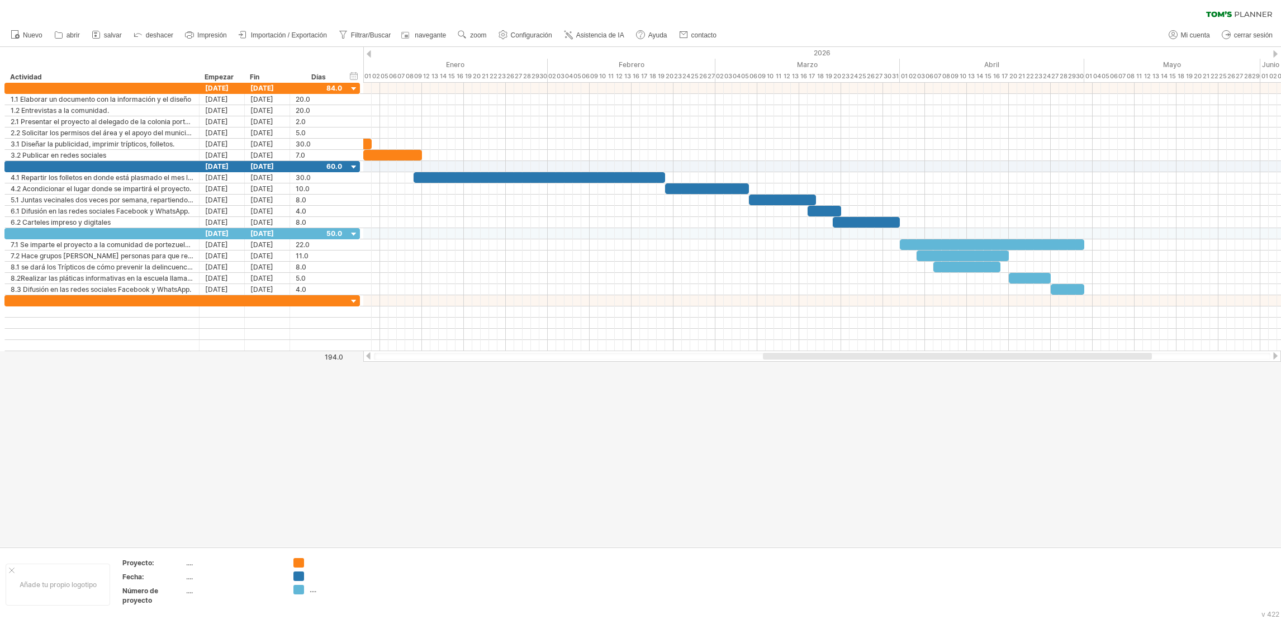
drag, startPoint x: 1633, startPoint y: 0, endPoint x: 769, endPoint y: 446, distance: 972.3
click at [769, 446] on div at bounding box center [640, 297] width 1281 height 500
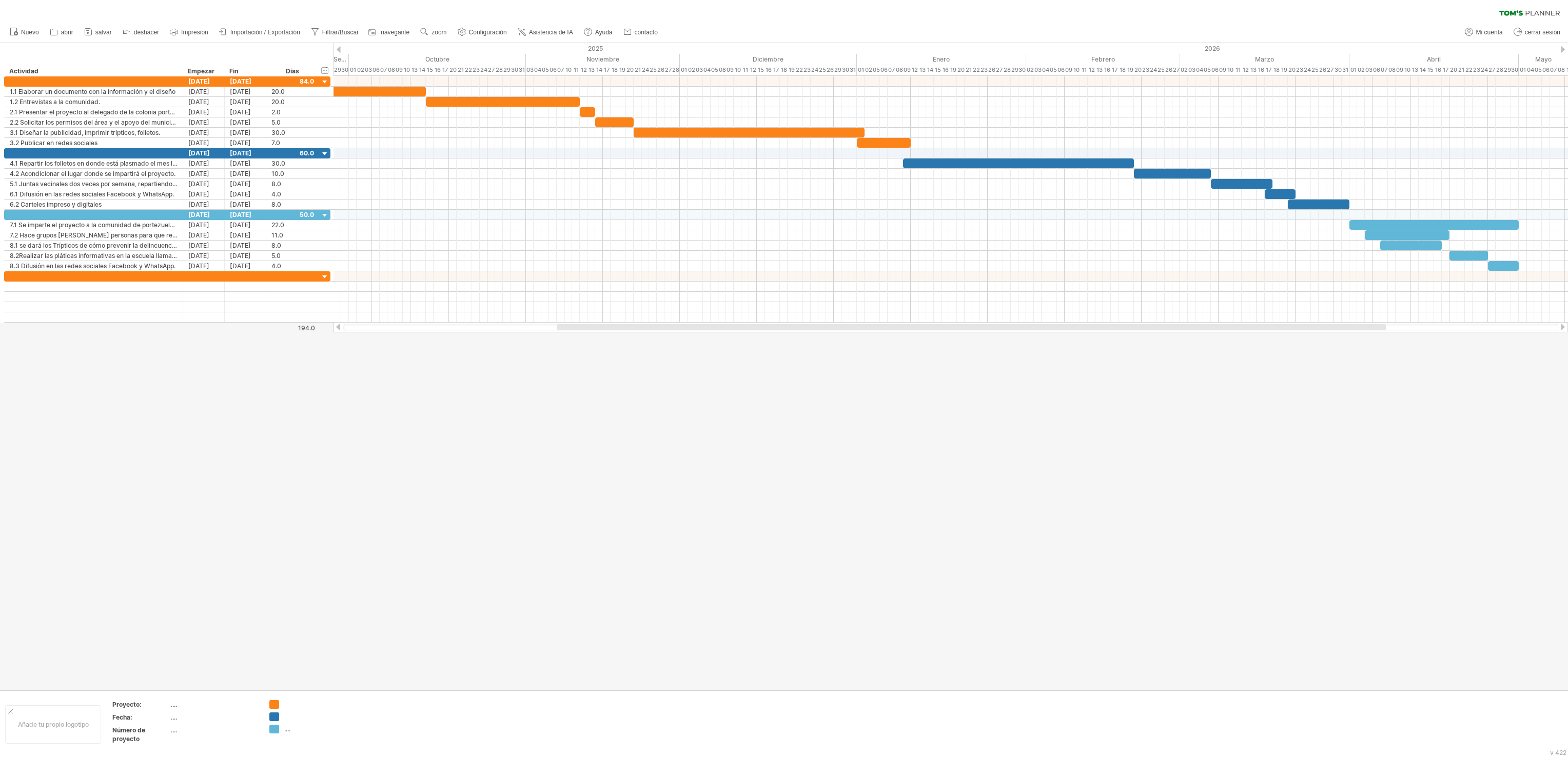
drag, startPoint x: 1175, startPoint y: 1, endPoint x: 1048, endPoint y: 425, distance: 442.6
click at [980, 425] on div at bounding box center [784, 366] width 1568 height 647
drag, startPoint x: 1509, startPoint y: 17, endPoint x: 791, endPoint y: 488, distance: 858.7
click at [791, 473] on div at bounding box center [784, 366] width 1568 height 647
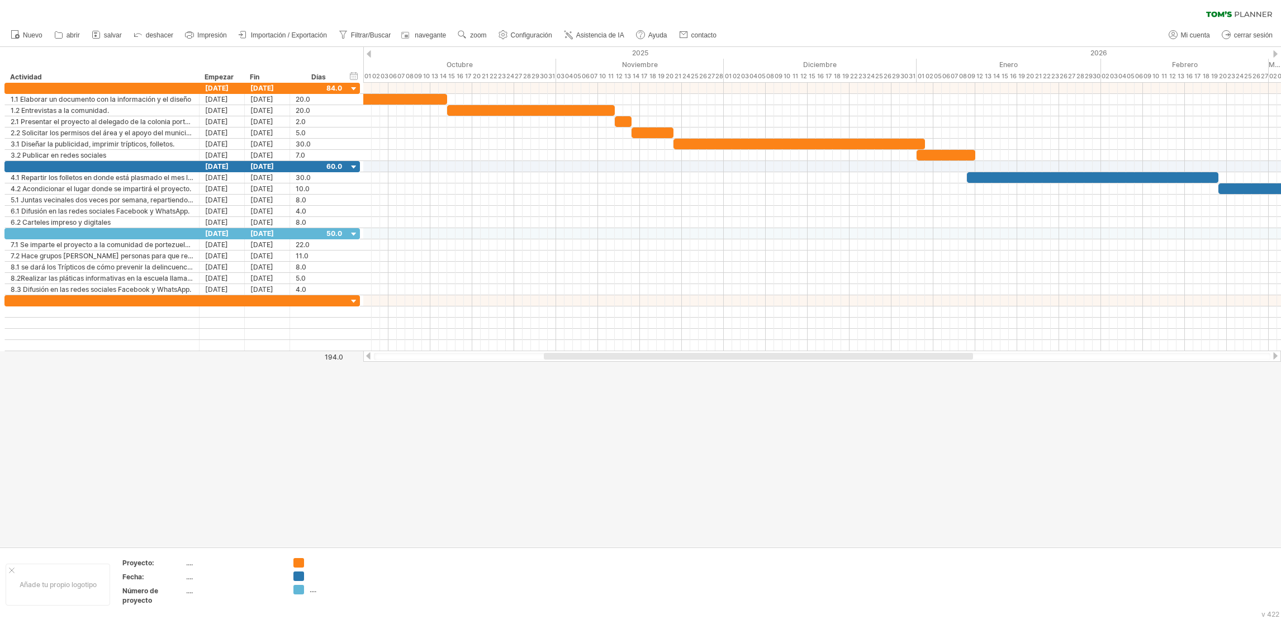
drag, startPoint x: 1645, startPoint y: 2, endPoint x: 632, endPoint y: 457, distance: 1110.5
click at [632, 457] on div at bounding box center [640, 297] width 1281 height 500
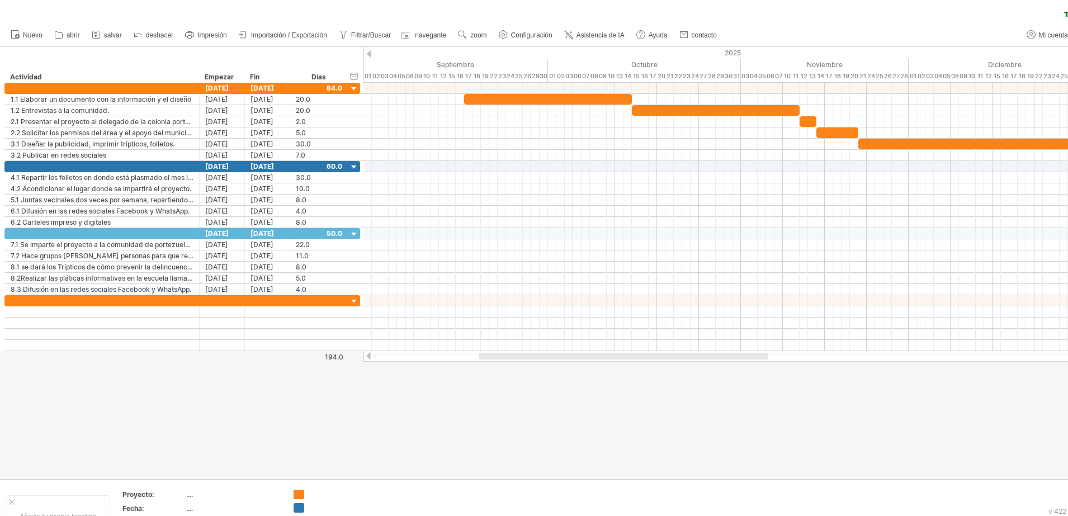
scroll to position [2, 35]
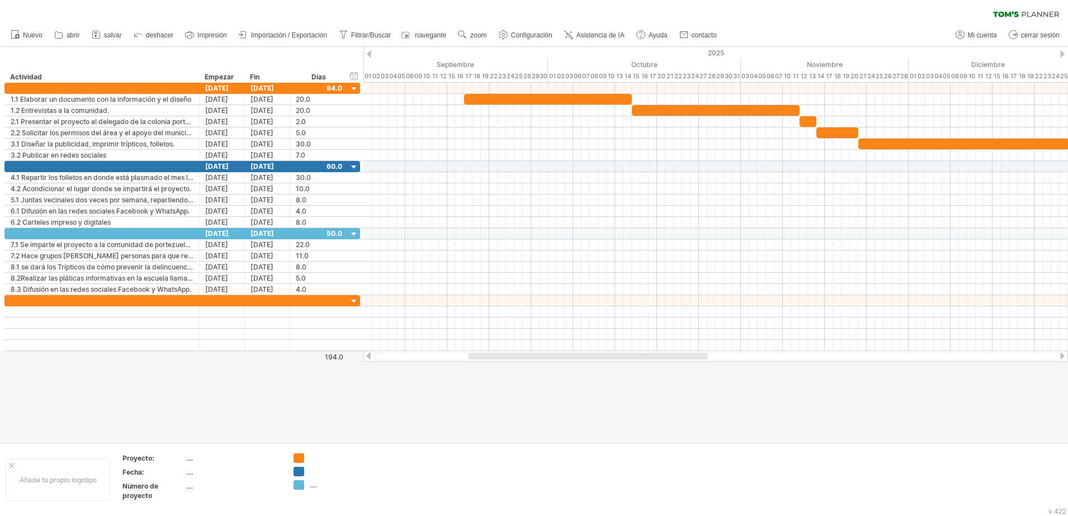
drag, startPoint x: 1047, startPoint y: 1, endPoint x: 430, endPoint y: 428, distance: 750.5
click at [430, 428] on div at bounding box center [534, 244] width 1068 height 395
